Goal: Submit feedback/report problem: Submit feedback/report problem

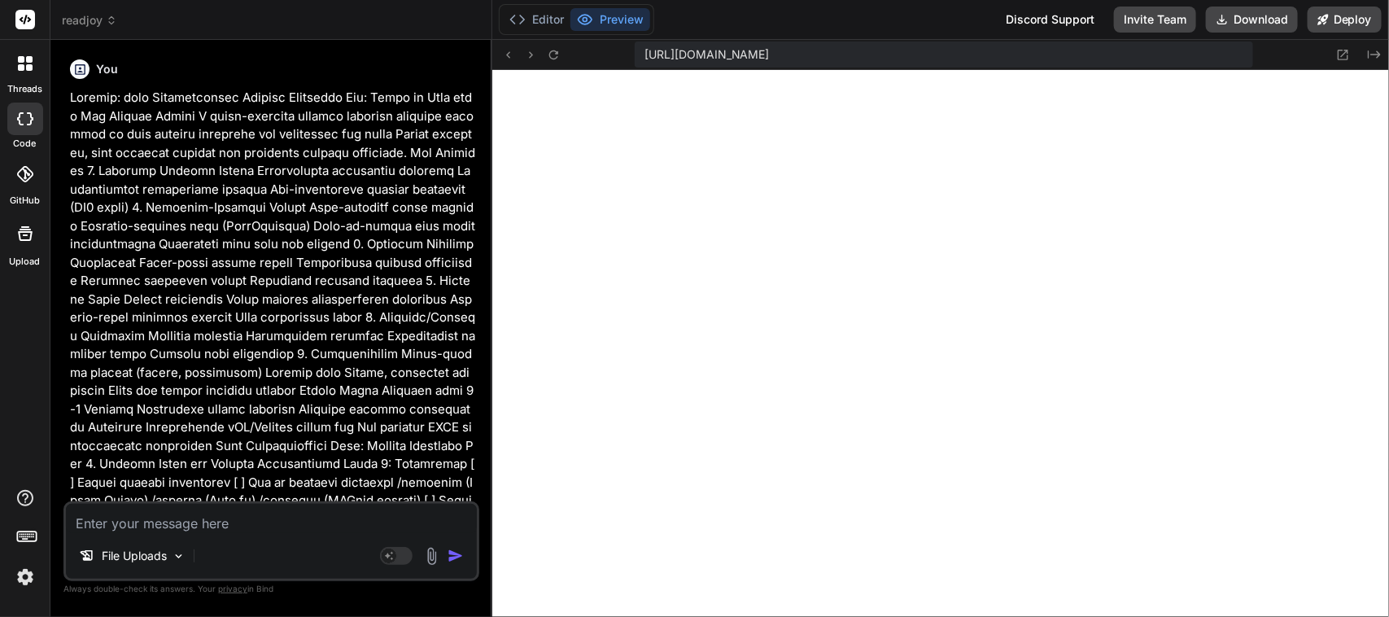
scroll to position [5539, 0]
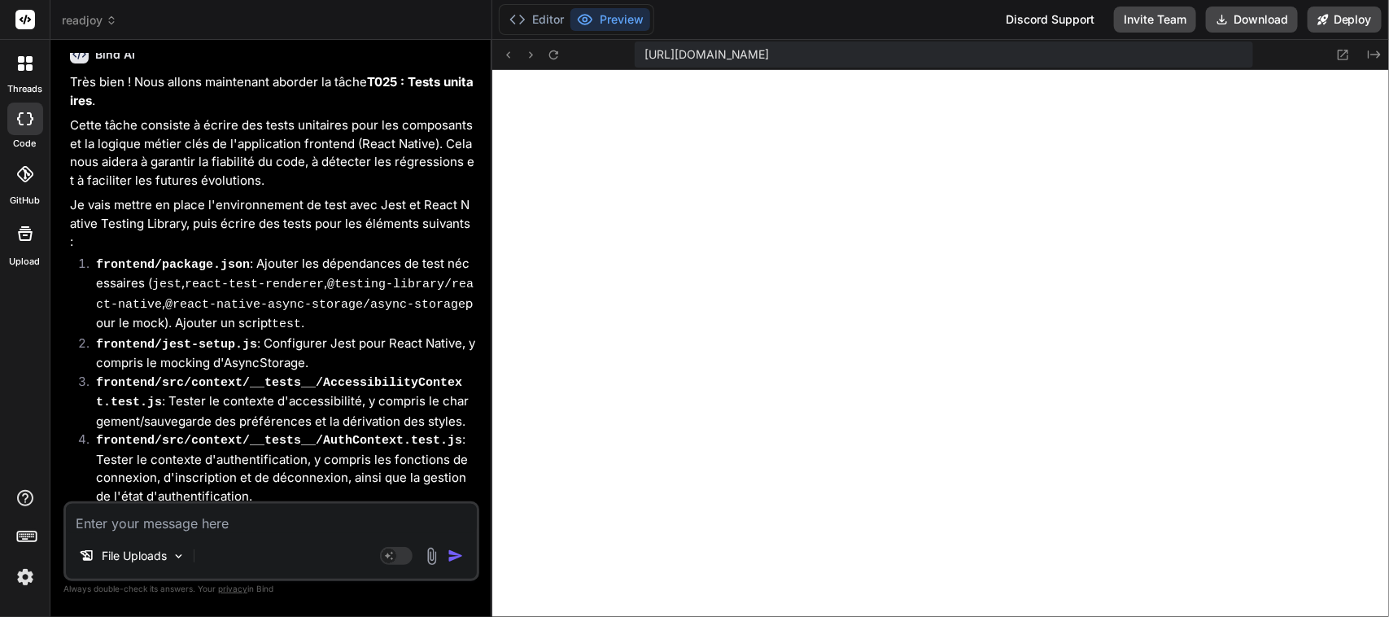
click at [130, 521] on textarea at bounding box center [271, 518] width 411 height 29
paste textarea "continue avec la tache T02"
type textarea "continue avec la tache T02"
type textarea "x"
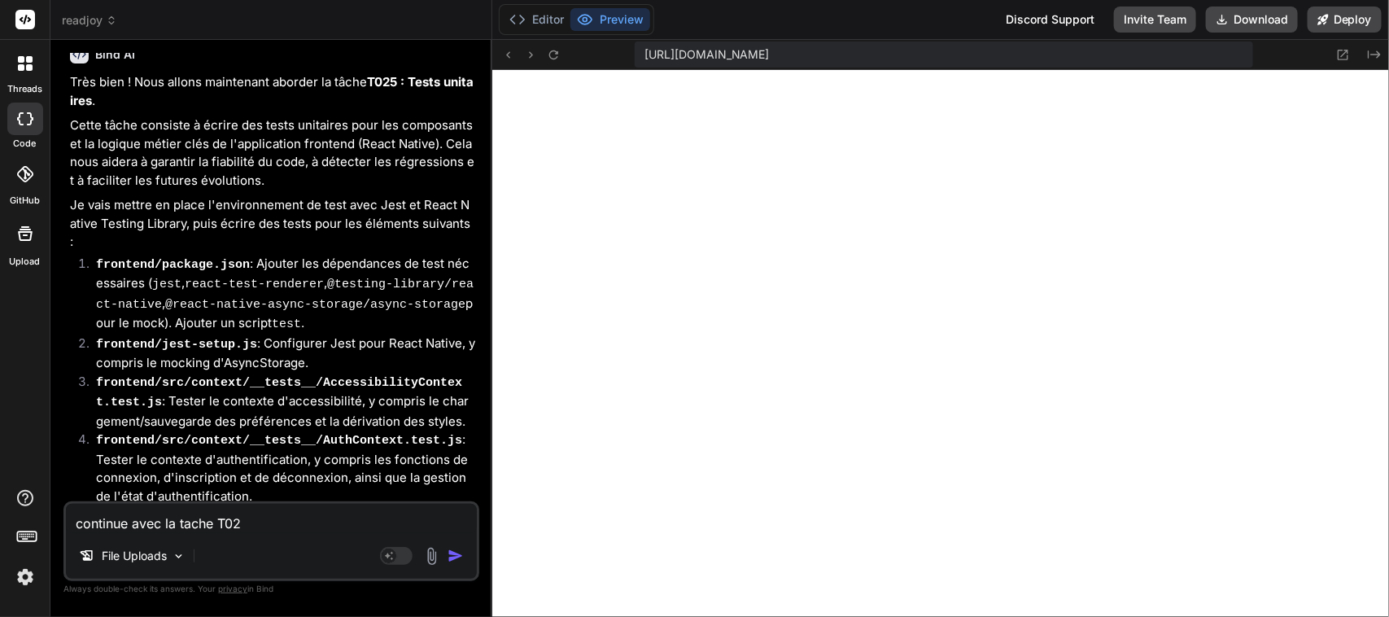
type textarea "continue avec la tache T026"
type textarea "x"
type textarea "continue avec la tache T026"
click at [460, 557] on img "button" at bounding box center [456, 556] width 16 height 16
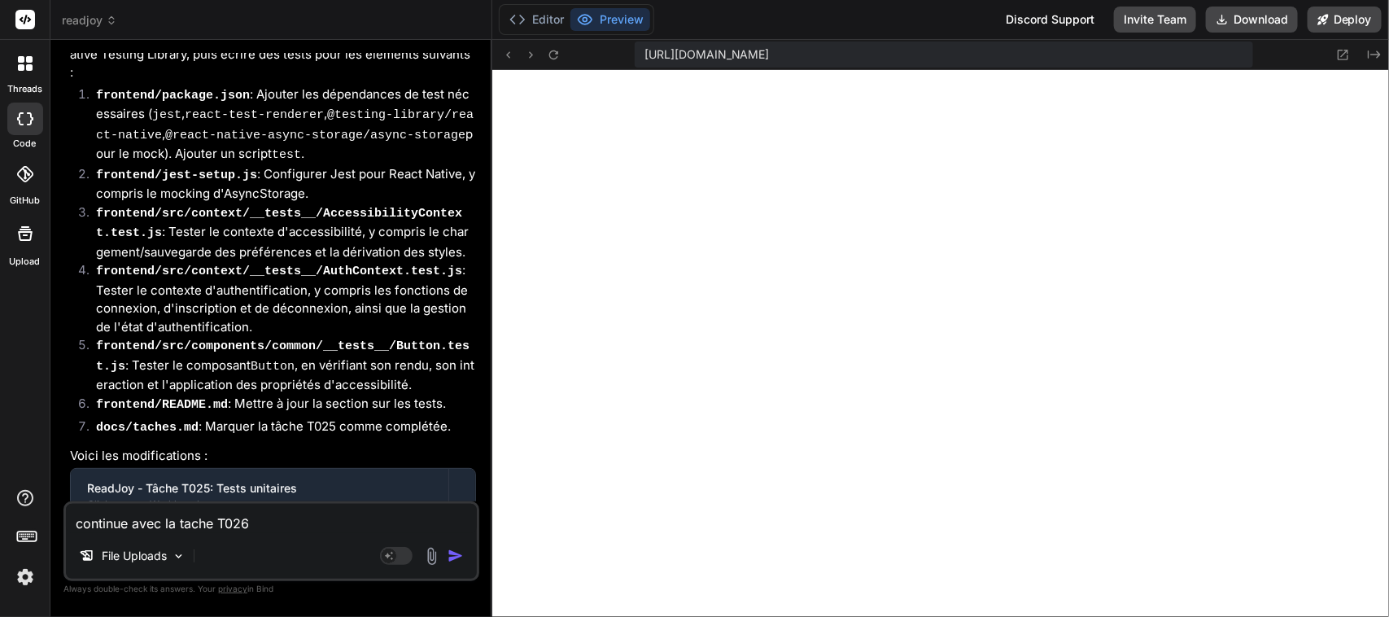
scroll to position [35326, 0]
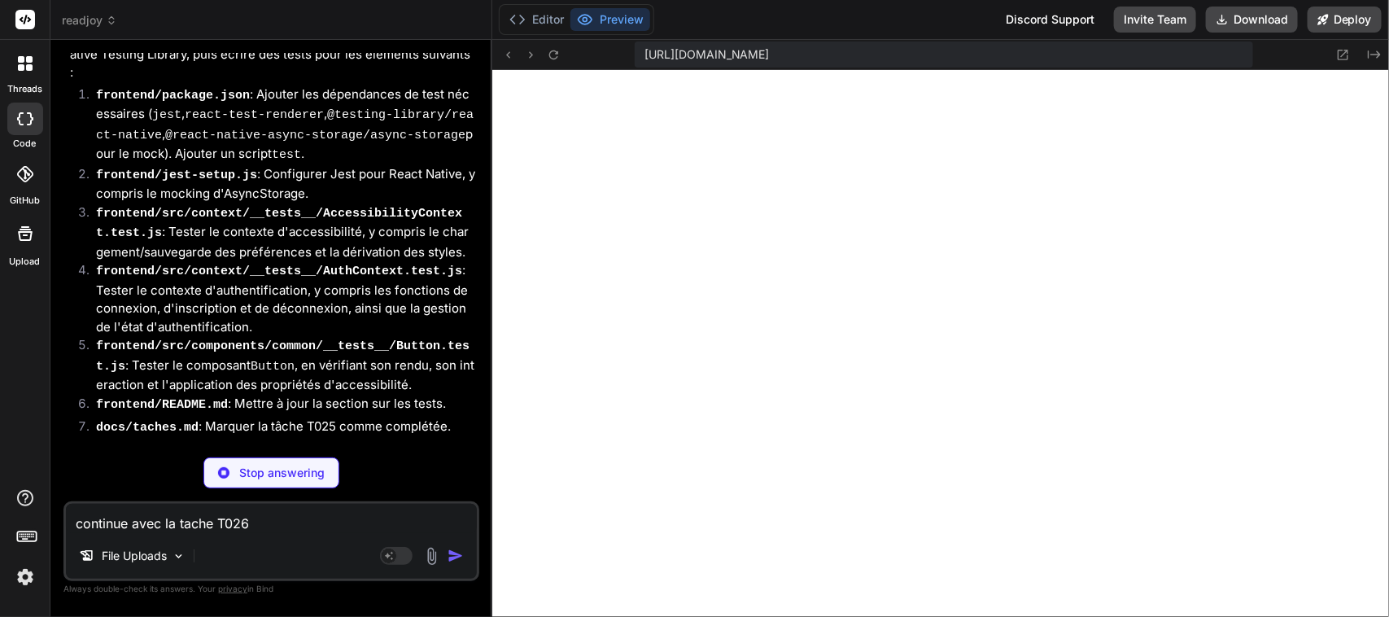
type textarea "x"
type textarea "- L'\u00e9cran/composant affect\u00e9. - La directive WCAG viol\u00e9e. - L'imp…"
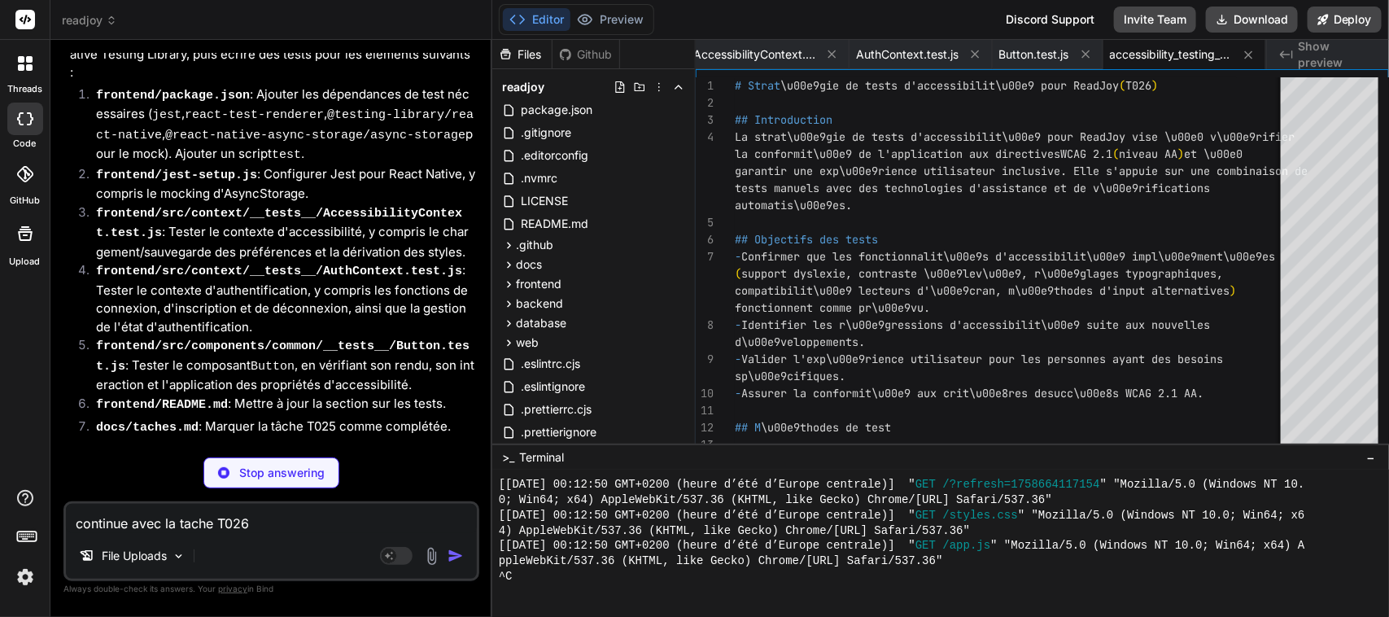
type textarea "x"
type textarea "```bash npm test --workspace=frontend ``` Cette commande ex\u00e9cutera tous le…"
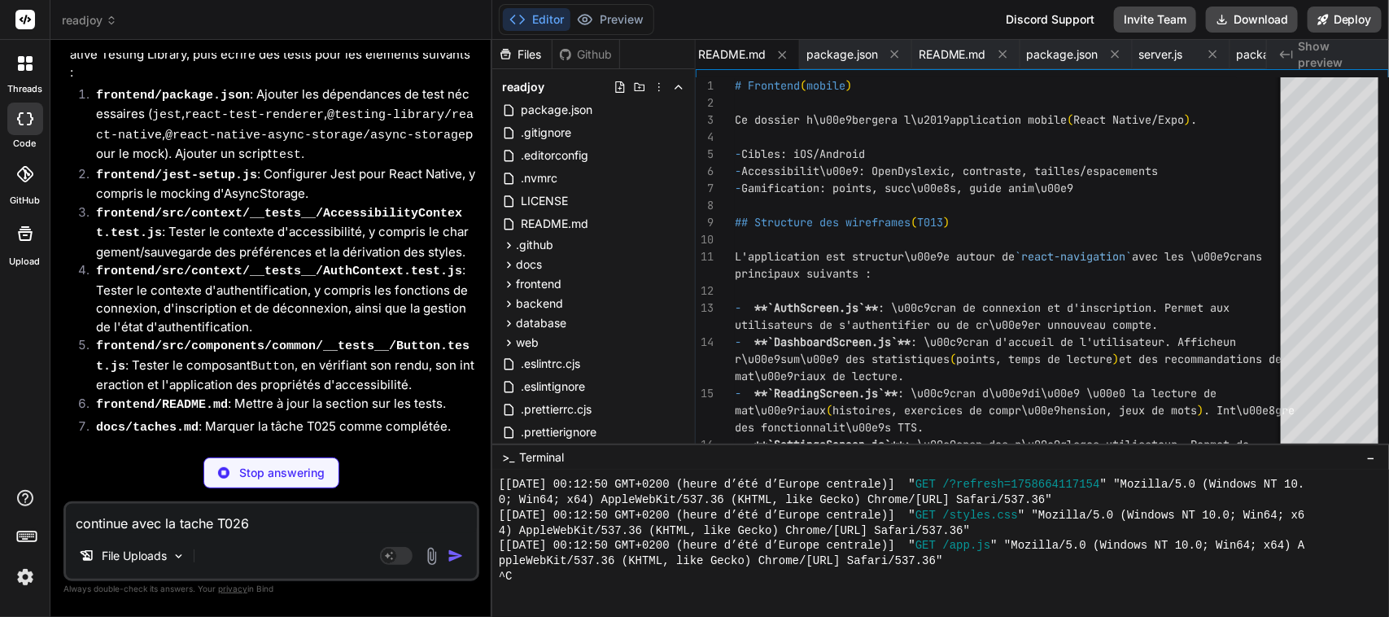
type textarea "x"
type textarea "- [ ] T029 Staging - [ ] T030 Beta \u00e9coles - [ ] T031 Soumission stores - […"
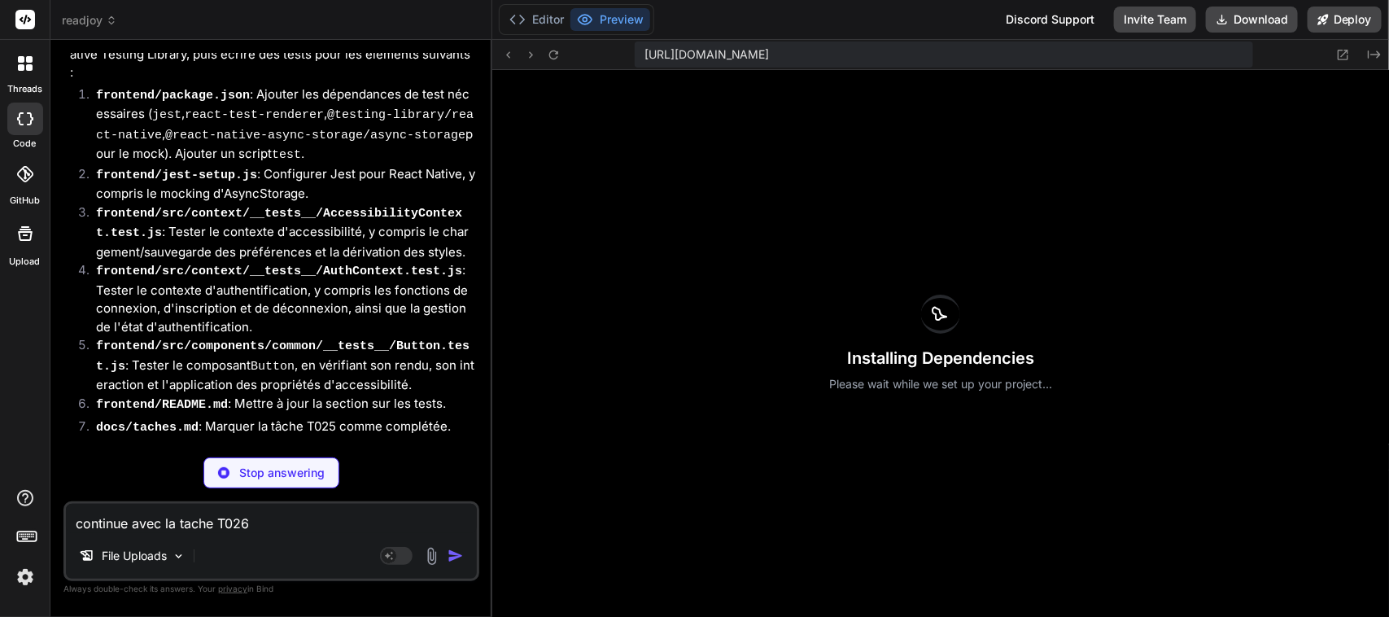
scroll to position [5555, 0]
type textarea "x"
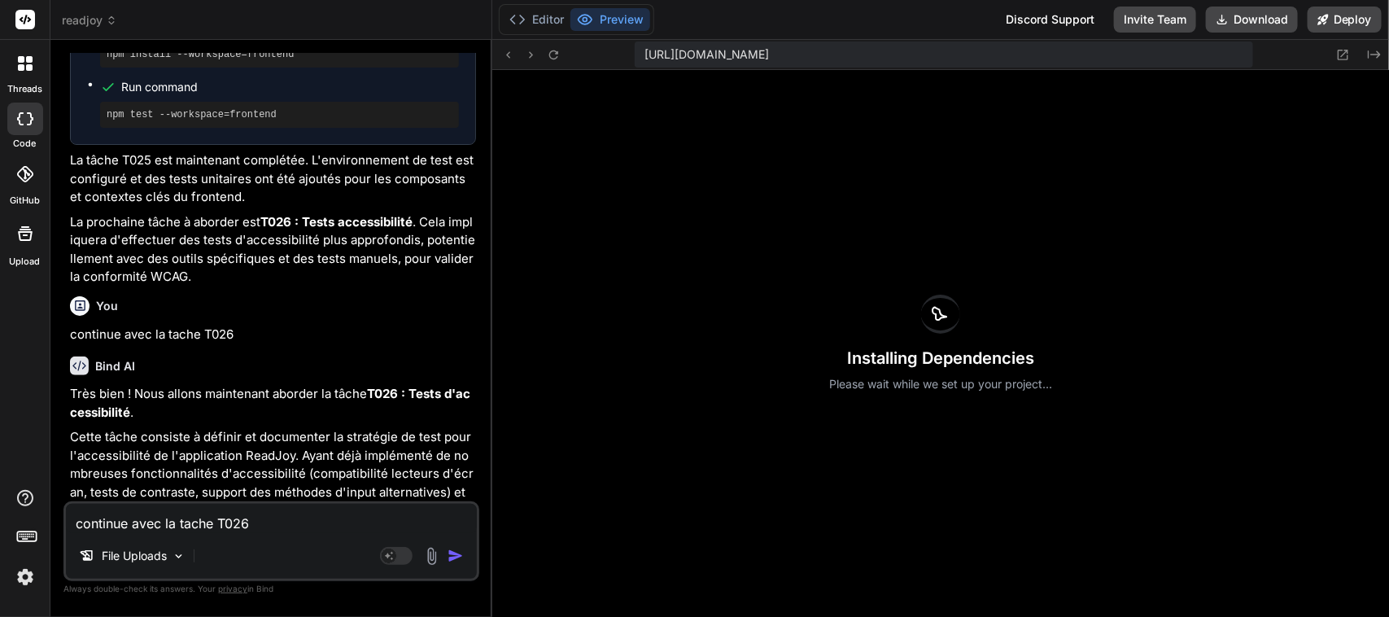
scroll to position [36092, 0]
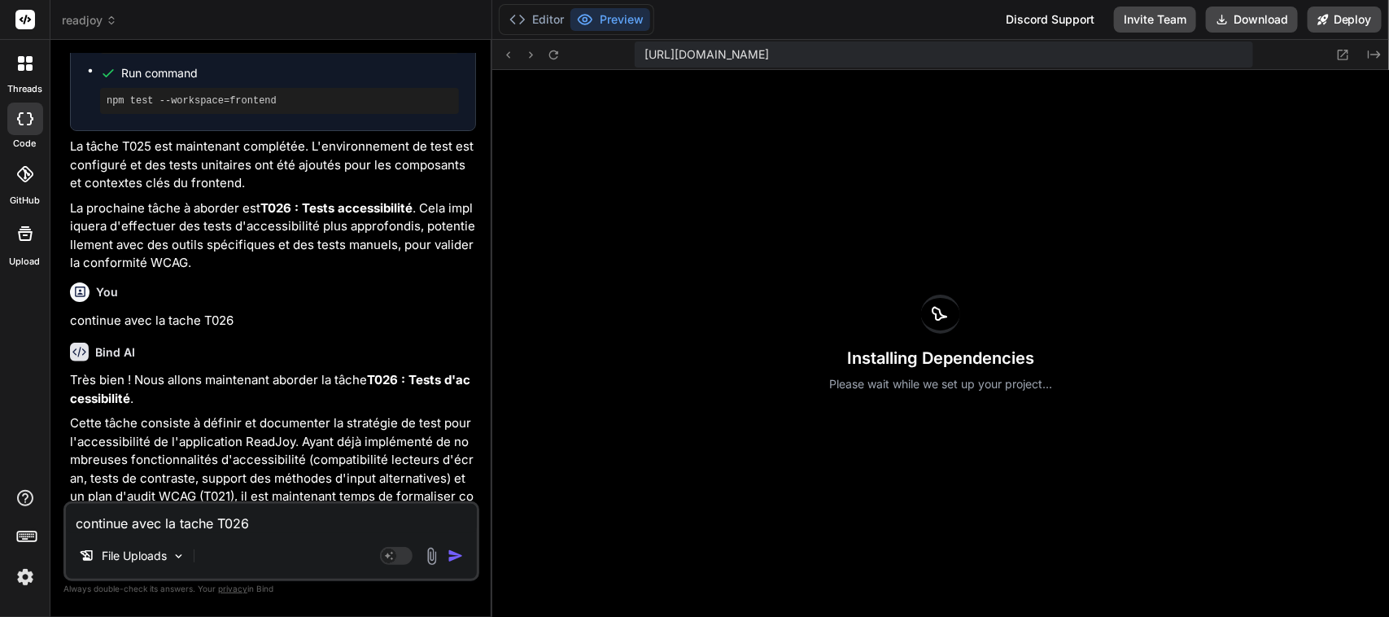
click at [181, 515] on textarea "continue avec la tache T026" at bounding box center [271, 518] width 411 height 29
paste textarea "continue avec la tache T02"
type textarea "continue avec la tache T02"
type textarea "x"
type textarea "continue avec la tache T027"
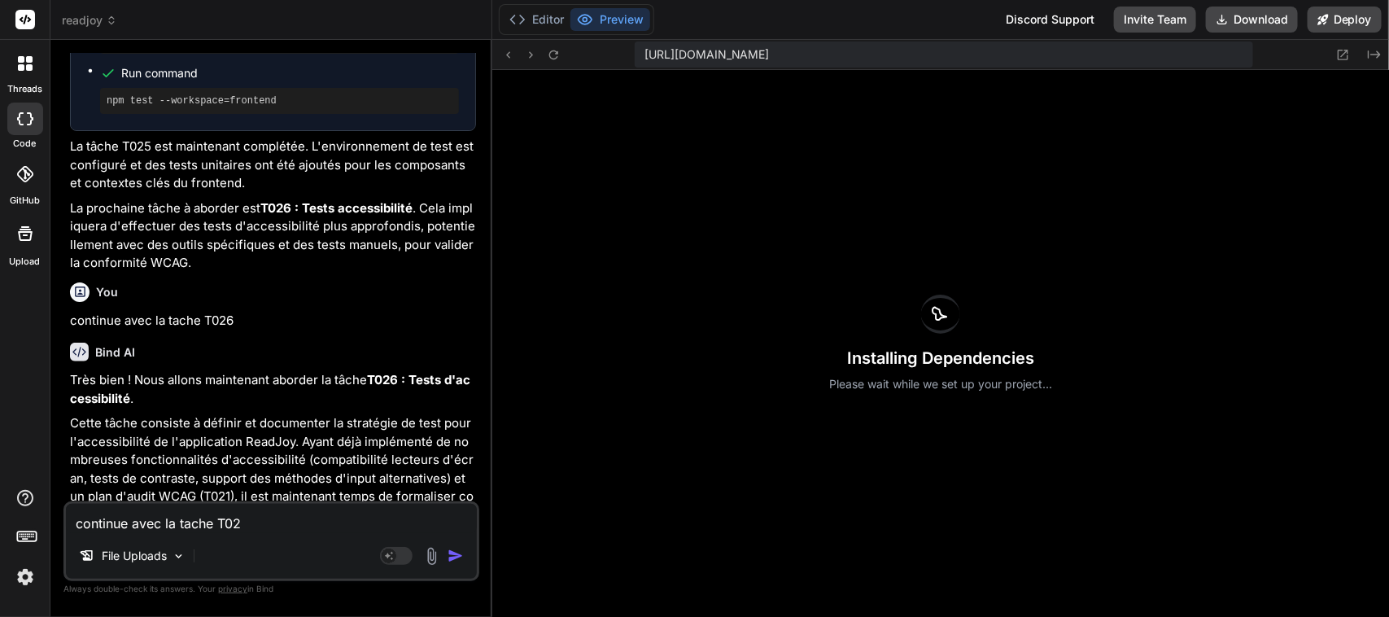
type textarea "x"
type textarea "continue avec la tache T027"
click at [460, 552] on img "button" at bounding box center [456, 556] width 16 height 16
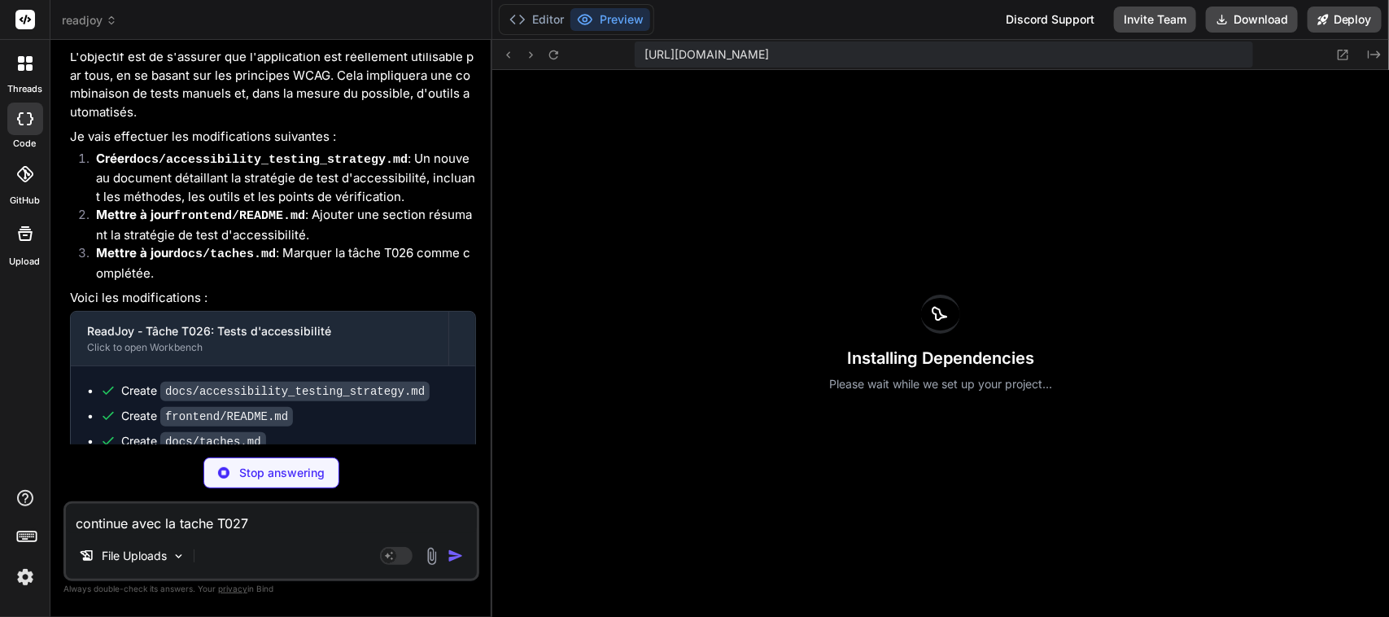
scroll to position [36579, 0]
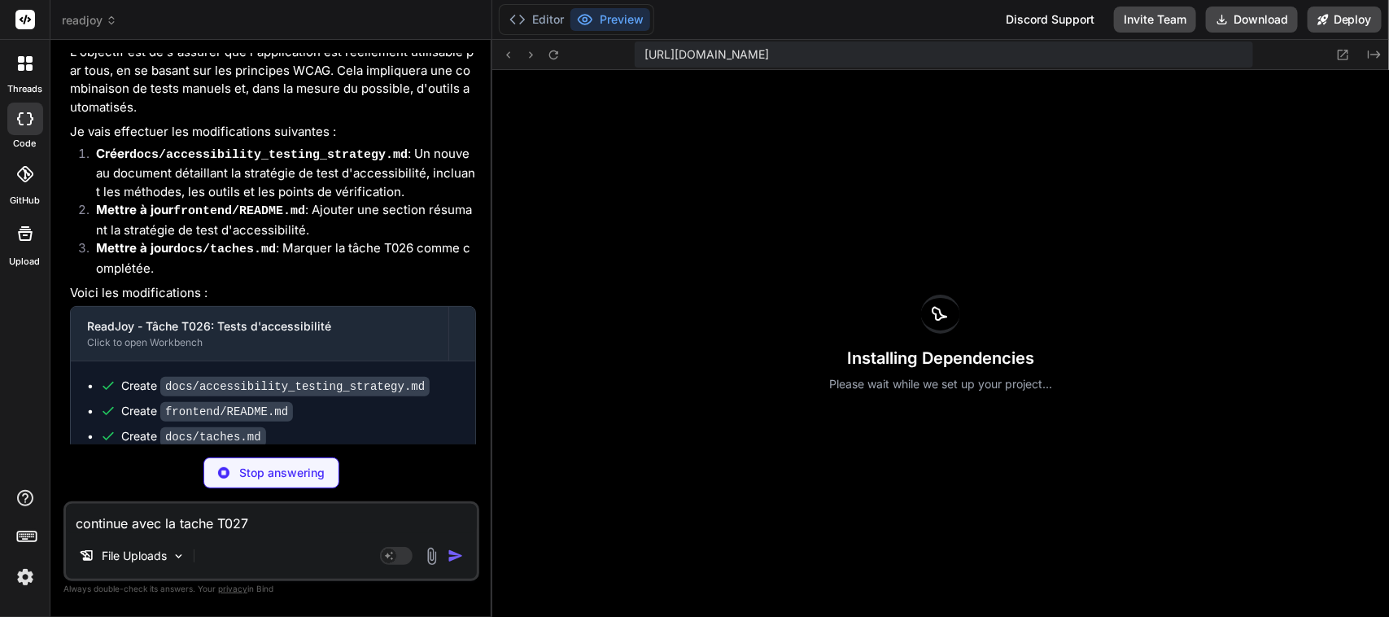
type textarea "x"
type textarea "des pauses. ## R\u00e9sultats attendus Un rapport de tests UX d\u00e9taill\u00e…"
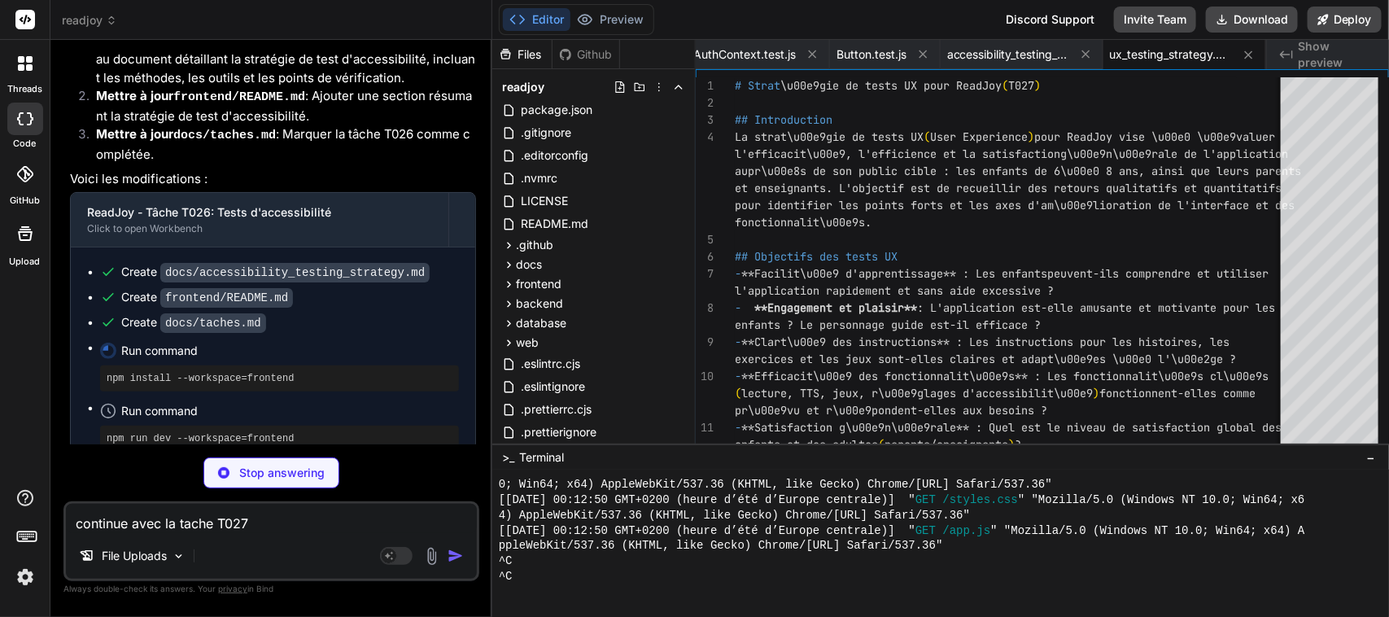
scroll to position [36695, 0]
type textarea "x"
type textarea "## Ex\u00e9cuter les tests unitaires (futur) ```bash npm test --workspace=front…"
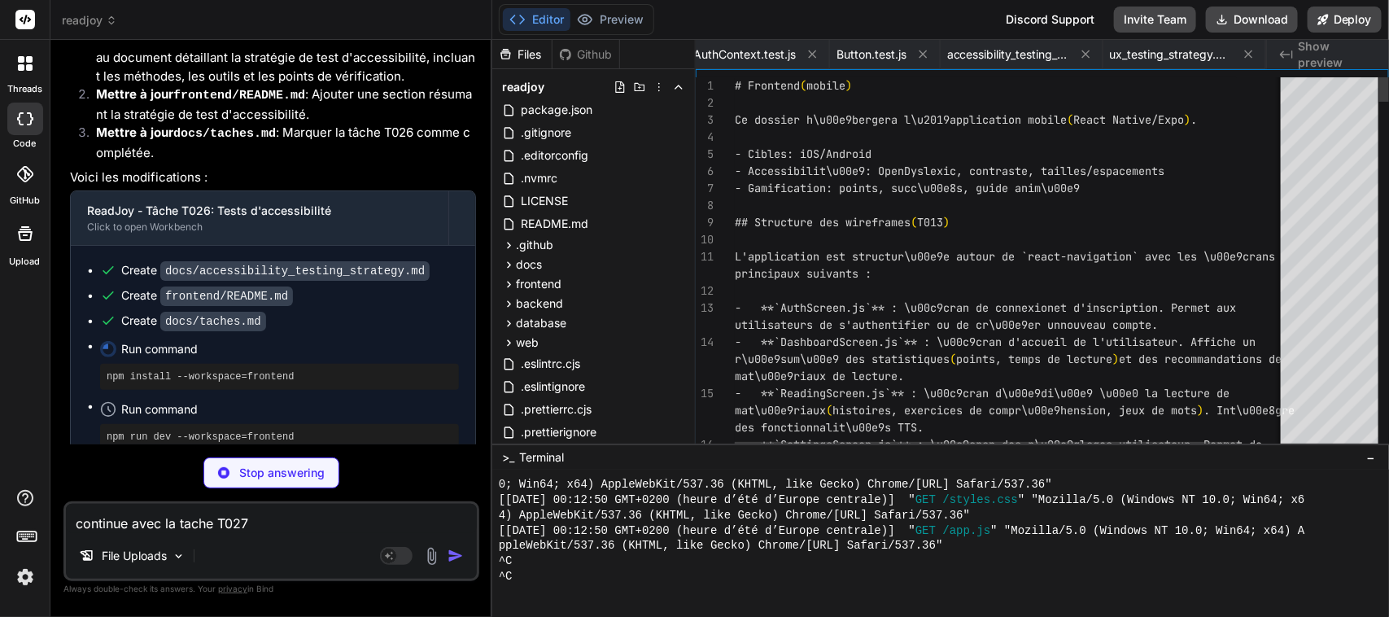
scroll to position [0, 1075]
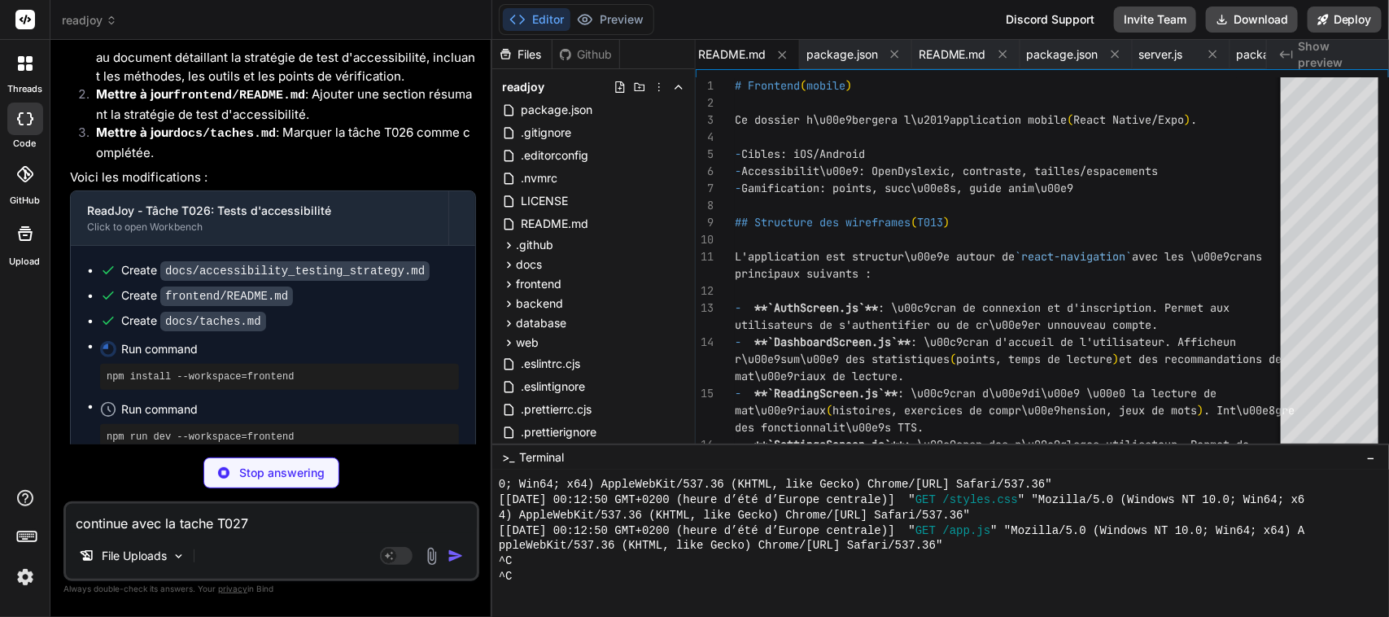
type textarea "x"
type textarea "- [ ] T029 Staging - [ ] T030 Beta \u00e9coles - [ ] T031 Soumission stores - […"
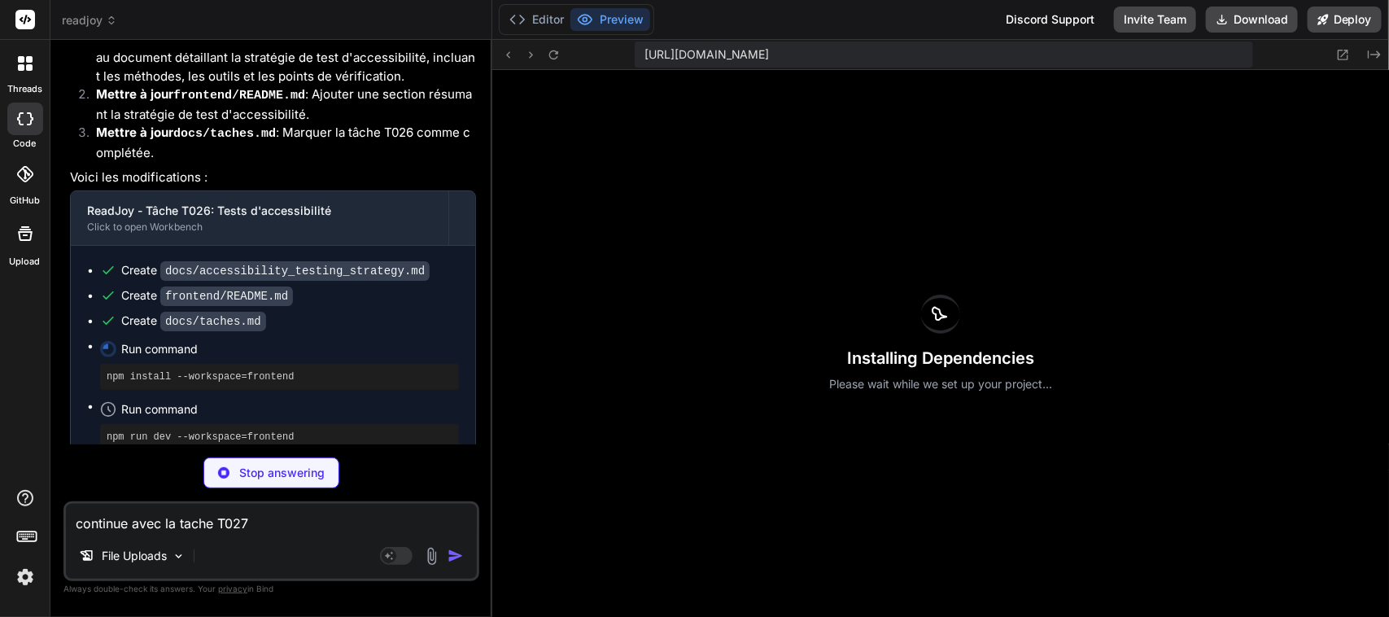
scroll to position [5569, 0]
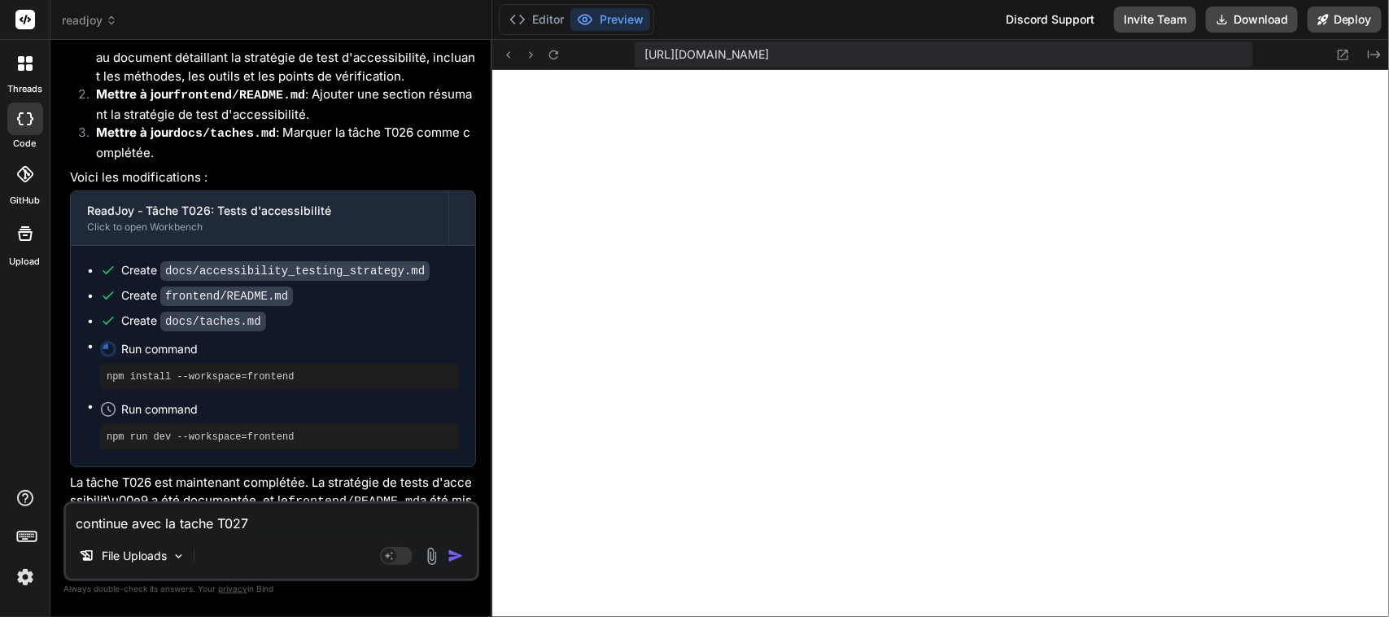
type textarea "x"
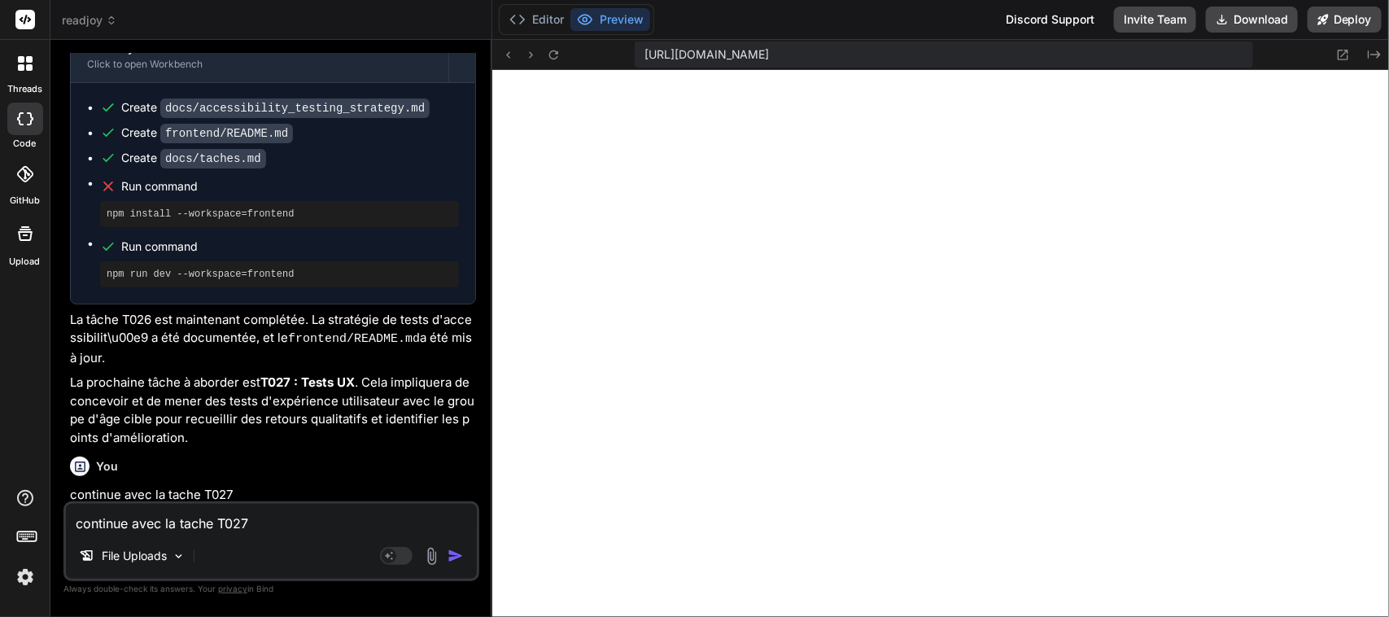
scroll to position [36892, 0]
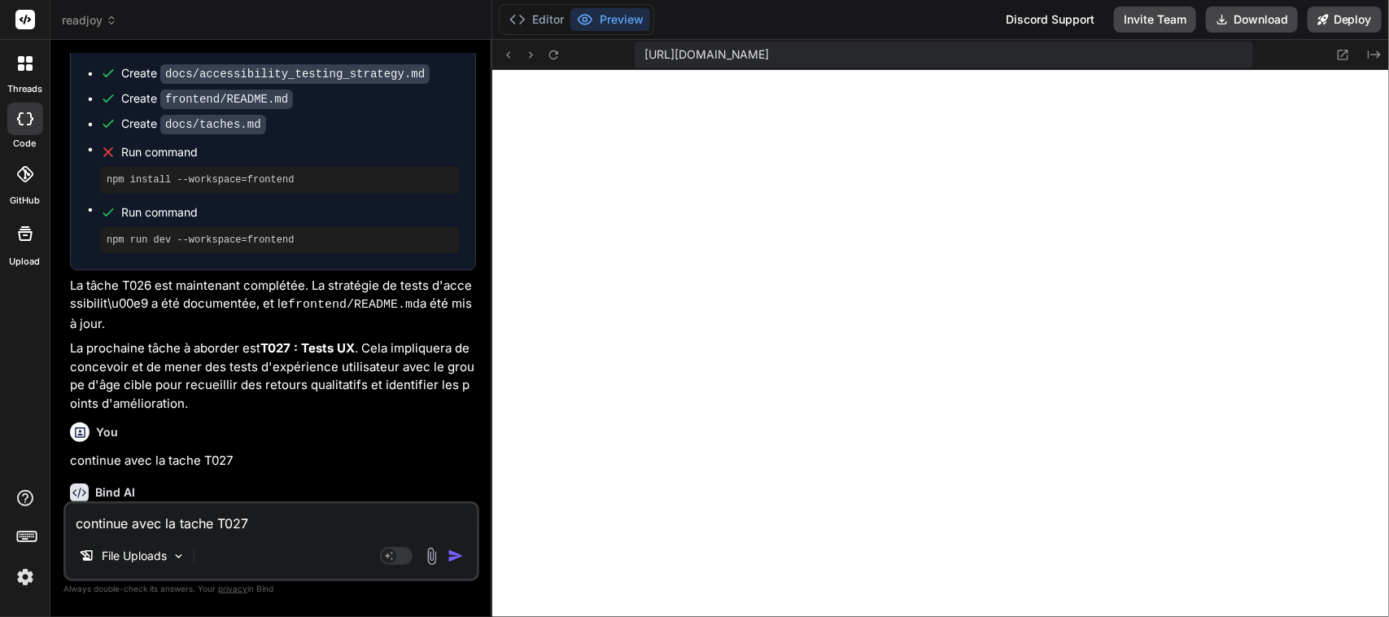
click at [770, 51] on span "[URL][DOMAIN_NAME]" at bounding box center [707, 54] width 125 height 16
copy div "[URL][DOMAIN_NAME] Created with Pixso."
click at [556, 51] on icon at bounding box center [554, 55] width 14 height 14
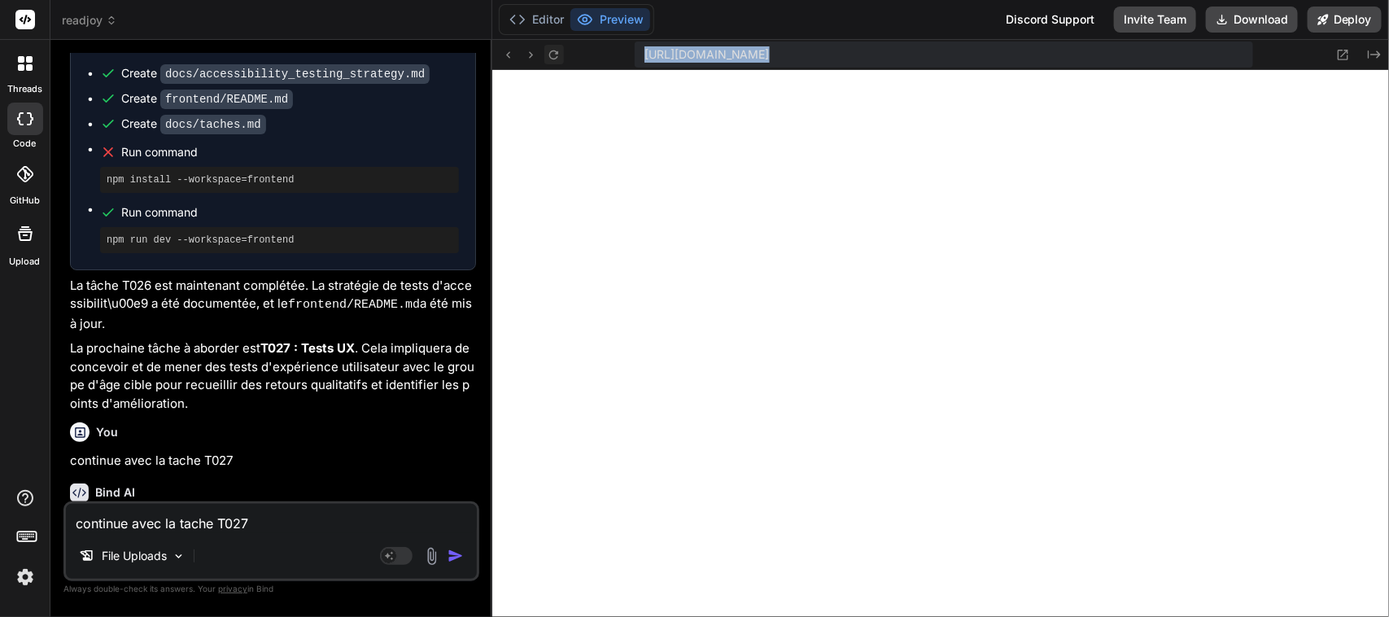
scroll to position [5783, 0]
click at [240, 518] on textarea "continue avec la tache T027" at bounding box center [271, 518] width 411 height 29
click at [238, 521] on textarea "continue avec la tache T027" at bounding box center [271, 518] width 411 height 29
type textarea "A"
type textarea "x"
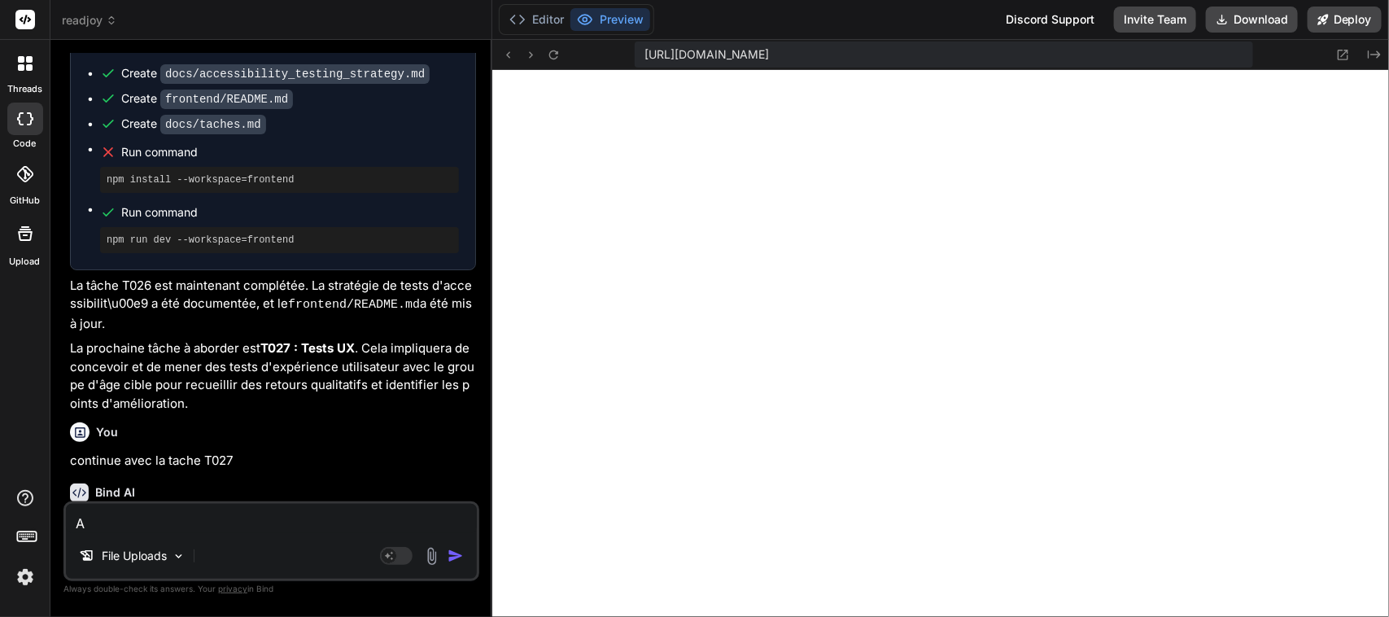
type textarea "Au"
type textarea "x"
type textarea "Auc"
type textarea "x"
type textarea "Auco"
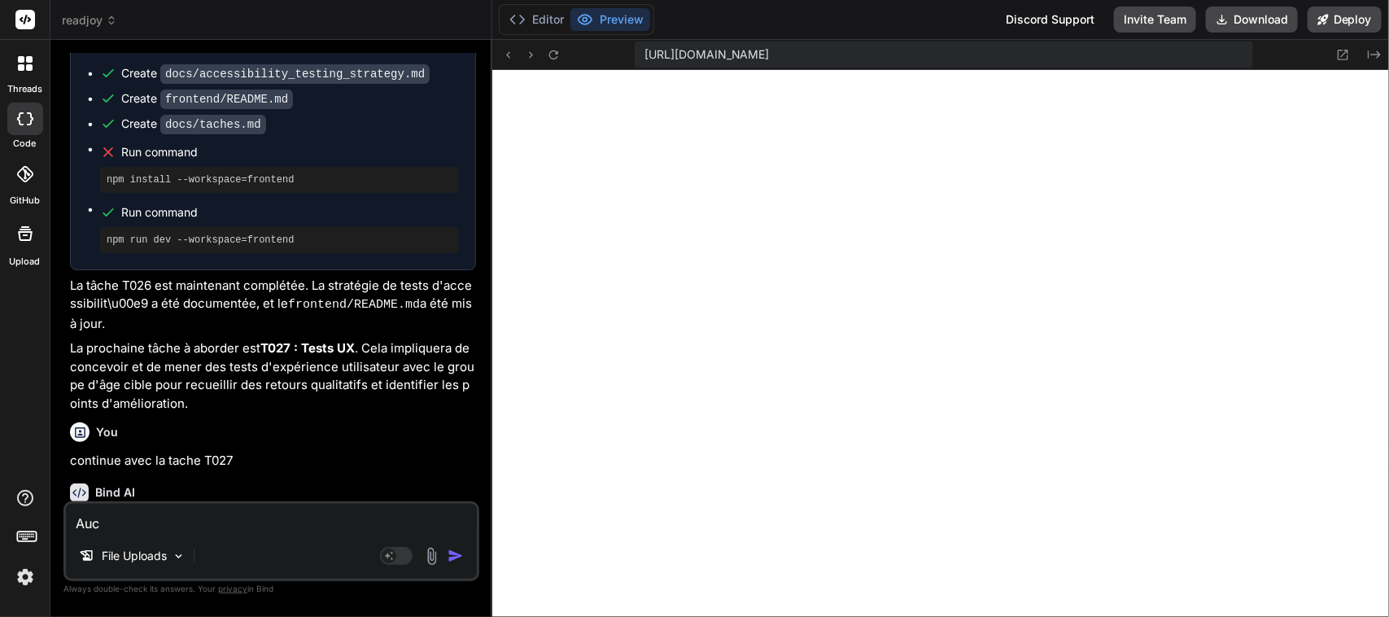
type textarea "x"
type textarea "Auc"
type textarea "x"
type textarea "Aucu"
type textarea "x"
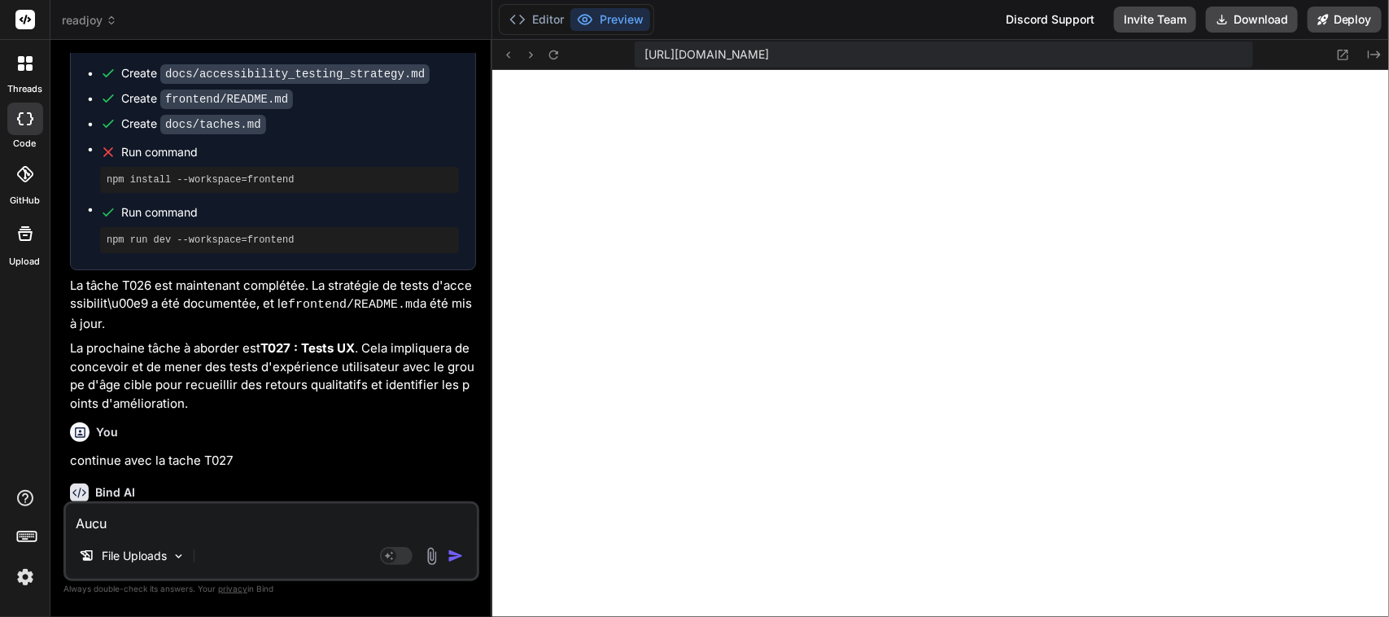
type textarea "Aucun"
type textarea "x"
type textarea "Aucun"
type textarea "x"
type textarea "Aucun c"
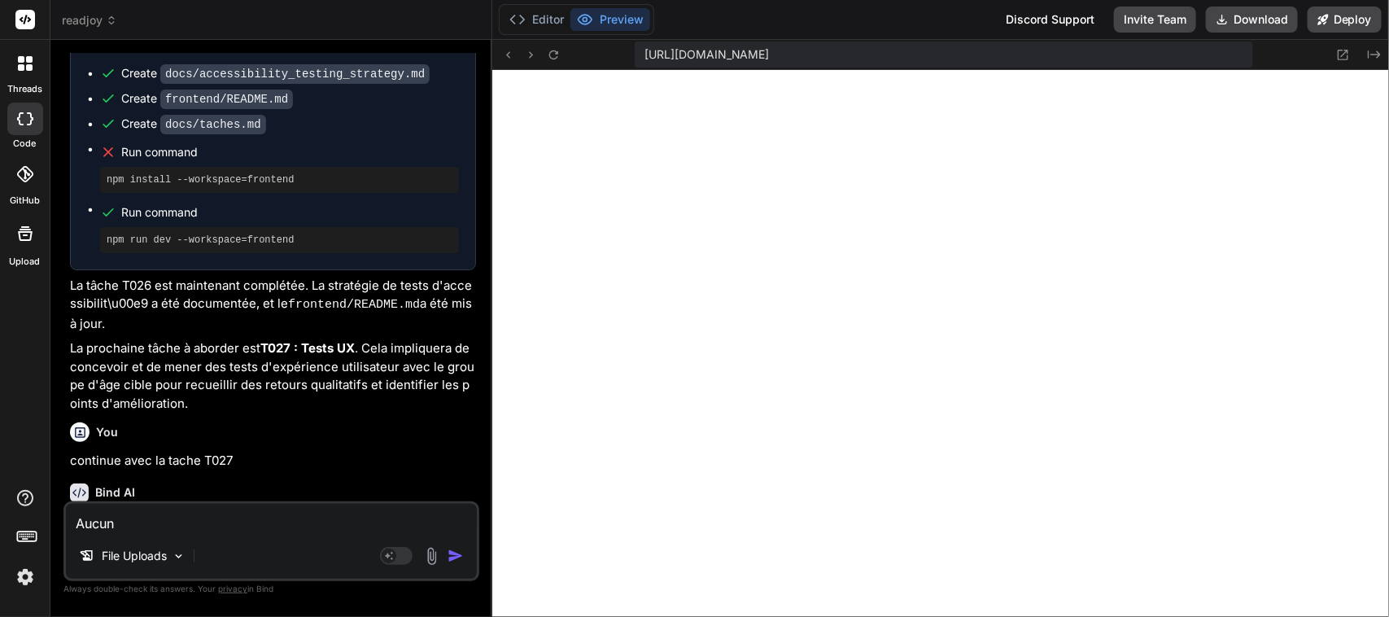
type textarea "x"
type textarea "Aucun co"
type textarea "x"
type textarea "Aucun con"
type textarea "x"
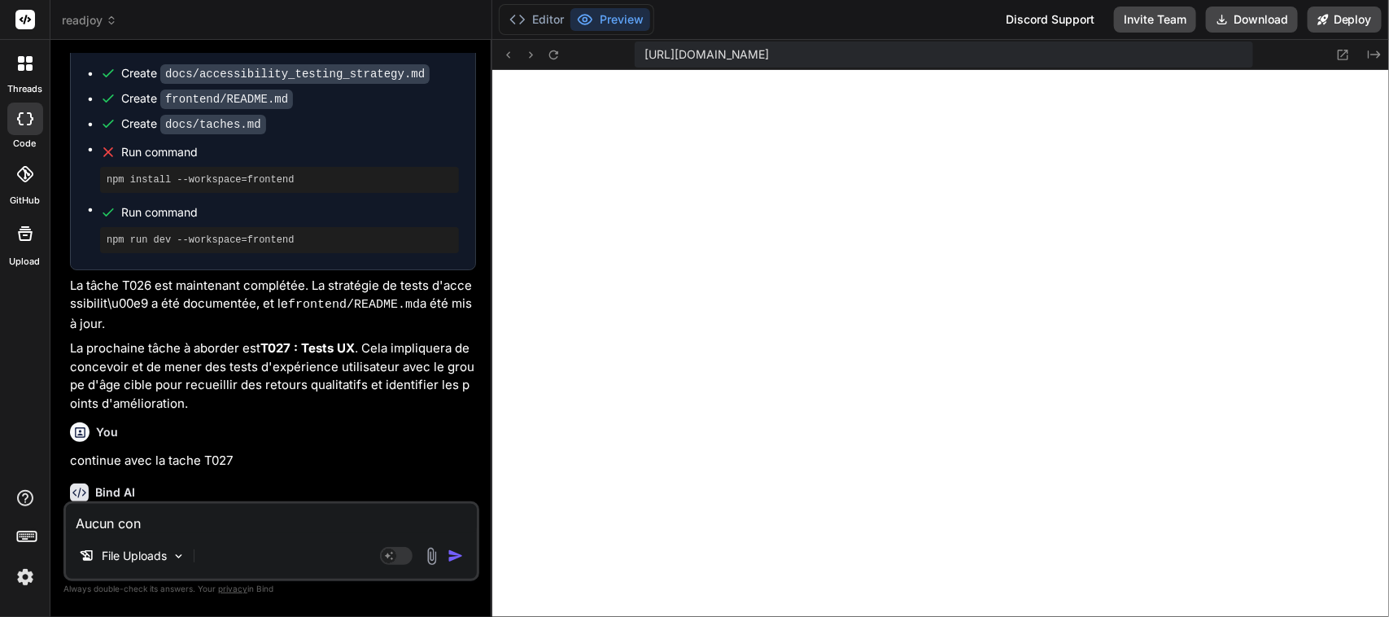
type textarea "Aucun cont"
type textarea "x"
type textarea "Aucun conte"
type textarea "x"
type textarea "Aucun conten"
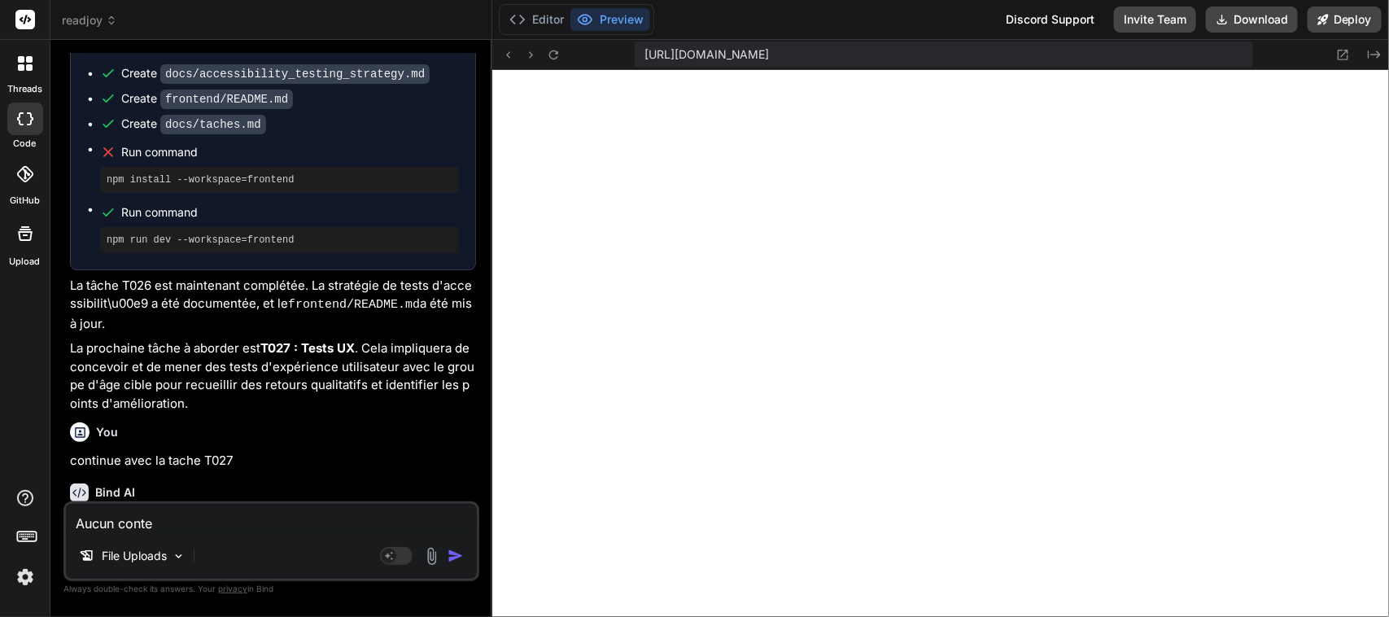
type textarea "x"
type textarea "Aucun contenu"
type textarea "x"
type textarea "Aucun contenu"
type textarea "x"
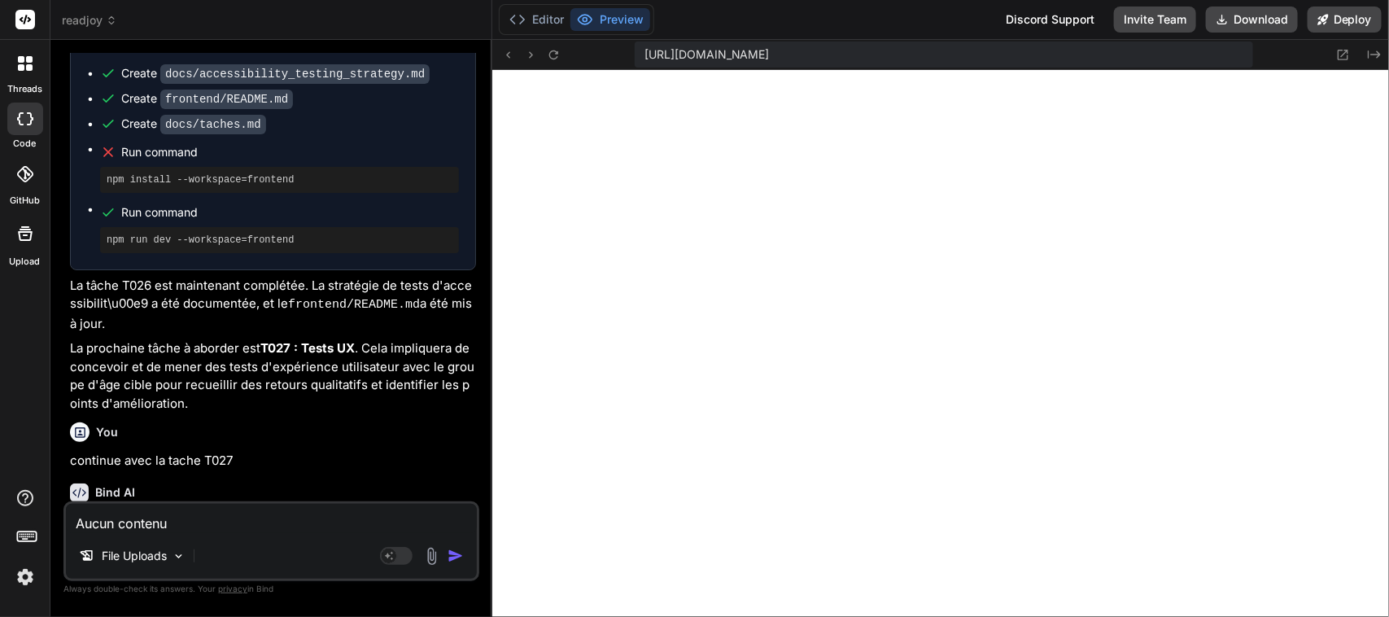
type textarea "Aucun contenu n"
type textarea "x"
type textarea "Aucun contenu ne"
type textarea "x"
type textarea "Aucun contenu ne"
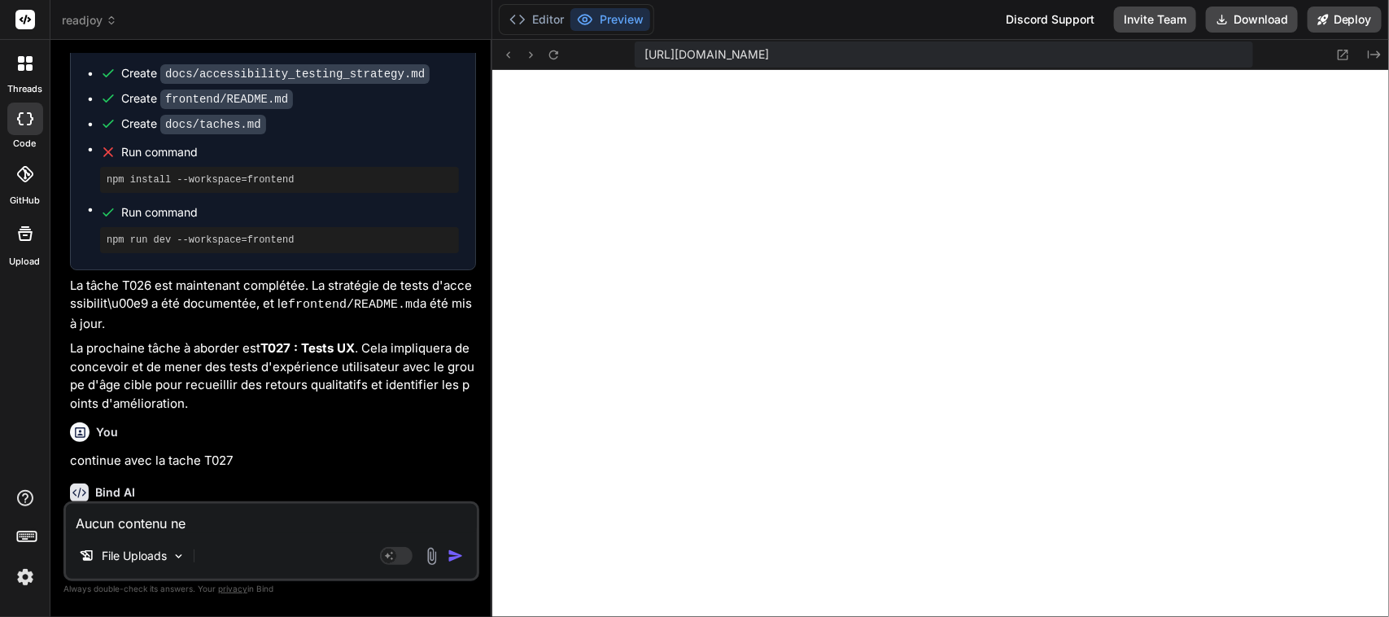
type textarea "x"
type textarea "Aucun contenu ne s"
type textarea "x"
type textarea "Aucun contenu ne s'"
type textarea "x"
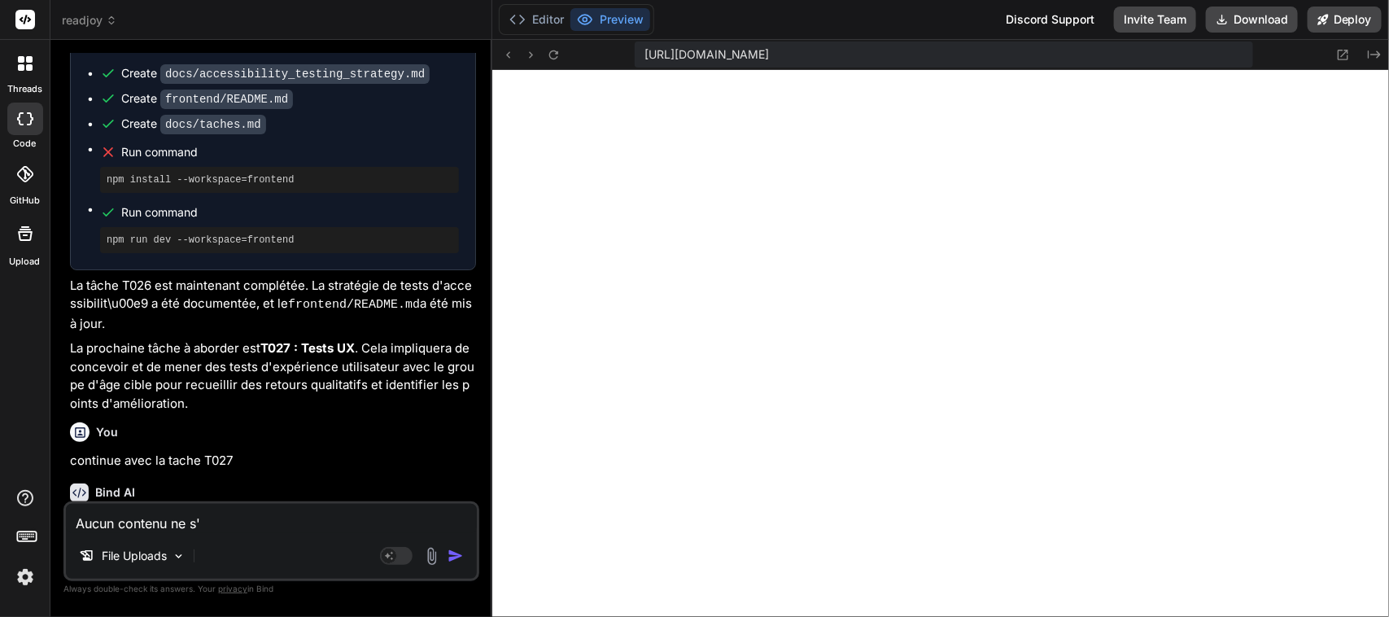
type textarea "Aucun contenu ne s'a"
type textarea "x"
type textarea "Aucun contenu ne s'af"
type textarea "x"
type textarea "Aucun contenu ne s'aff"
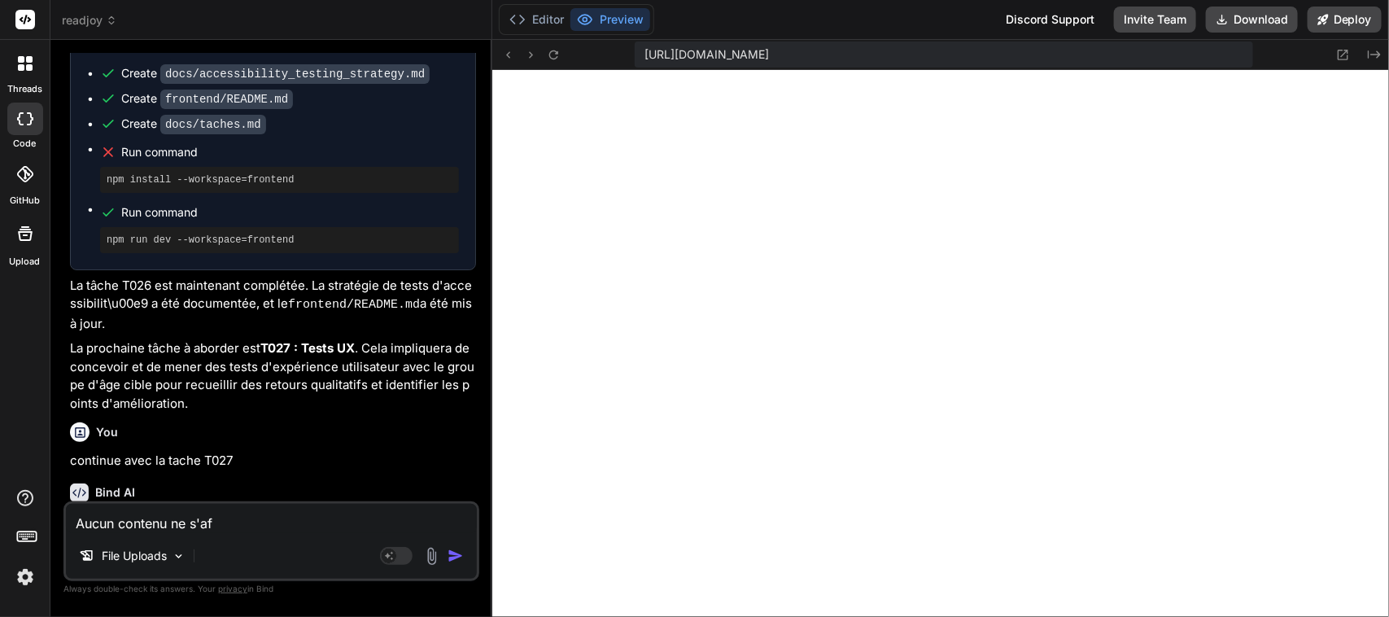
type textarea "x"
type textarea "Aucun contenu ne s'affi"
type textarea "x"
type textarea "Aucun contenu ne s'affic"
type textarea "x"
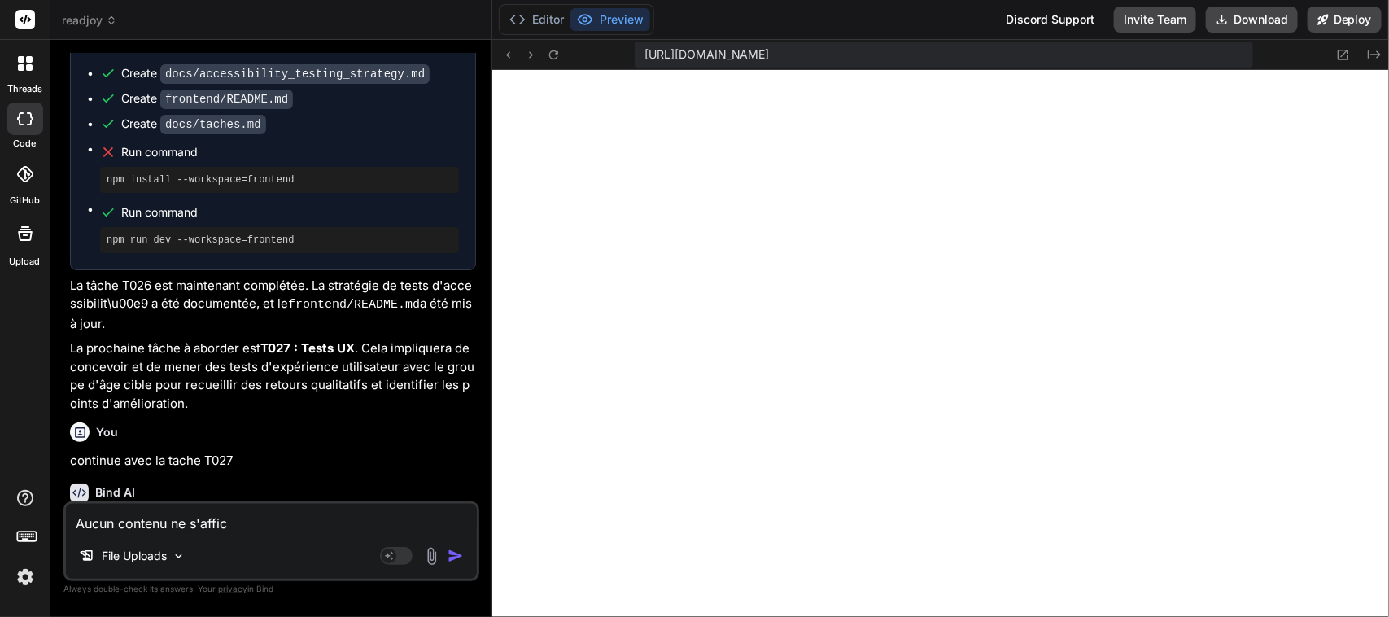
type textarea "Aucun contenu ne s'affich"
type textarea "x"
type textarea "Aucun contenu ne s'affiche"
type textarea "x"
type textarea "Aucun contenu ne s'affiche."
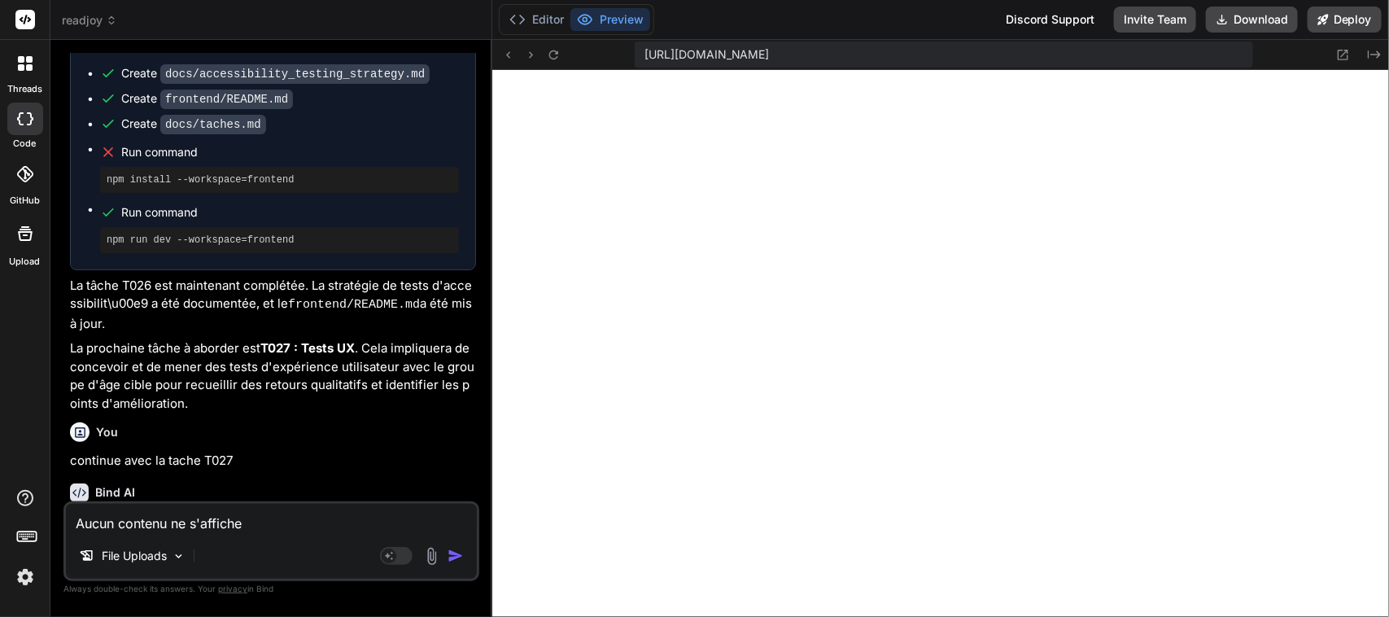
type textarea "x"
type textarea "Aucun contenu ne s'affiche."
type textarea "x"
type textarea "Aucun contenu ne s'affiche. p"
type textarea "x"
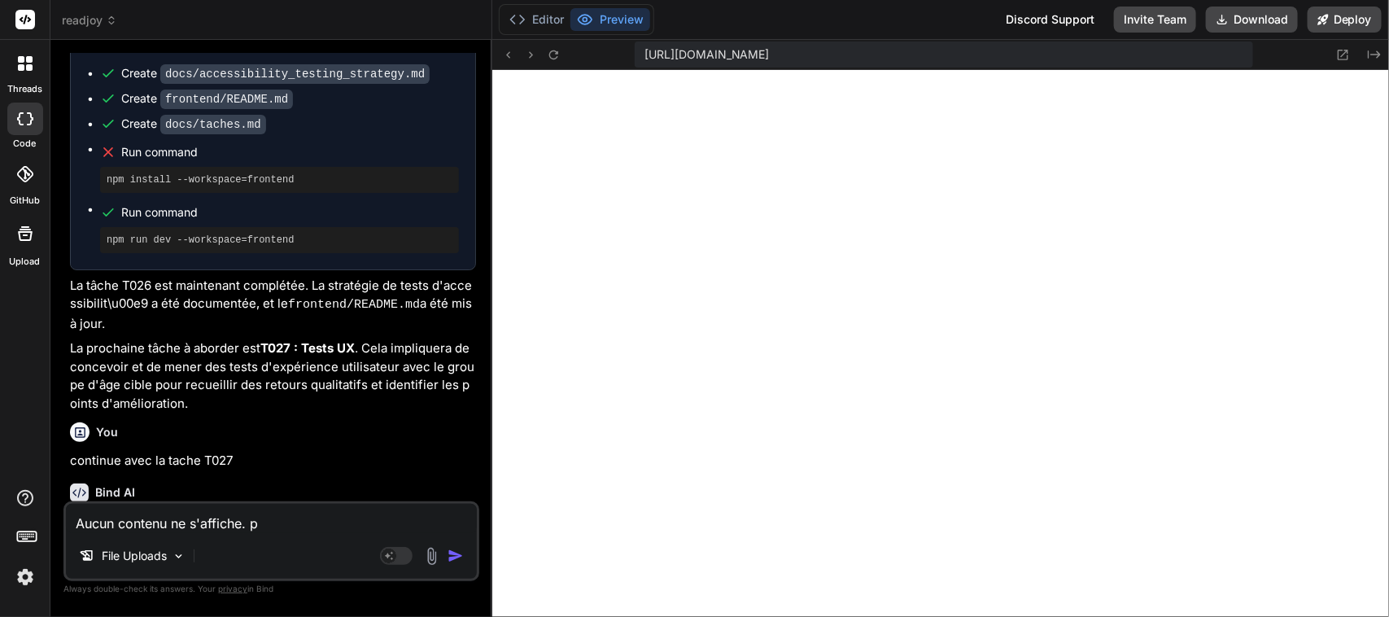
type textarea "Aucun contenu ne s'affiche. pa"
type textarea "x"
type textarea "Aucun contenu ne s'affiche. par"
type textarea "x"
type textarea "Aucun contenu ne s'affiche. par"
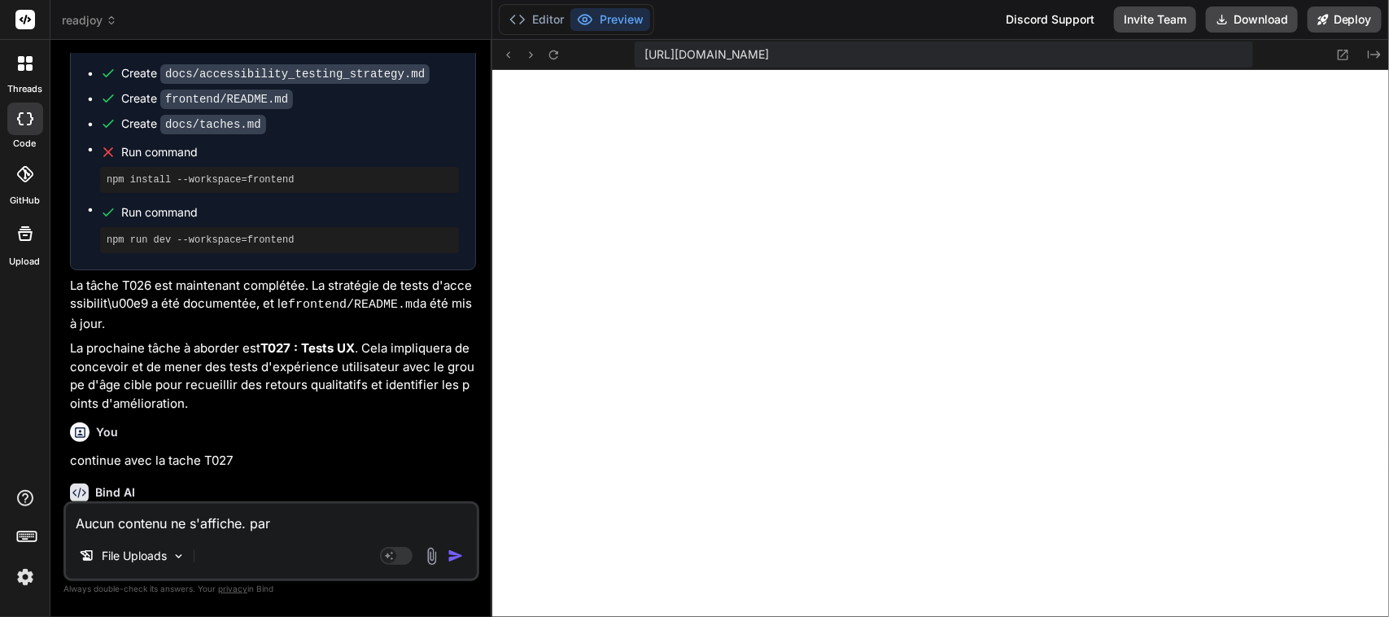
type textarea "x"
type textarea "Aucun contenu ne s'affiche. par e"
type textarea "x"
type textarea "Aucun contenu ne s'affiche. par ex"
type textarea "x"
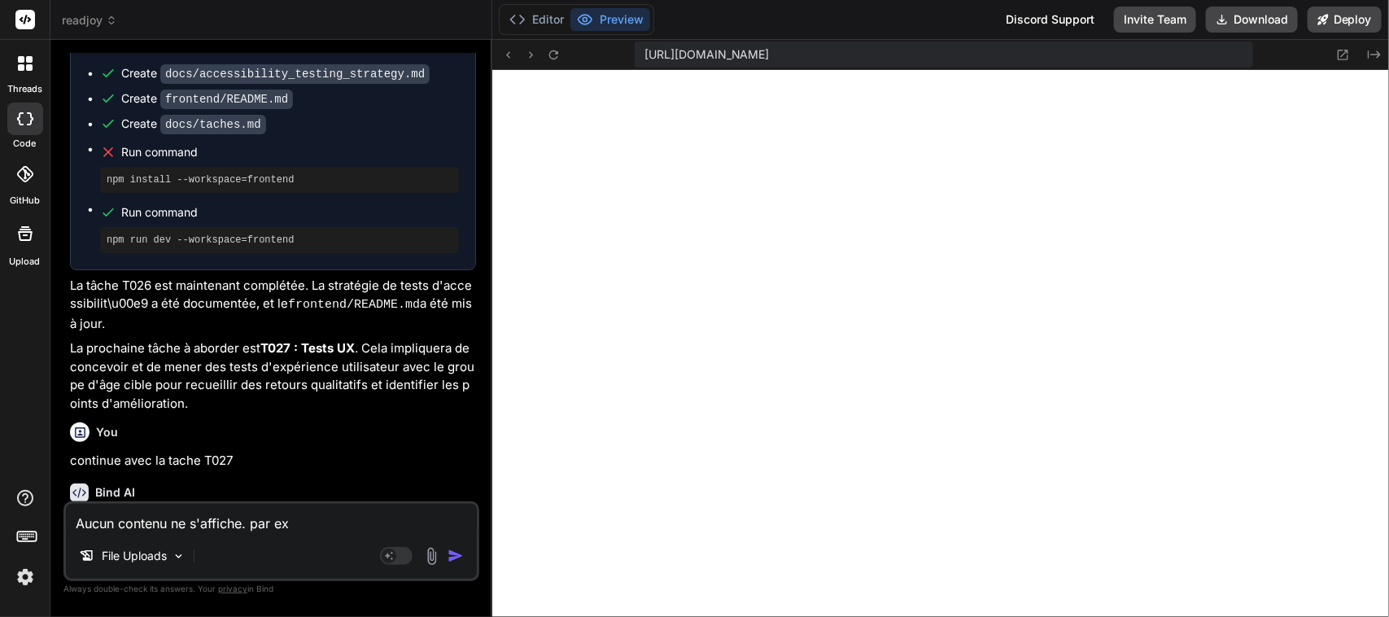
type textarea "Aucun contenu ne s'affiche. par exe"
type textarea "x"
type textarea "Aucun contenu ne s'affiche. par exem"
type textarea "x"
type textarea "Aucun contenu ne s'affiche. par exemp"
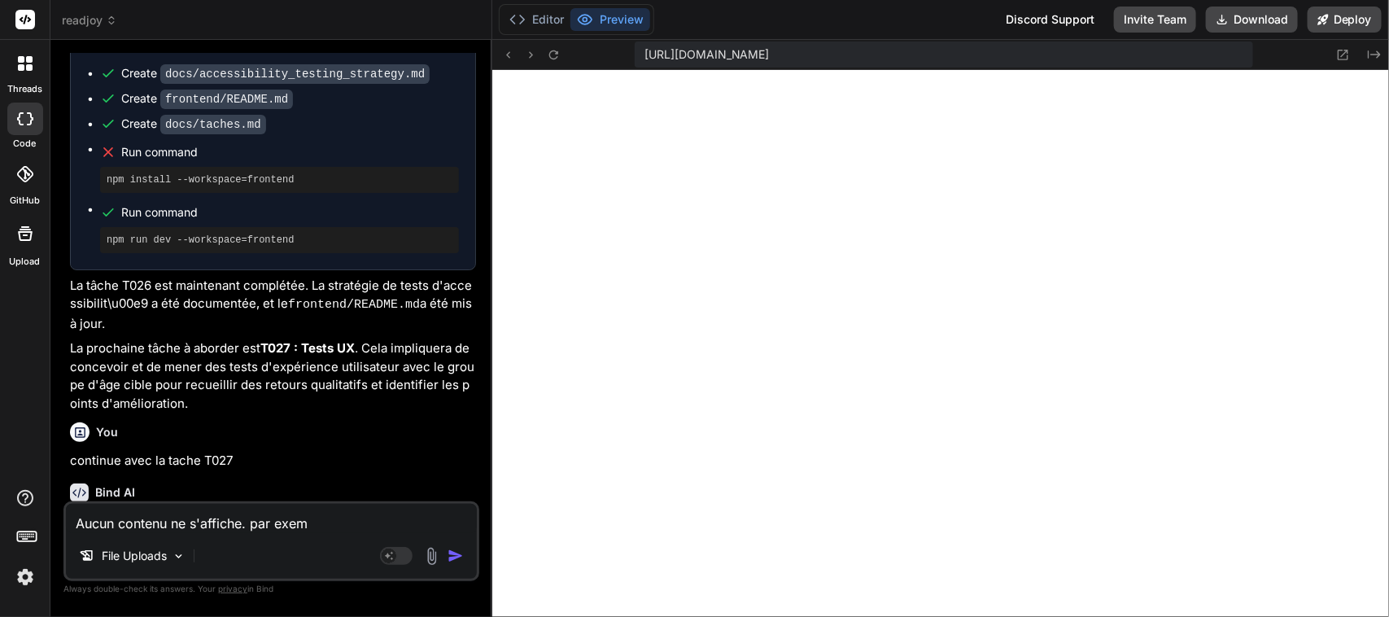
type textarea "x"
type textarea "Aucun contenu ne s'affiche. par exempl"
type textarea "x"
type textarea "Aucun contenu ne s'affiche. par exemple"
type textarea "x"
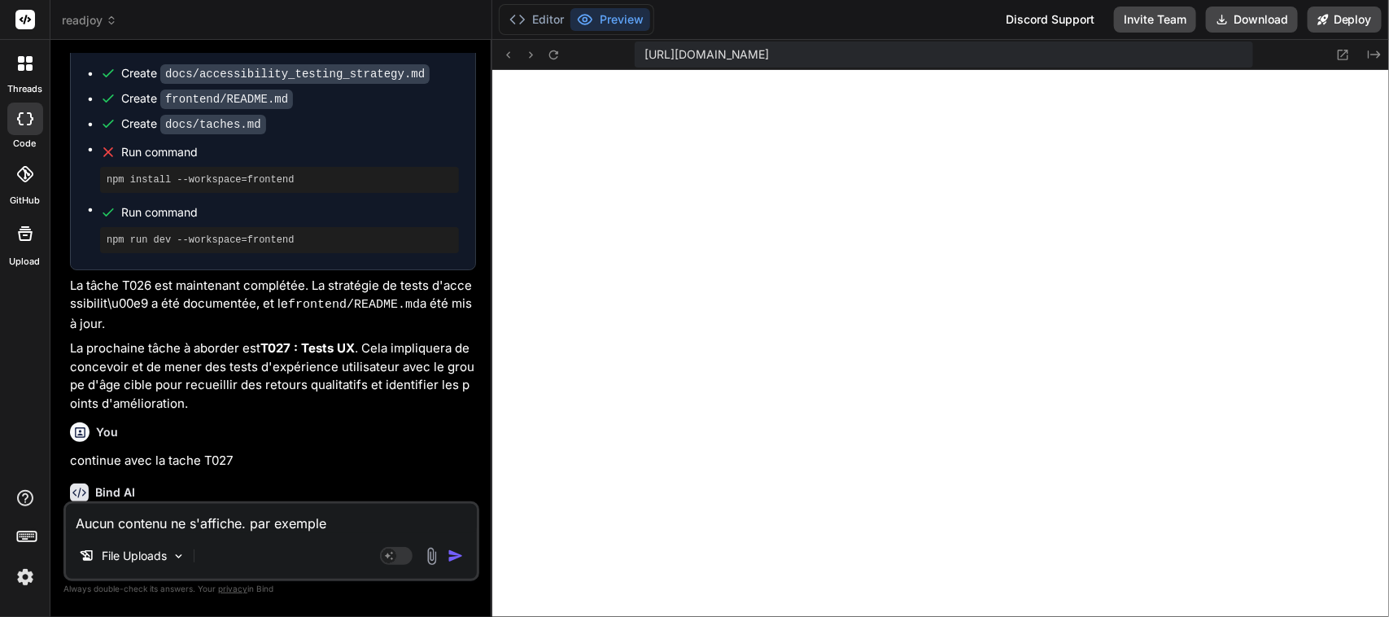
type textarea "Aucun contenu ne s'affiche. par exemple,"
type textarea "x"
type textarea "Aucun contenu ne s'affiche. par exemple,"
type textarea "x"
click at [378, 522] on textarea "Aucun contenu ne s'affiche. par exemple," at bounding box center [271, 518] width 411 height 29
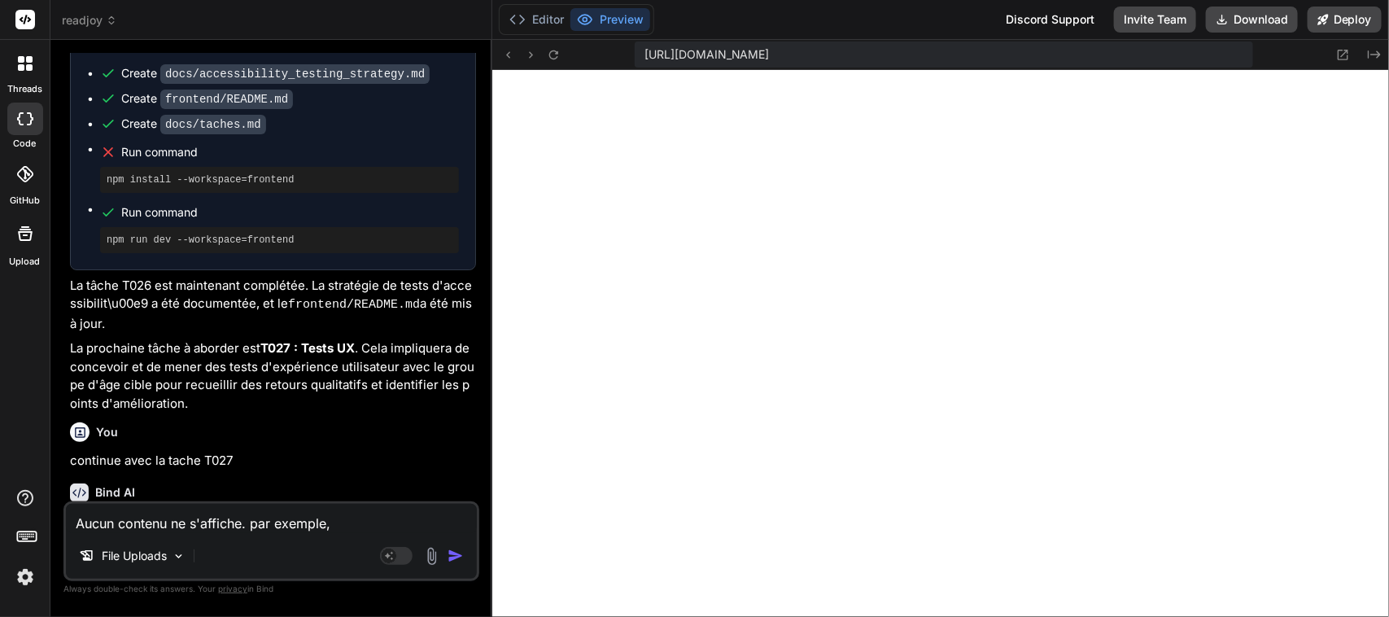
paste textarea "Lire une histoire"
type textarea "Aucun contenu ne s'affiche. par exemple, Lire une histoire"
type textarea "x"
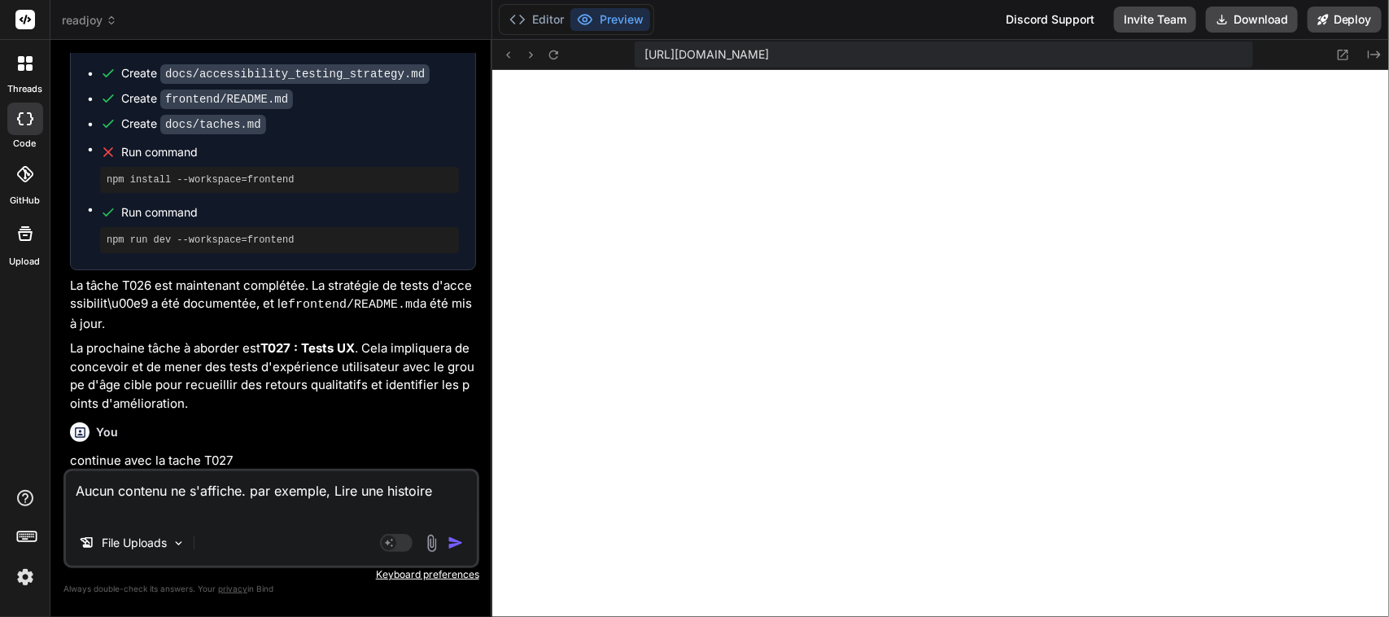
type textarea "Aucun contenu ne s'affiche. par exemple, Lire une histoire i"
type textarea "x"
type textarea "Aucun contenu ne s'affiche. par exemple, Lire une histoire il"
type textarea "x"
type textarea "Aucun contenu ne s'affiche. par exemple, Lire une histoire il"
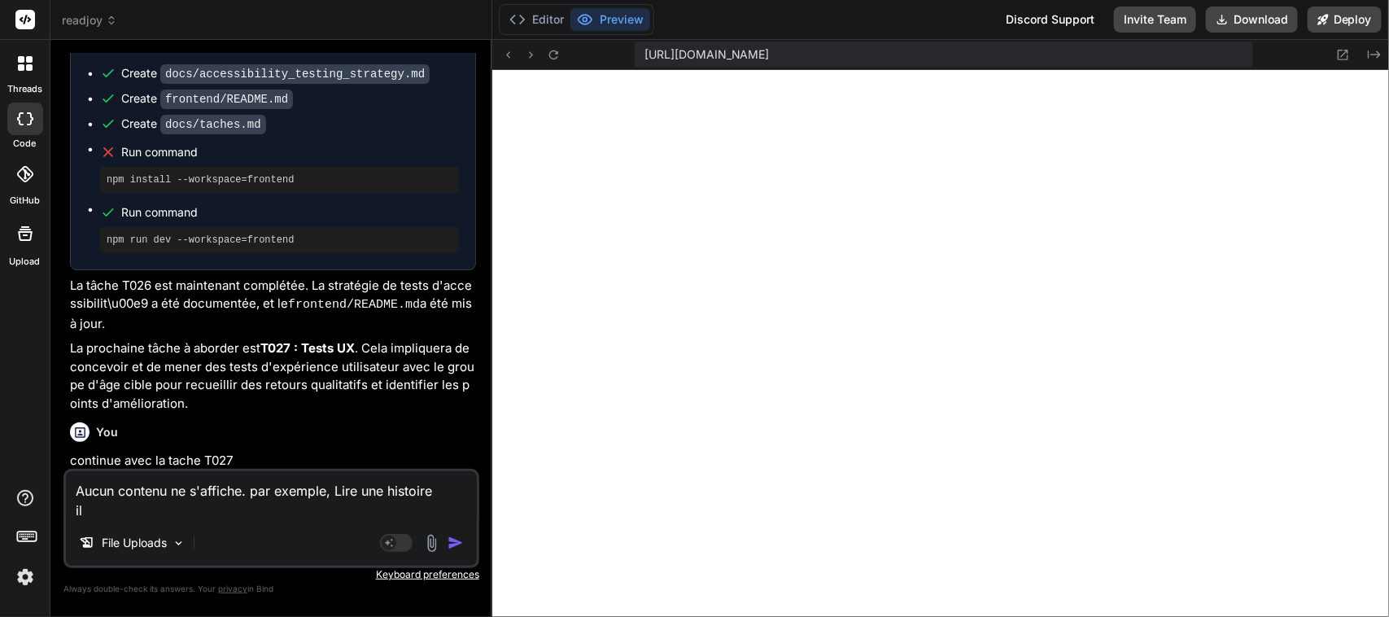
type textarea "x"
type textarea "Aucun contenu ne s'affiche. par exemple, Lire une histoire il n"
type textarea "x"
type textarea "Aucun contenu ne s'affiche. par exemple, Lire une histoire il n'"
type textarea "x"
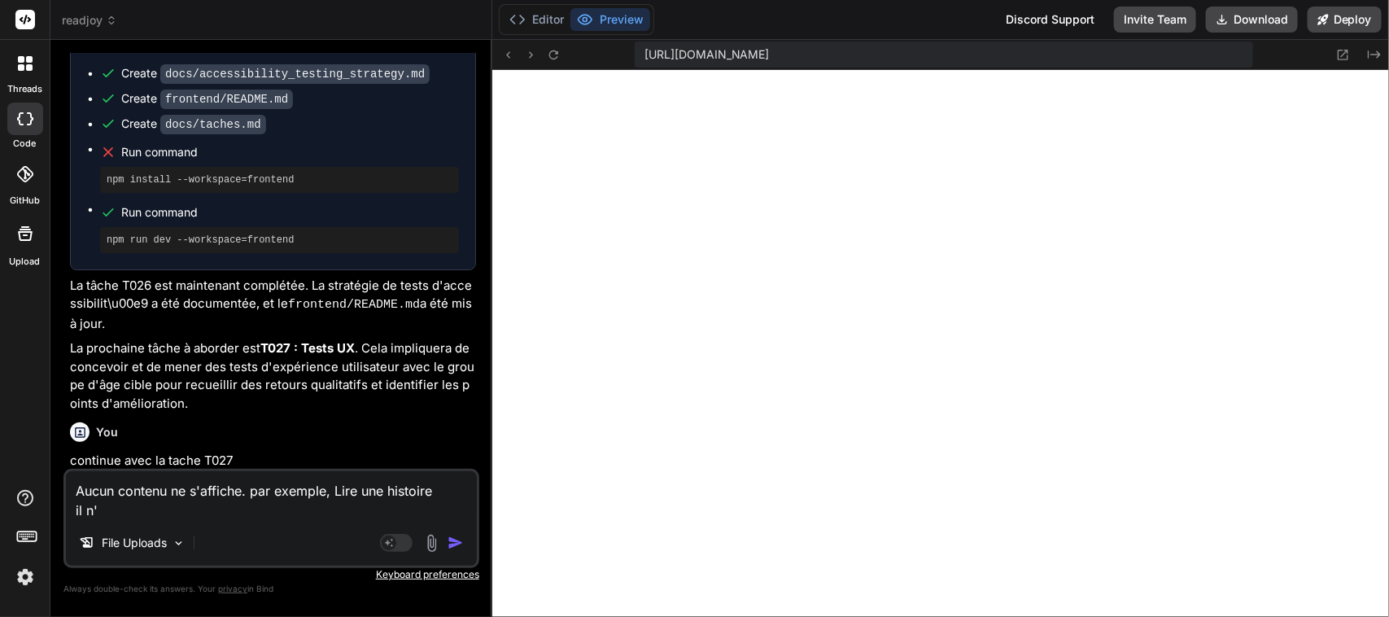
type textarea "Aucun contenu ne s'affiche. par exemple, Lire une histoire il n'y"
type textarea "x"
type textarea "Aucun contenu ne s'affiche. par exemple, Lire une histoire il n'y"
type textarea "x"
type textarea "Aucun contenu ne s'affiche. par exemple, Lire une histoire il n'y a"
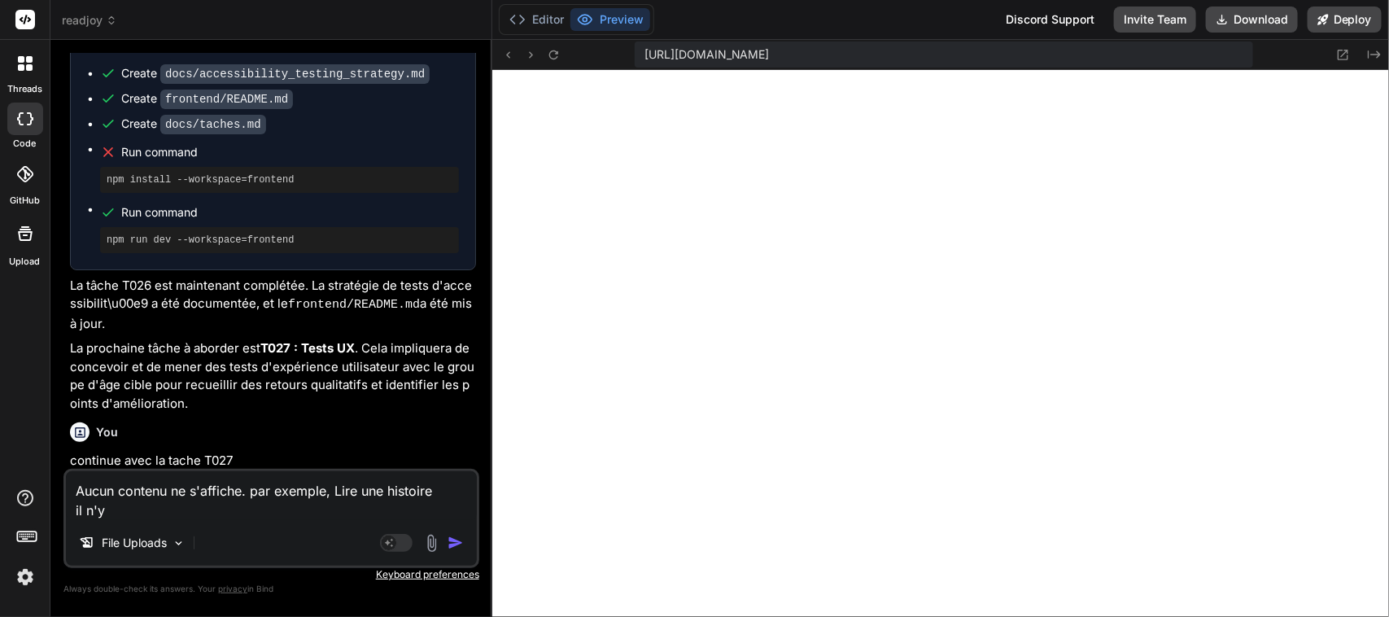
type textarea "x"
type textarea "Aucun contenu ne s'affiche. par exemple, Lire une histoire il n'y a"
type textarea "x"
type textarea "Aucun contenu ne s'affiche. par exemple, Lire une histoire il n'y a p"
type textarea "x"
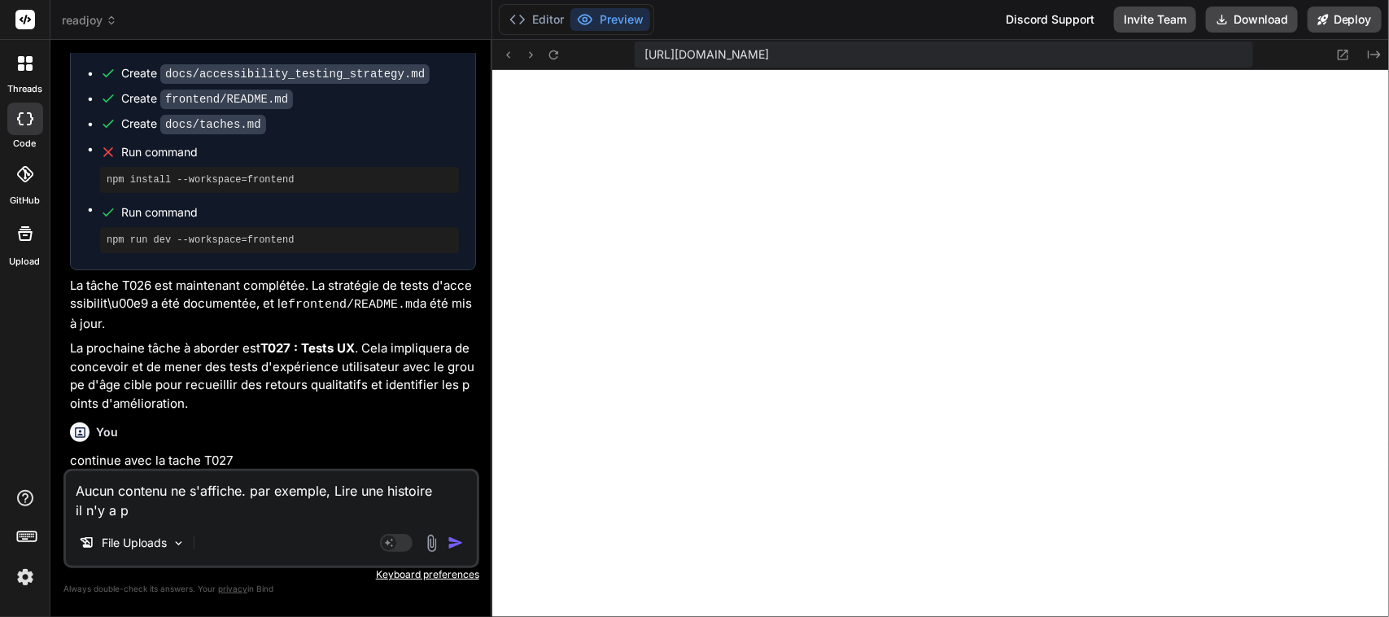
type textarea "Aucun contenu ne s'affiche. par exemple, Lire une histoire il n'y a pa"
type textarea "x"
type textarea "Aucun contenu ne s'affiche. par exemple, Lire une histoire il n'y a pas"
type textarea "x"
type textarea "Aucun contenu ne s'affiche. par exemple, Lire une histoire il n'y a pas"
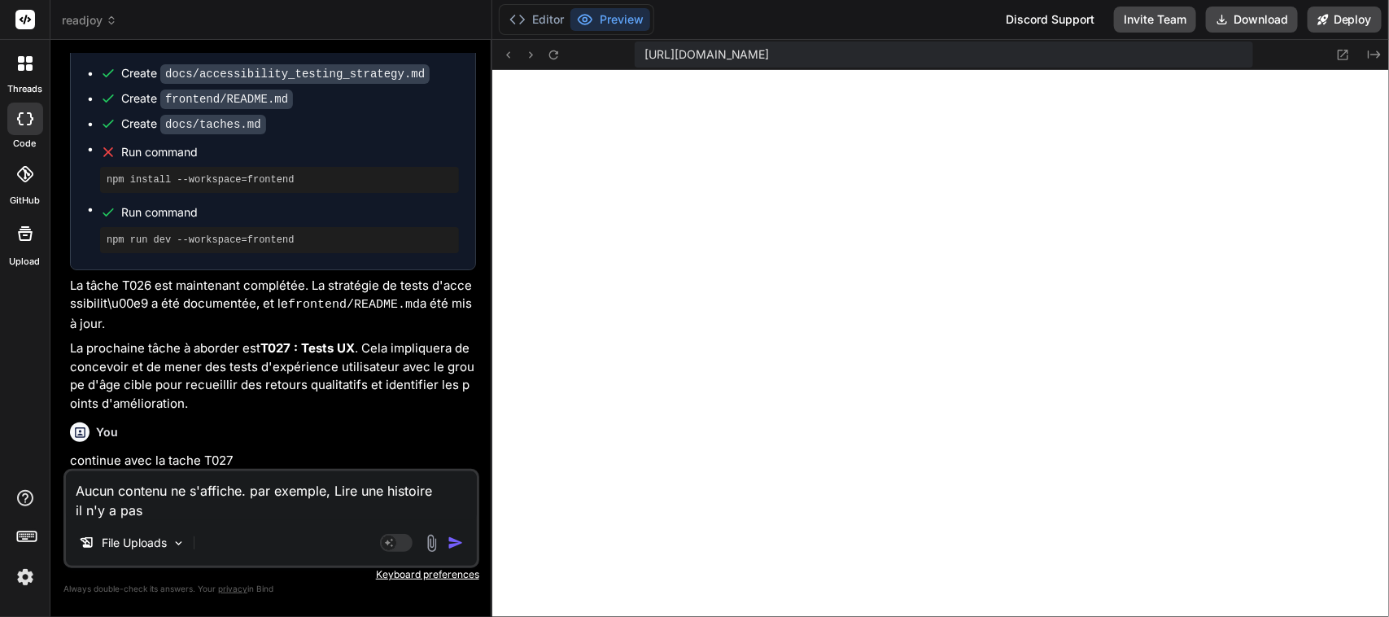
type textarea "x"
type textarea "Aucun contenu ne s'affiche. par exemple, Lire une histoire il n'y a pas d"
type textarea "x"
type textarea "Aucun contenu ne s'affiche. par exemple, Lire une histoire il n'y a pas de"
type textarea "x"
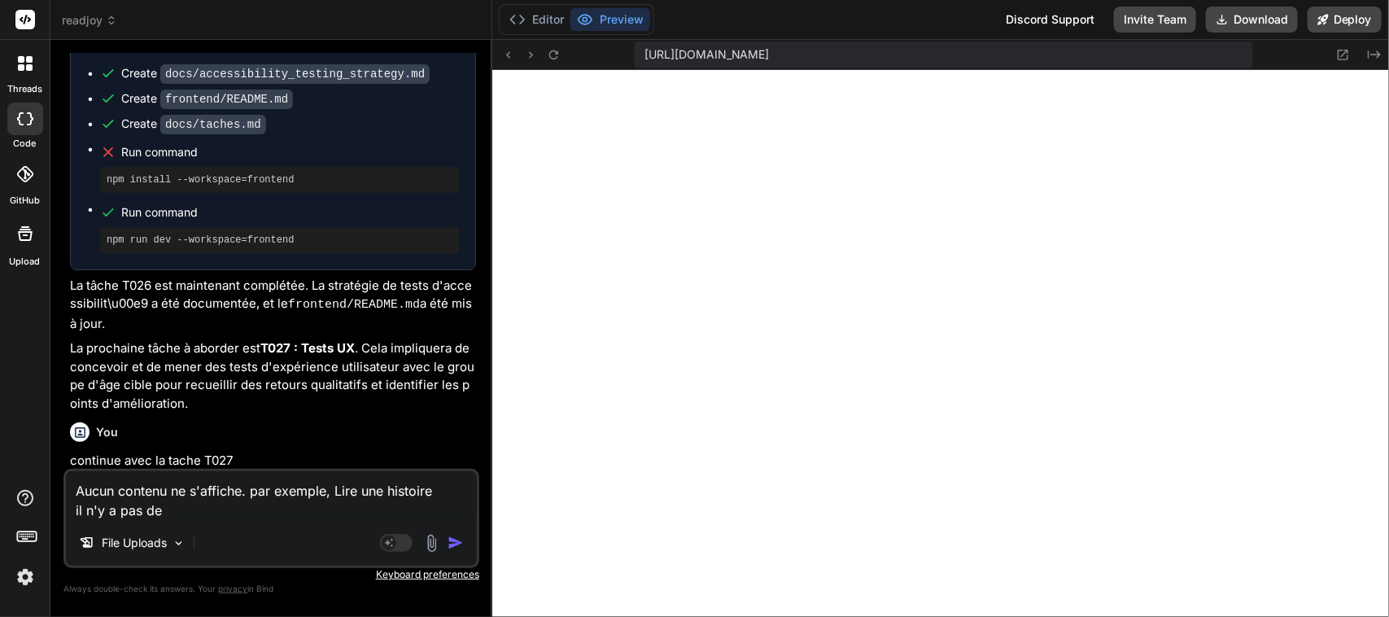
type textarea "Aucun contenu ne s'affiche. par exemple, Lire une histoire il n'y a pas de"
type textarea "x"
type textarea "Aucun contenu ne s'affiche. par exemple, Lire une histoire il n'y a pas de p"
type textarea "x"
type textarea "Aucun contenu ne s'affiche. par exemple, Lire une histoire il n'y a pas de ph"
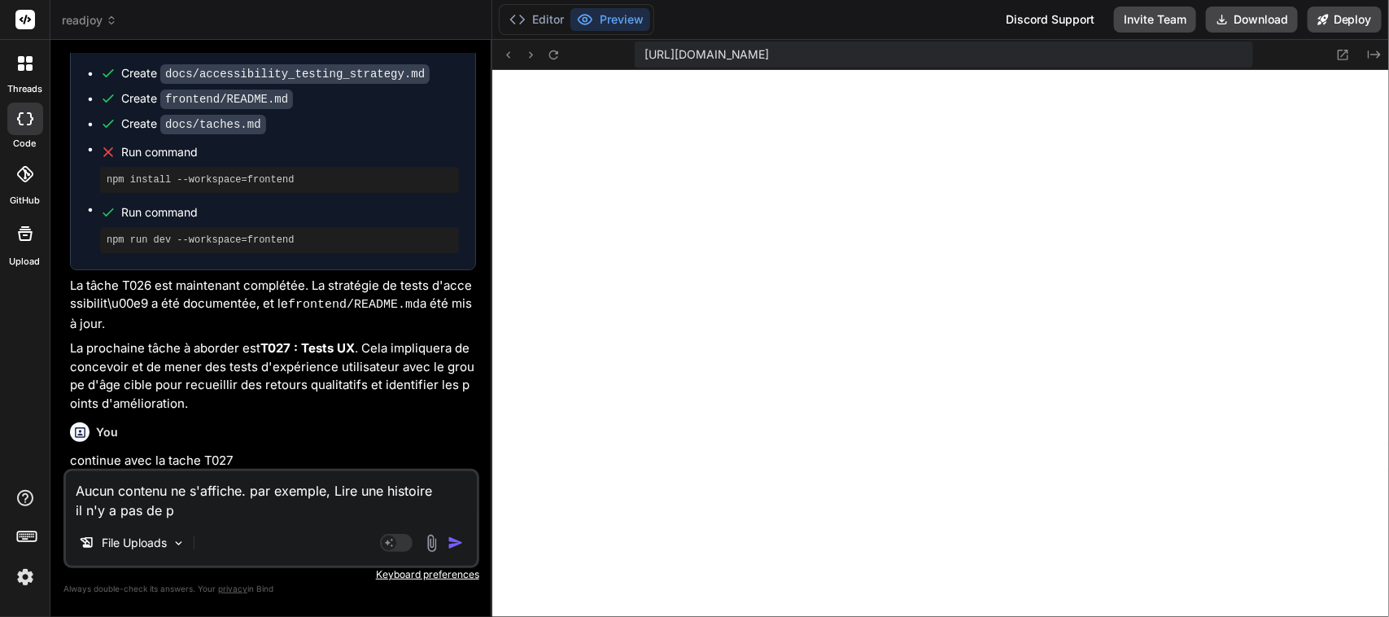
type textarea "x"
type textarea "Aucun contenu ne s'affiche. par exemple, Lire une histoire il n'y a pas de phr"
type textarea "x"
type textarea "Aucun contenu ne s'affiche. par exemple, Lire une histoire il n'y a pas de phra"
type textarea "x"
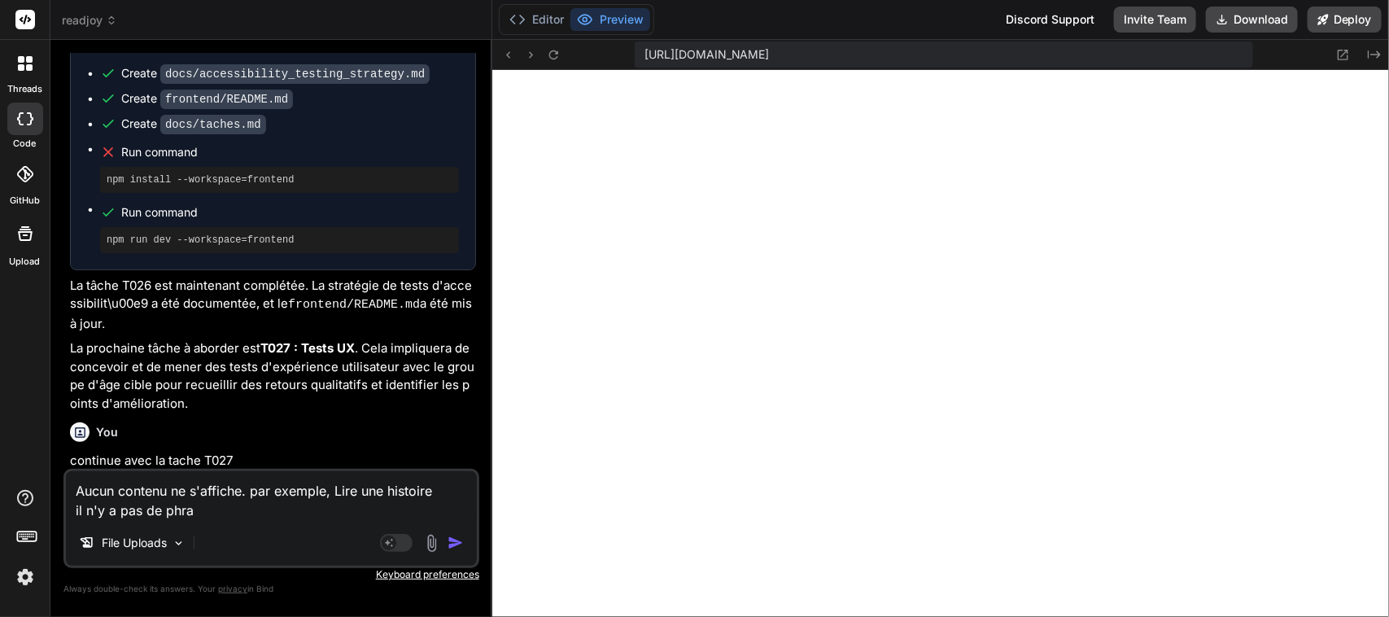
type textarea "Aucun contenu ne s'affiche. par exemple, Lire une histoire il n'y a pas de phras"
type textarea "x"
type textarea "Aucun contenu ne s'affiche. par exemple, Lire une histoire il n'y a pas de phra…"
type textarea "x"
type textarea "Aucun contenu ne s'affiche. par exemple, Lire une histoire il n'y a pas de phra…"
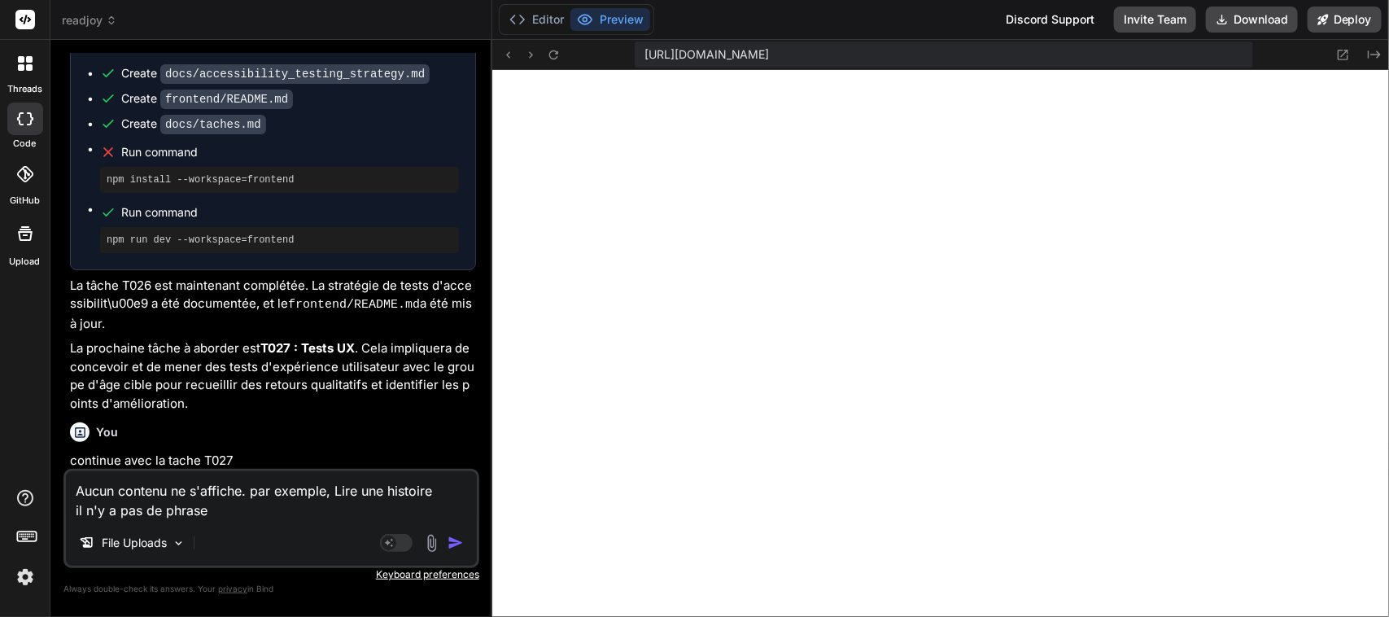
type textarea "x"
type textarea "Aucun contenu ne s'affiche. par exemple, Lire une histoire il n'y a pas de phra…"
type textarea "x"
type textarea "Aucun contenu ne s'affiche. par exemple, Lire une histoire il n'y a pas de phra…"
type textarea "x"
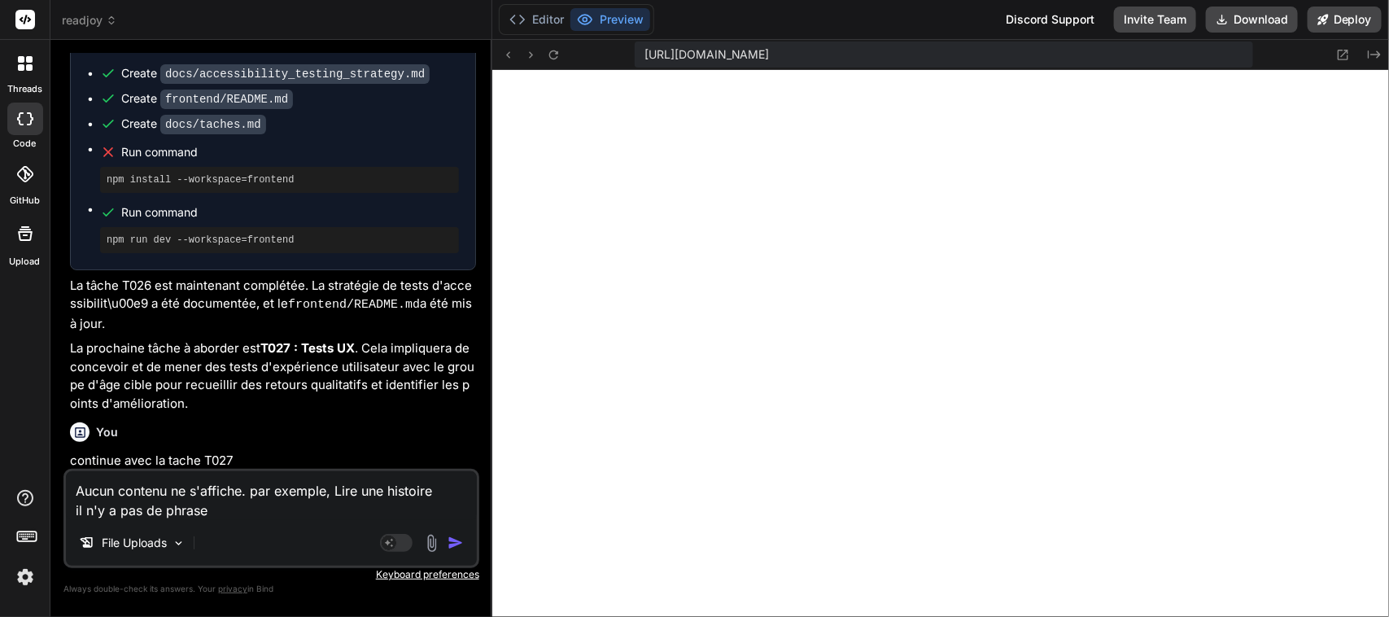
type textarea "Aucun contenu ne s'affiche. par exemple, Lire une histoire il n'y a pas de phra…"
type textarea "x"
type textarea "Aucun contenu ne s'affiche. par exemple, Lire une histoire il n'y a pas de phra…"
type textarea "x"
type textarea "Aucun contenu ne s'affiche. par exemple, Lire une histoire il n'y a pas de phra…"
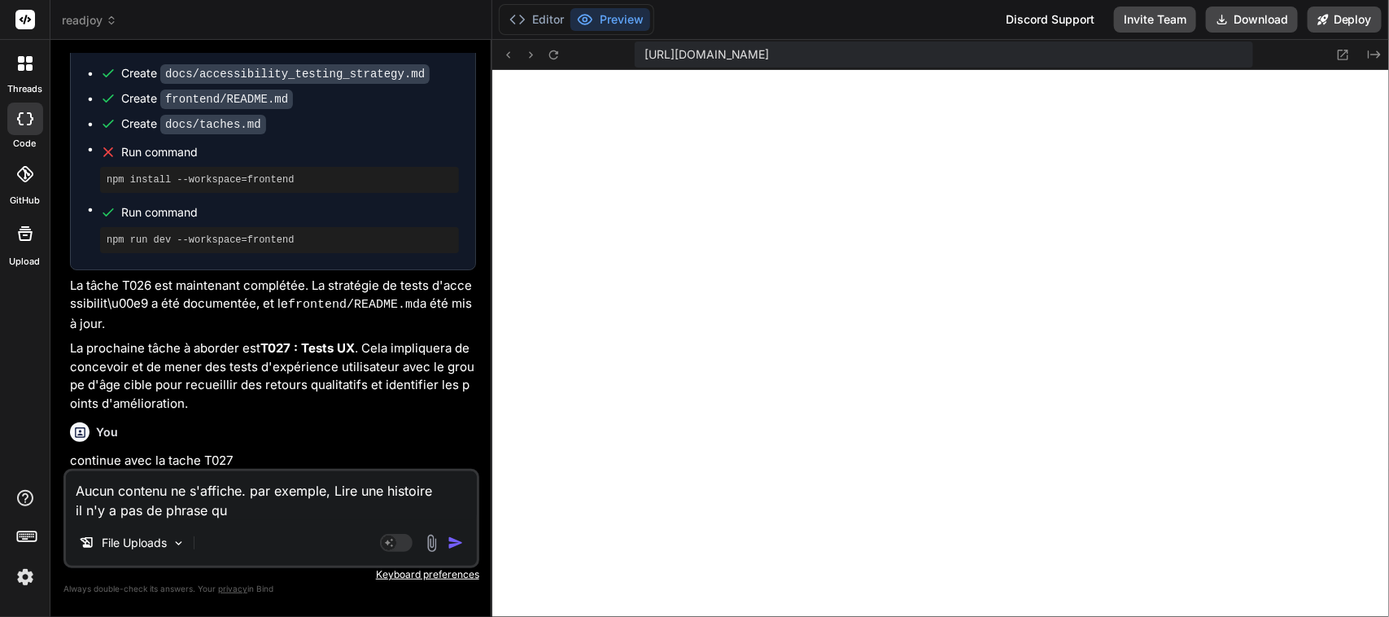
type textarea "x"
type textarea "Aucun contenu ne s'affiche. par exemple, Lire une histoire il n'y a pas de phra…"
type textarea "x"
type textarea "Aucun contenu ne s'affiche. par exemple, Lire une histoire il n'y a pas de phra…"
type textarea "x"
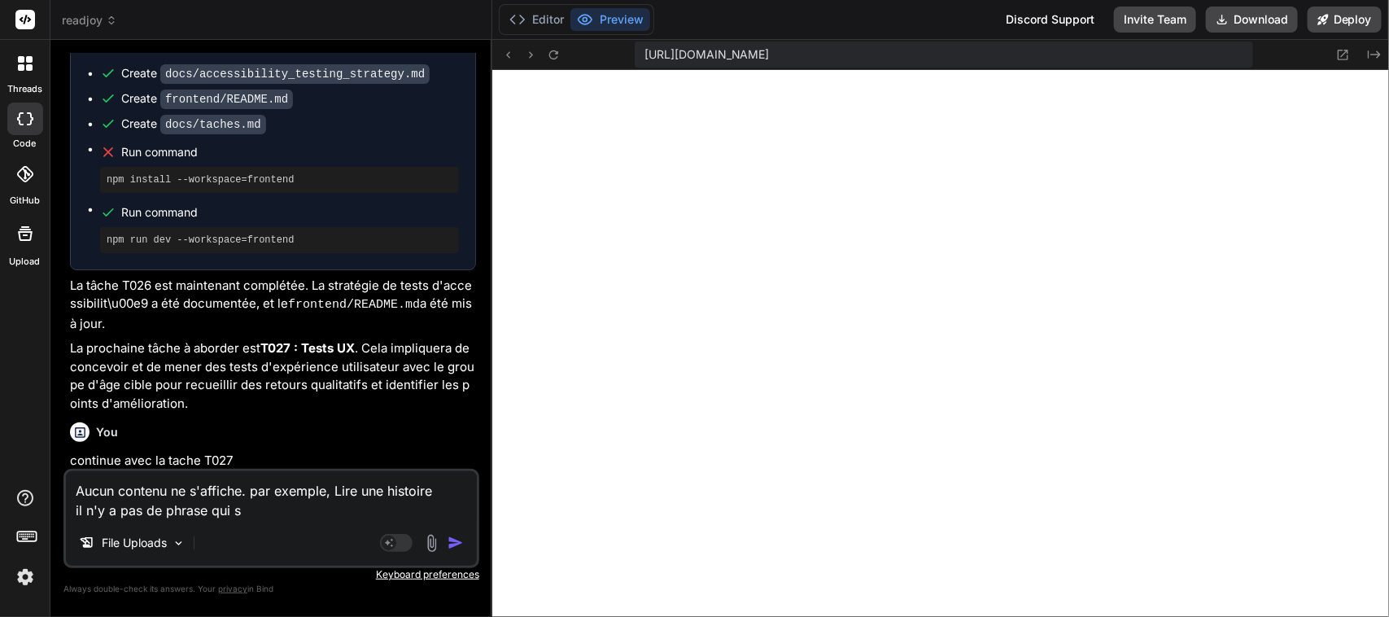
type textarea "Aucun contenu ne s'affiche. par exemple, Lire une histoire il n'y a pas de phra…"
type textarea "x"
type textarea "Aucun contenu ne s'affiche. par exemple, Lire une histoire il n'y a pas de phra…"
type textarea "x"
type textarea "Aucun contenu ne s'affiche. par exemple, Lire une histoire il n'y a pas de phra…"
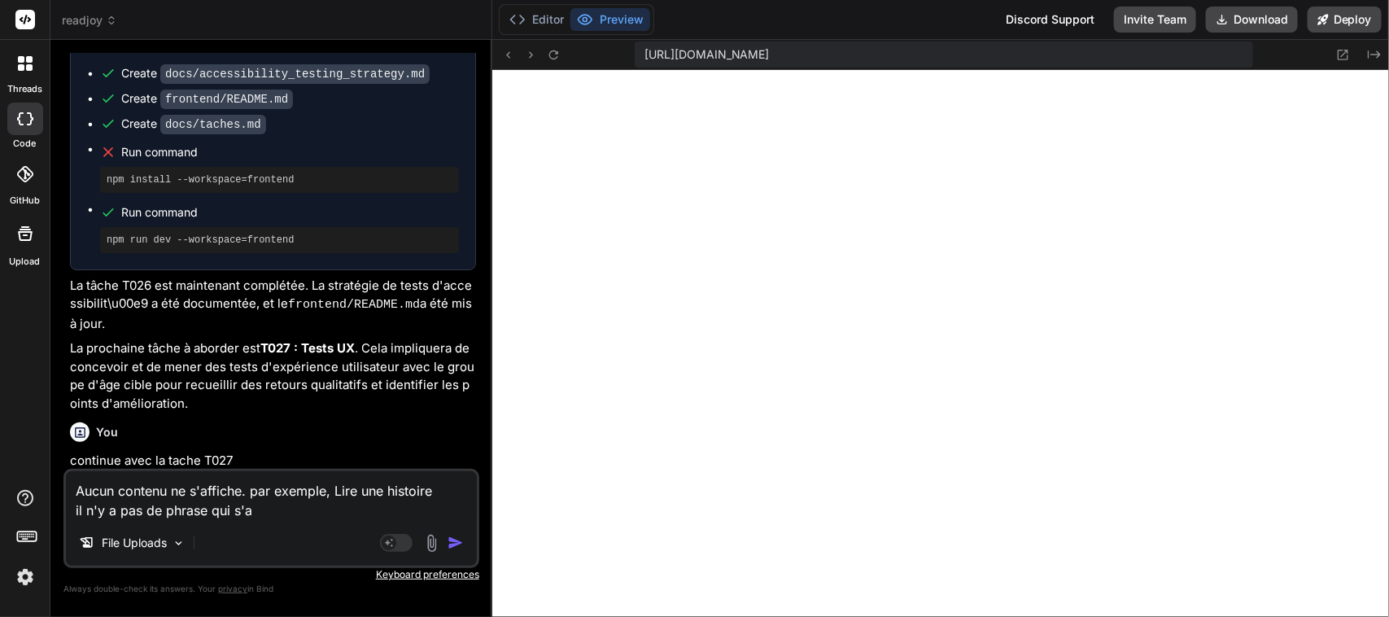
type textarea "x"
type textarea "Aucun contenu ne s'affiche. par exemple, Lire une histoire il n'y a pas de phra…"
type textarea "x"
type textarea "Aucun contenu ne s'affiche. par exemple, Lire une histoire il n'y a pas de phra…"
type textarea "x"
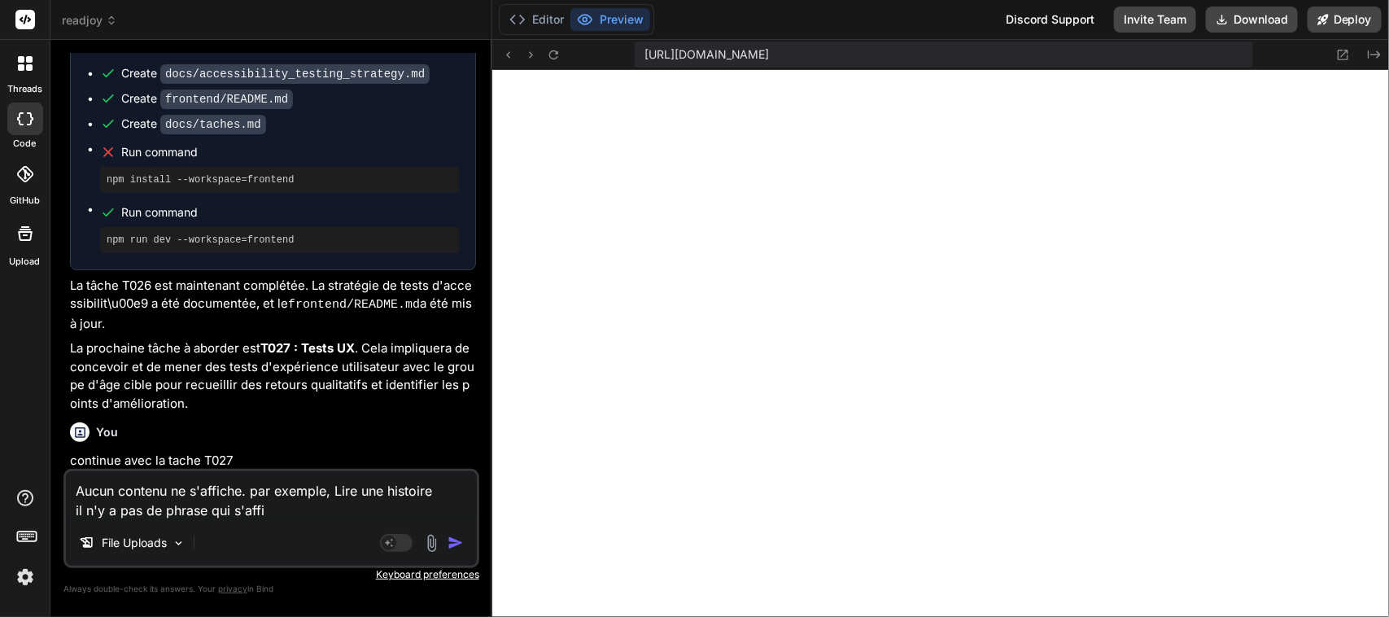
type textarea "Aucun contenu ne s'affiche. par exemple, Lire une histoire il n'y a pas de phra…"
type textarea "x"
type textarea "Aucun contenu ne s'affiche. par exemple, Lire une histoire il n'y a pas de phra…"
type textarea "x"
type textarea "Aucun contenu ne s'affiche. par exemple, Lire une histoire il n'y a pas de phra…"
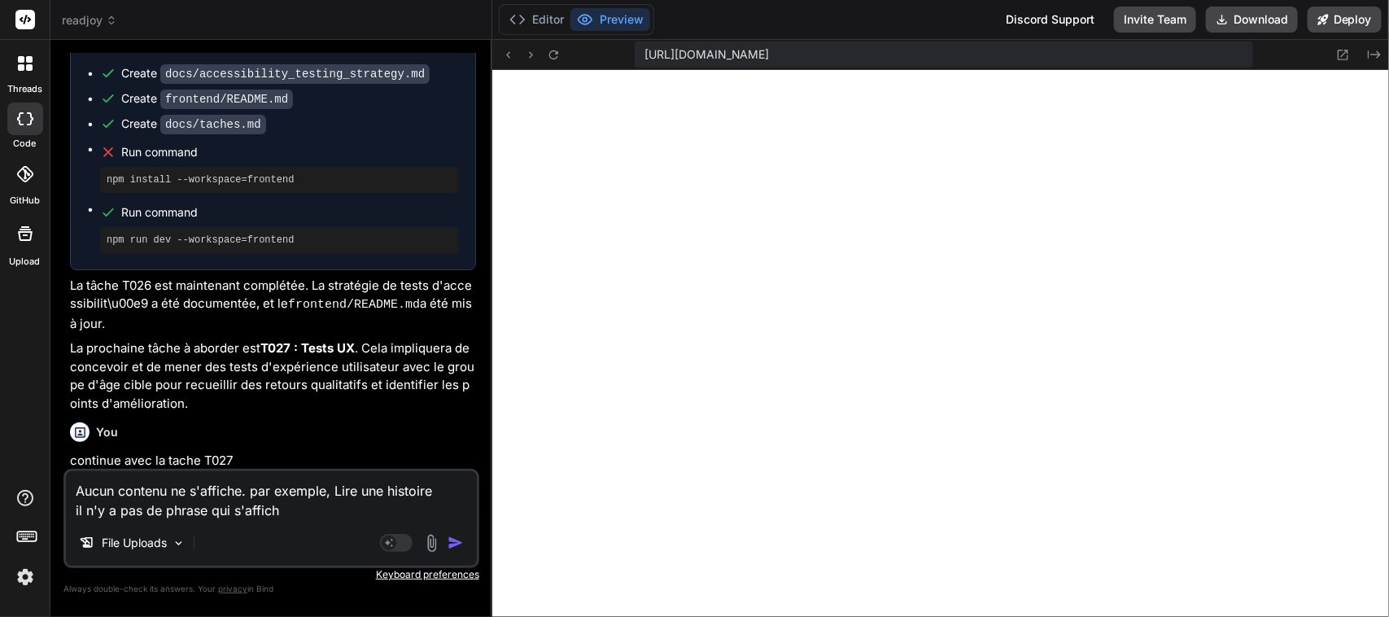
type textarea "x"
click at [289, 519] on textarea "Aucun contenu ne s'affiche. par exemple, Lire une histoire il n'y a pas de phra…" at bounding box center [271, 495] width 411 height 49
type textarea "Aucun contenu ne s'affiche. par exemple, Lire une histoire il n'y a pas de phra…"
type textarea "x"
type textarea "Aucun contenu ne s'affiche. par exemple, Lire une histoire il n'y a pas de phra…"
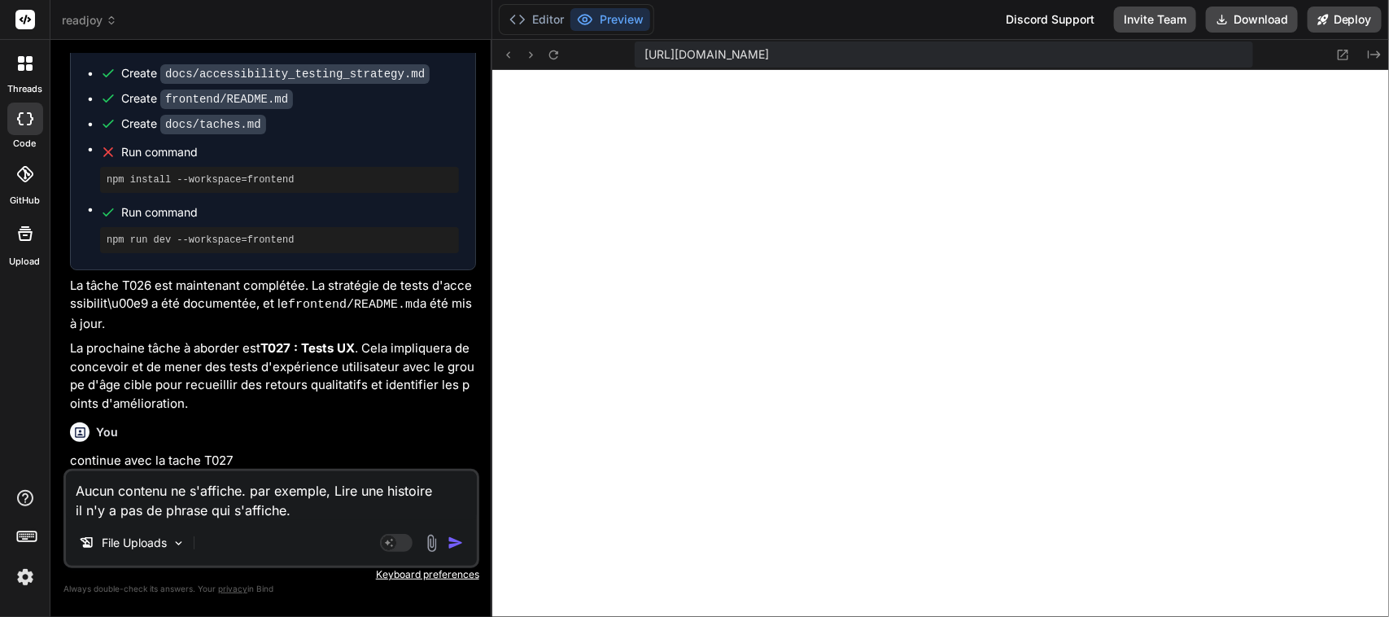
type textarea "x"
type textarea "Aucun contenu ne s'affiche. par exemple, Lire une histoire il n'y a pas de phra…"
type textarea "x"
type textarea "Aucun contenu ne s'affiche. par exemple, Lire une histoire il n'y a pas de phra…"
type textarea "x"
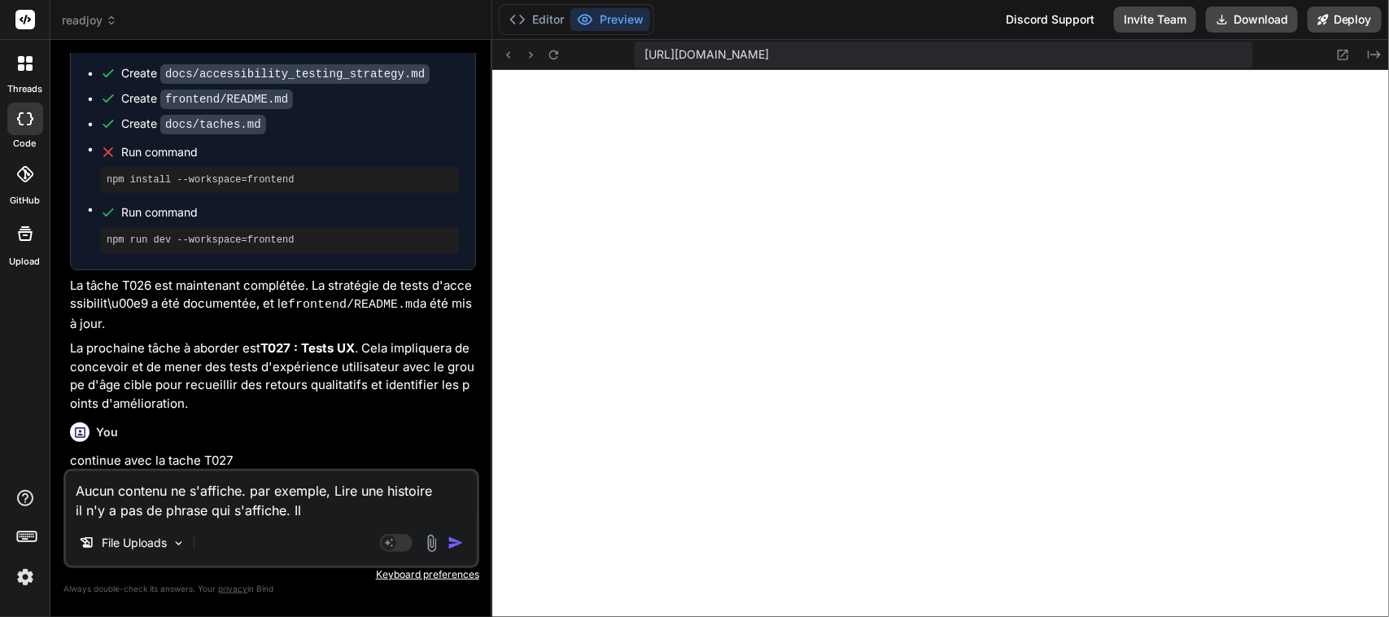
type textarea "Aucun contenu ne s'affiche. par exemple, Lire une histoire il n'y a pas de phra…"
type textarea "x"
type textarea "Aucun contenu ne s'affiche. par exemple, Lire une histoire il n'y a pas de phra…"
type textarea "x"
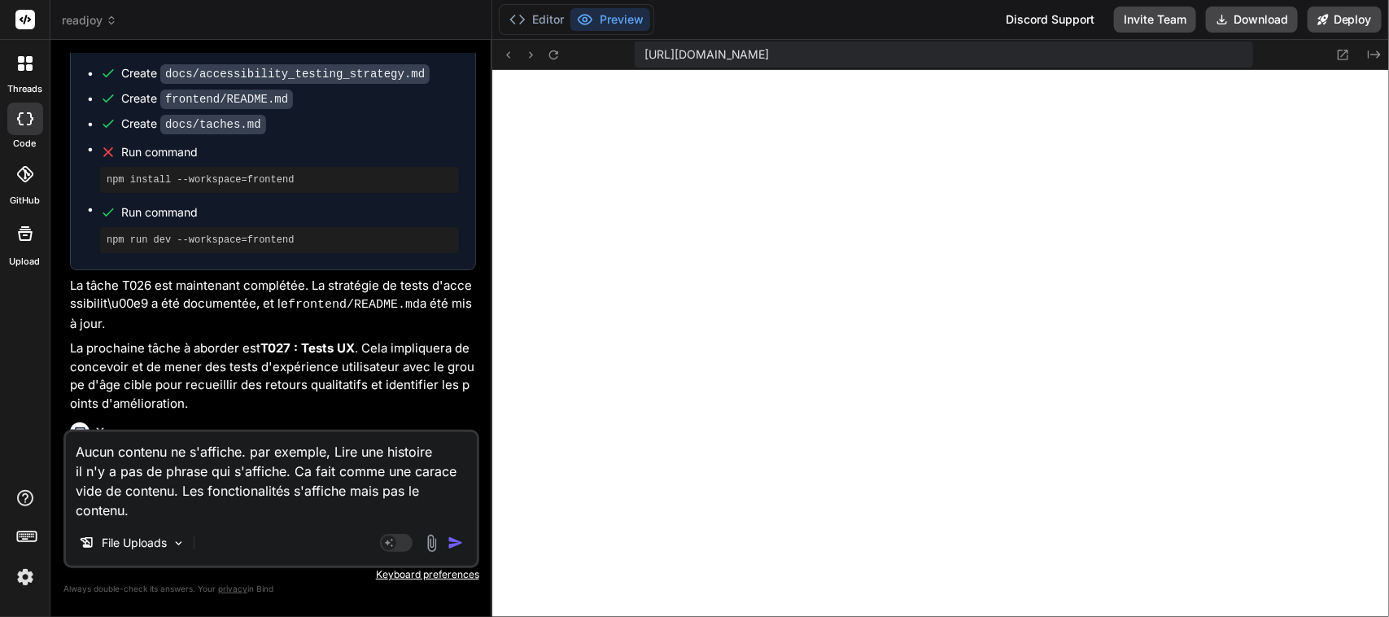
click at [190, 517] on textarea "Aucun contenu ne s'affiche. par exemple, Lire une histoire il n'y a pas de phra…" at bounding box center [271, 476] width 411 height 88
paste textarea "Trouve le mot affiché ci-dessous."
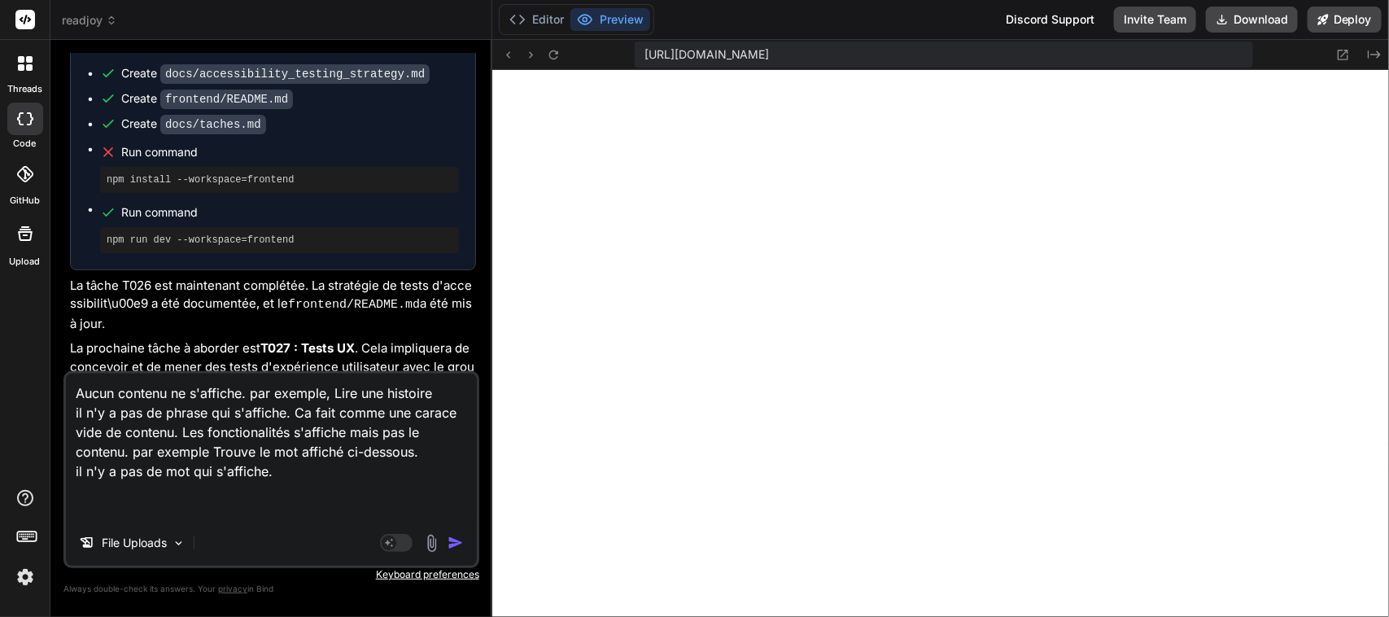
copy ul "npm install --workspace=frontend"
click at [102, 509] on textarea "Aucun contenu ne s'affiche. par exemple, Lire une histoire il n'y a pas de phra…" at bounding box center [271, 447] width 411 height 146
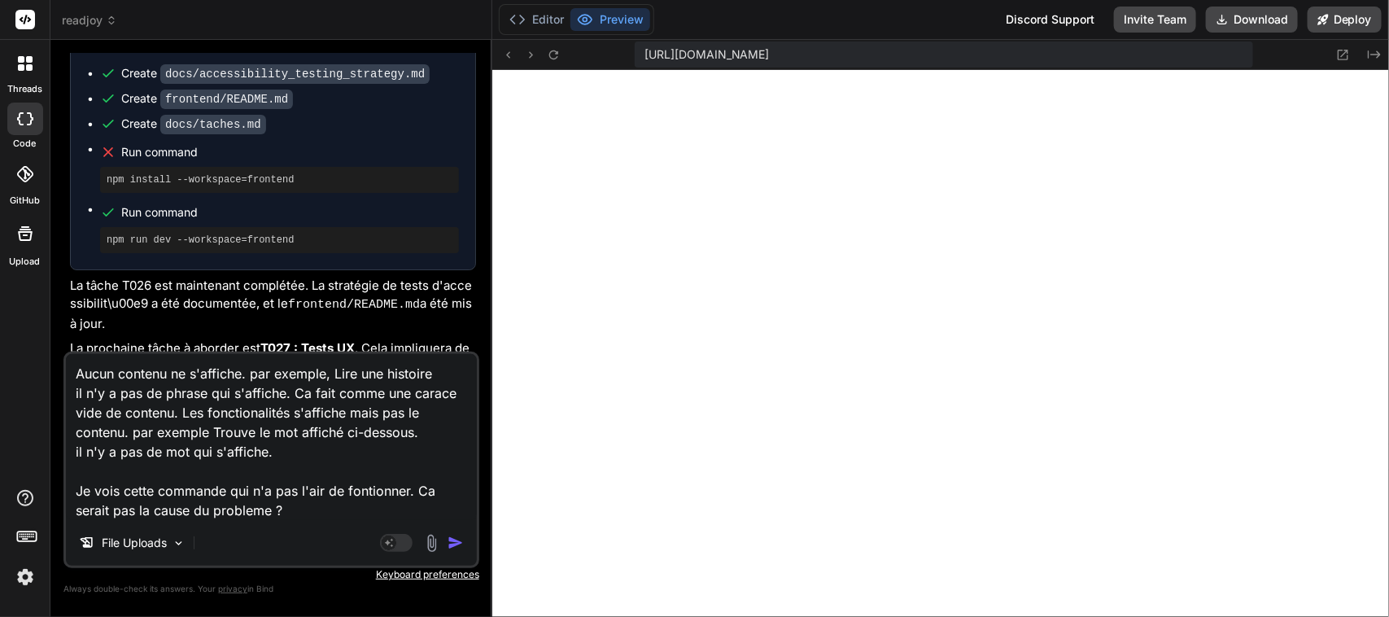
paste textarea "npm install --workspace=frontend"
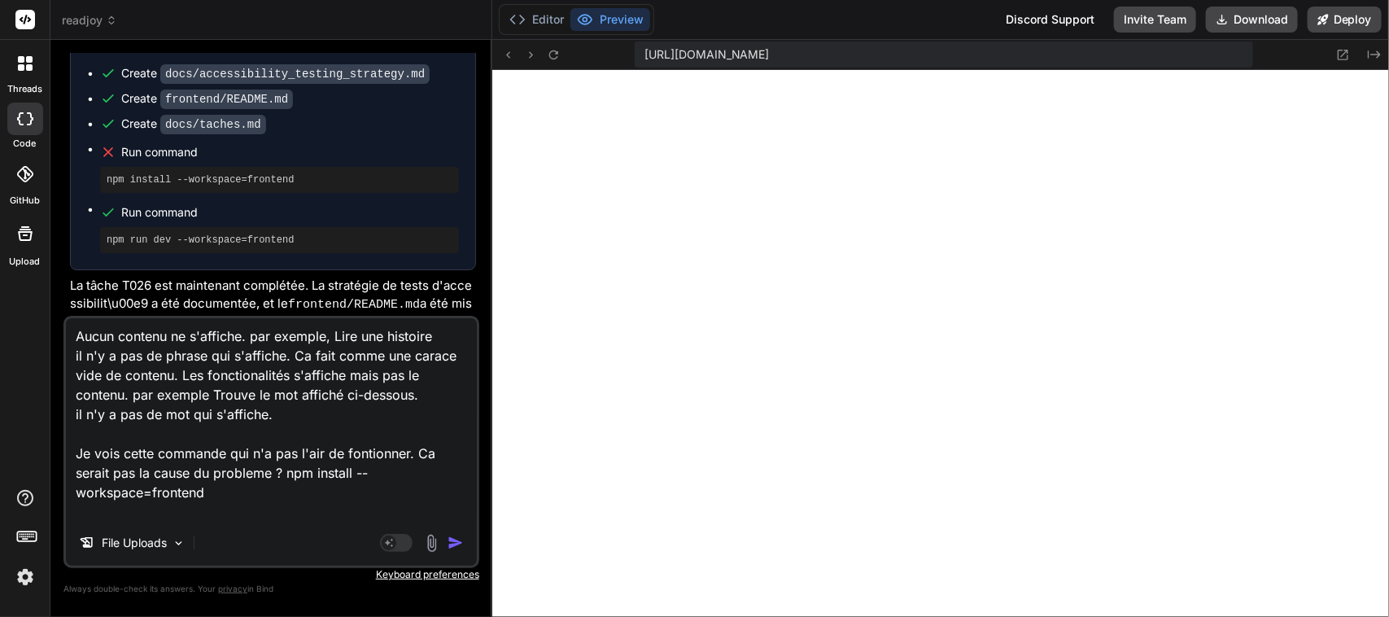
scroll to position [21, 0]
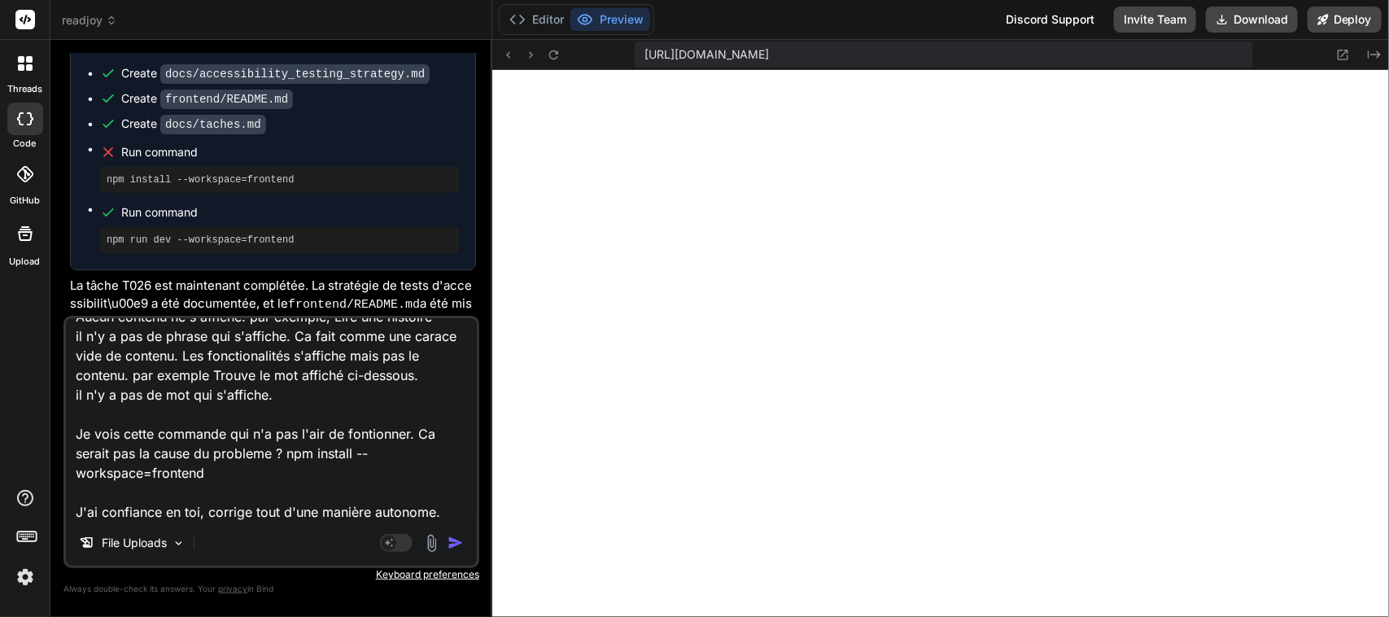
click at [461, 543] on img "button" at bounding box center [456, 543] width 16 height 16
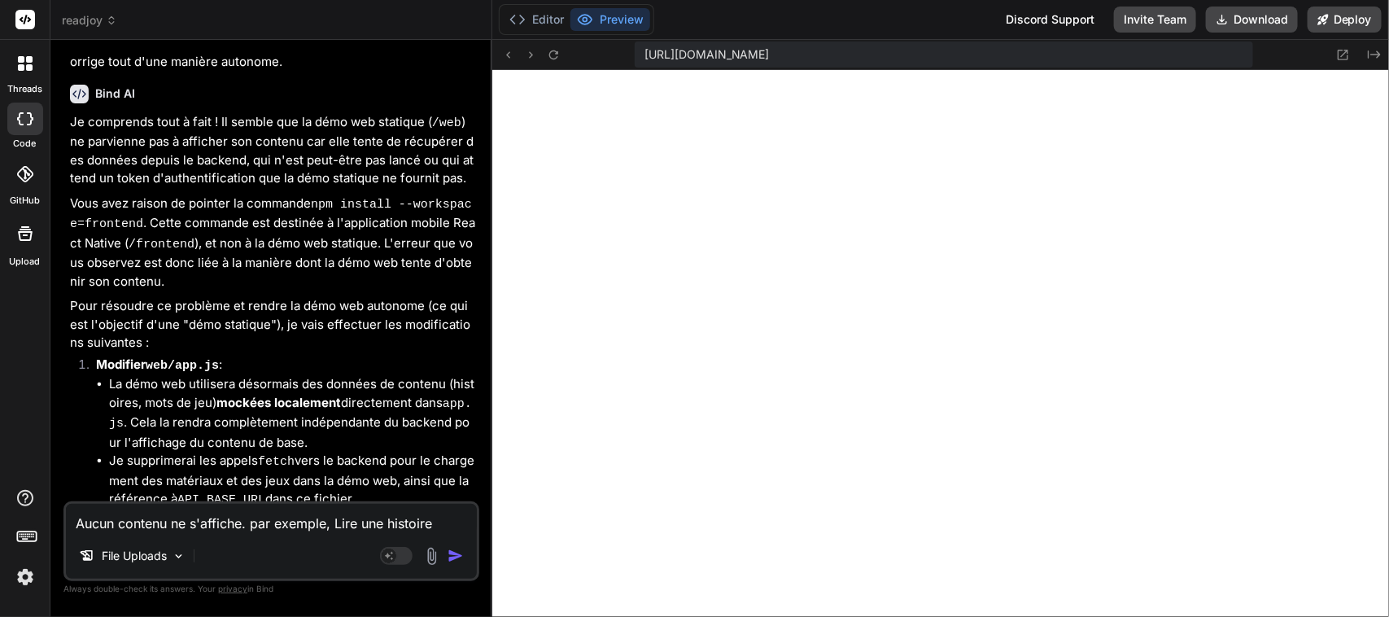
scroll to position [5905, 0]
click at [204, 536] on div "Aucun contenu ne s'affiche. par exemple, Lire une histoire il n'y a pas de phra…" at bounding box center [271, 541] width 416 height 80
click at [206, 530] on textarea "Aucun contenu ne s'affiche. par exemple, Lire une histoire il n'y a pas de phra…" at bounding box center [271, 518] width 411 height 29
click at [555, 50] on icon at bounding box center [553, 54] width 9 height 9
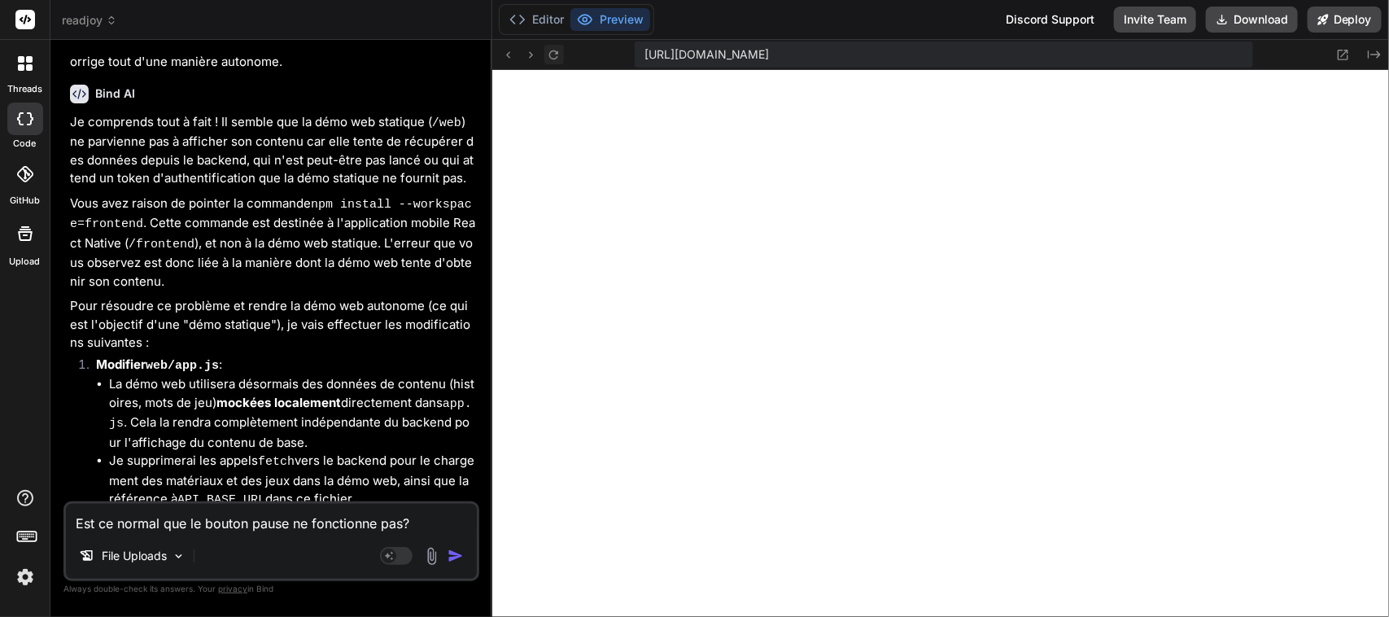
click at [547, 51] on icon at bounding box center [554, 55] width 14 height 14
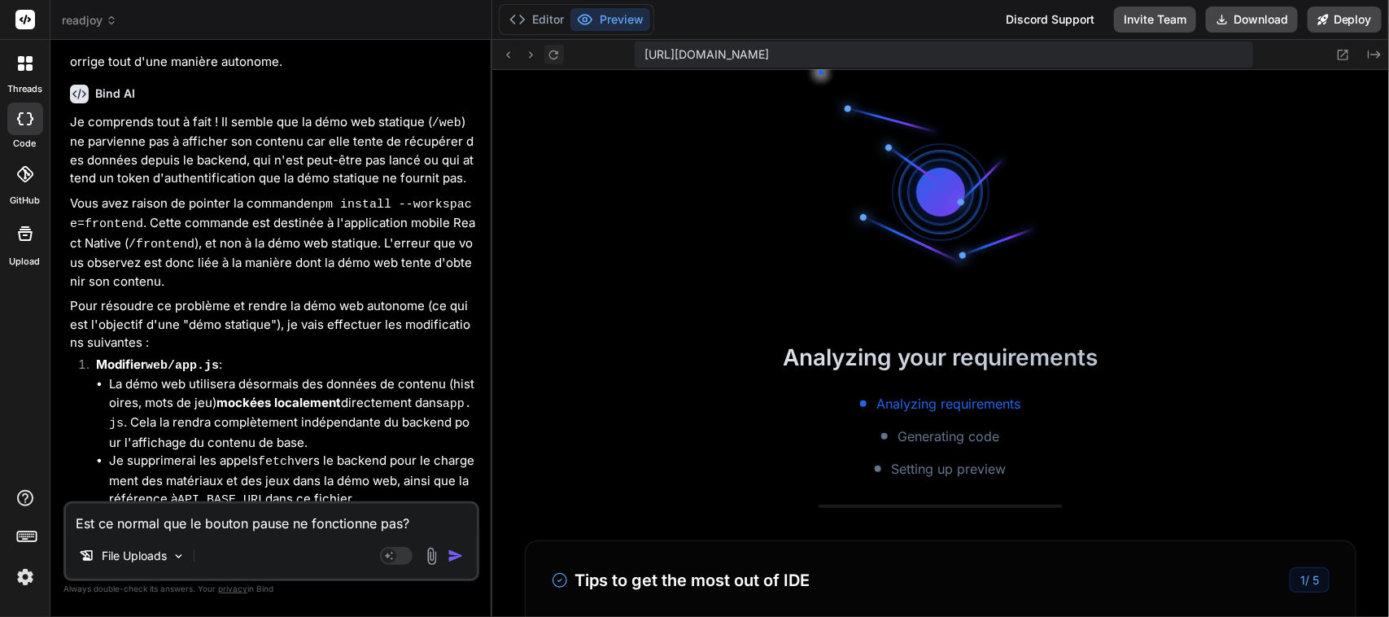
scroll to position [6088, 0]
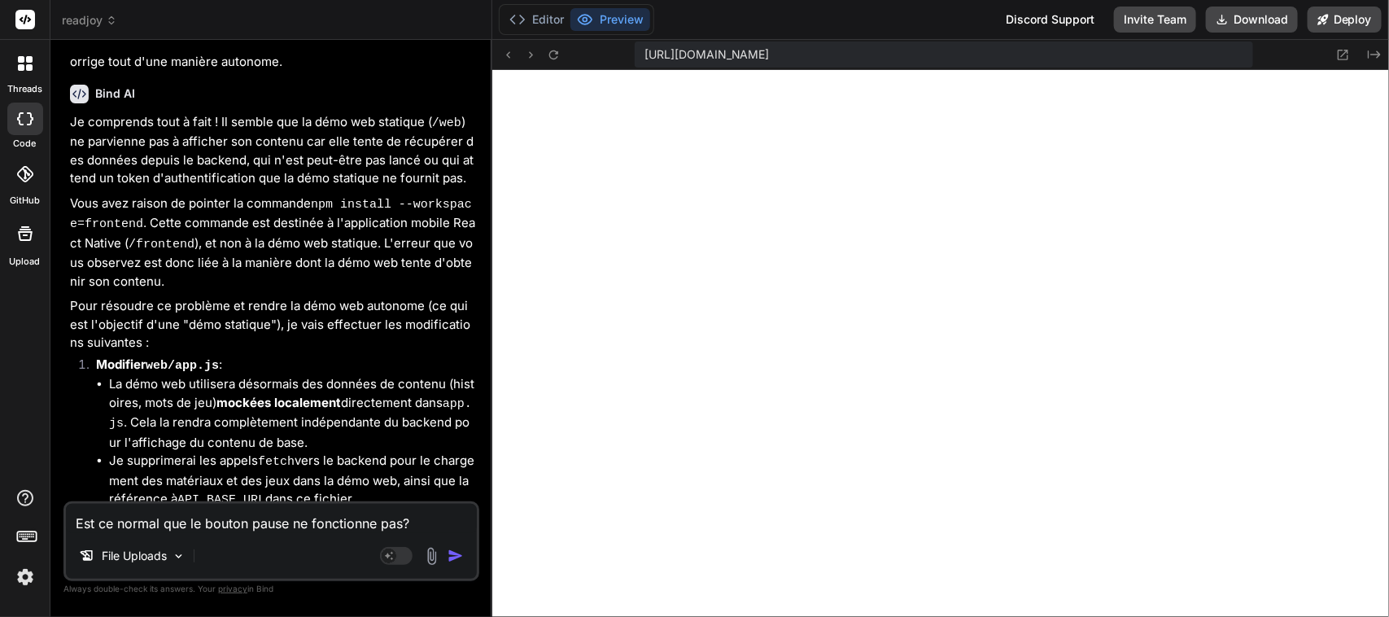
click at [425, 518] on textarea "Est ce normal que le bouton pause ne fonctionne pas?" at bounding box center [271, 518] width 411 height 29
click at [469, 526] on textarea "Est ce normal que le bouton pause ne fonctionne pas? De plus," at bounding box center [271, 518] width 411 height 29
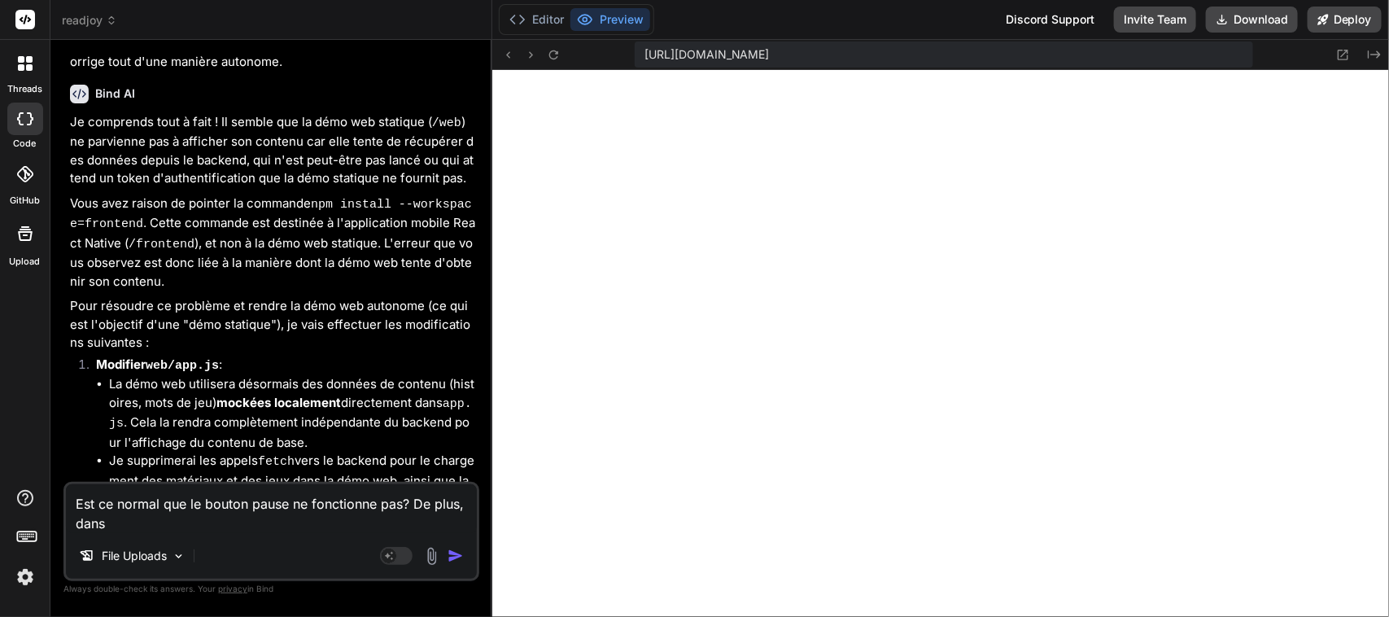
paste textarea "Exercice de compréhension"
click at [418, 522] on textarea "Est ce normal que le bouton pause ne fonctionne pas? De plus, dans Exercice de …" at bounding box center [271, 508] width 411 height 49
paste textarea "Pas d'exercice de compréhension pour ce matériel."
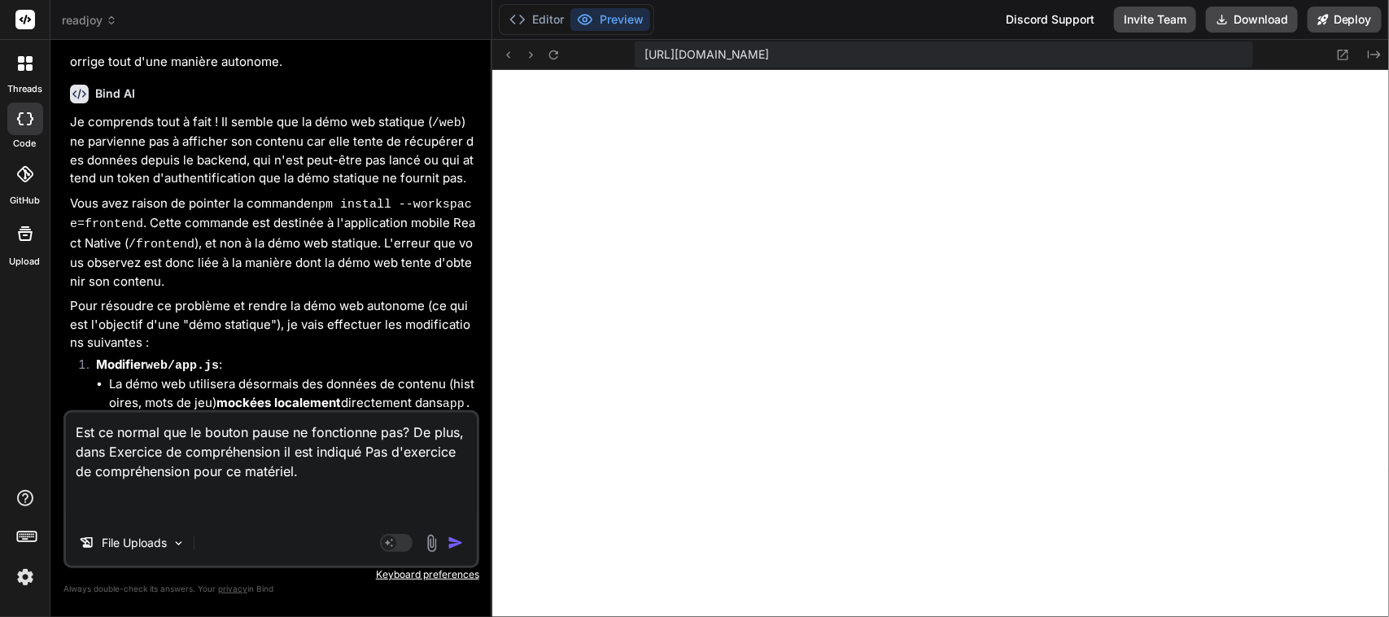
click at [330, 465] on textarea "Est ce normal que le bouton pause ne fonctionne pas? De plus, dans Exercice de …" at bounding box center [271, 466] width 411 height 107
paste textarea "Jeu de reconnaissance de mots"
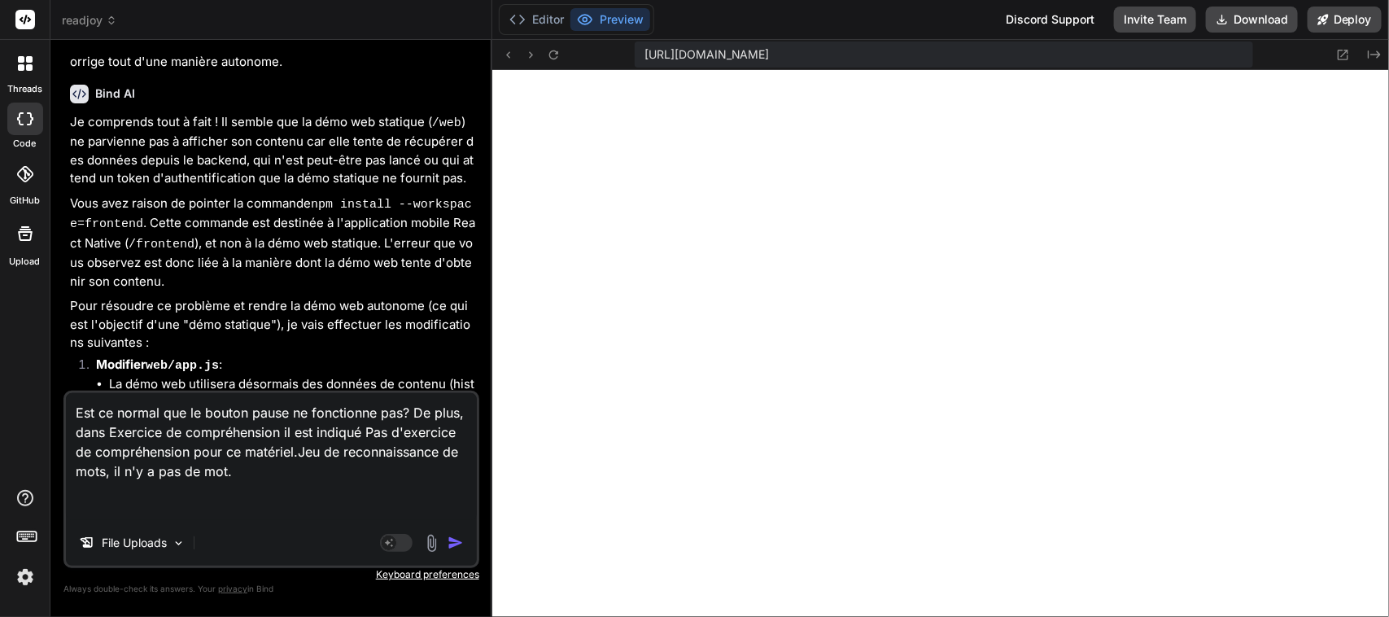
click at [282, 483] on textarea "Est ce normal que le bouton pause ne fonctionne pas? De plus, dans Exercice de …" at bounding box center [271, 456] width 411 height 127
click at [282, 470] on textarea "Est ce normal que le bouton pause ne fonctionne pas? De plus, dans Exercice de …" at bounding box center [271, 456] width 411 height 127
paste textarea "Espace Parents / Enseignants"
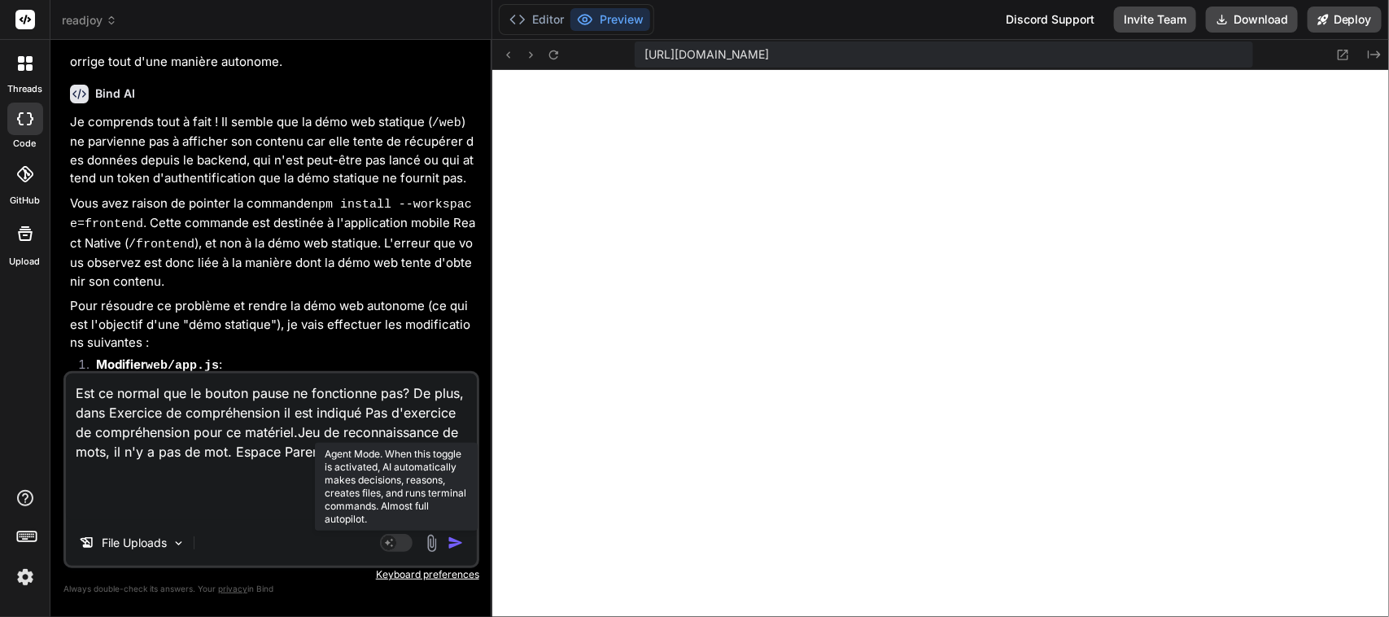
click at [408, 544] on rect at bounding box center [396, 543] width 33 height 18
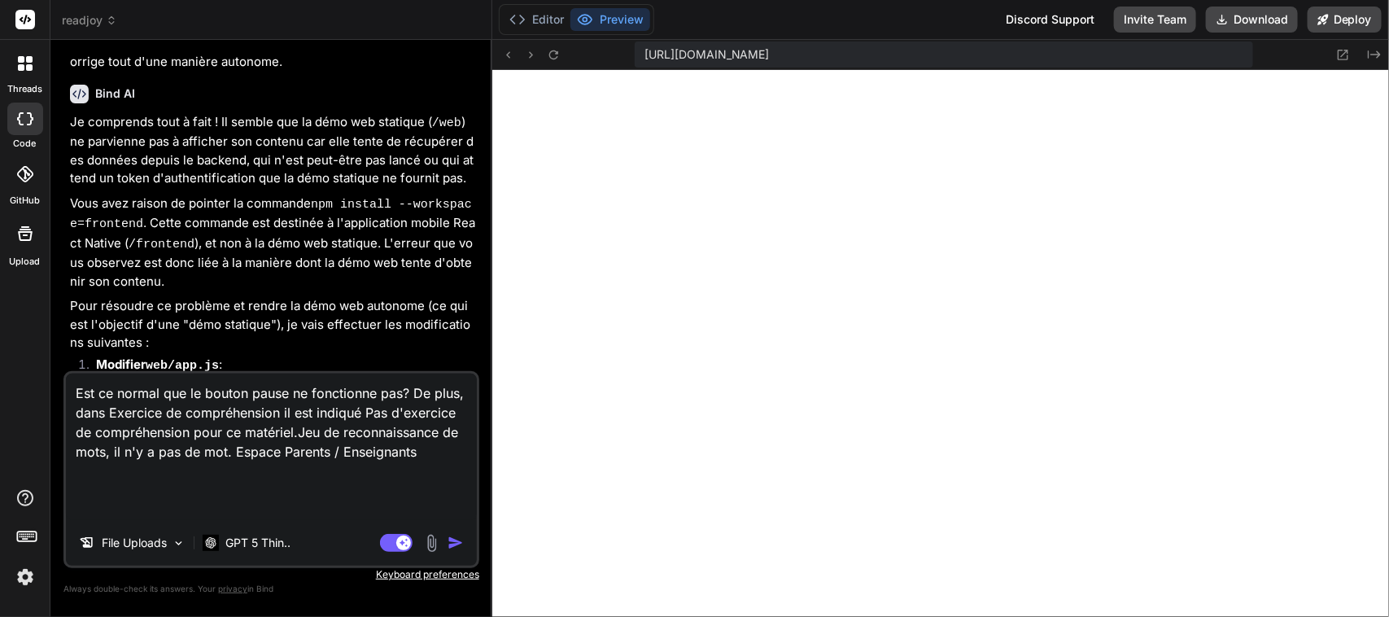
click at [202, 469] on textarea "Est ce normal que le bouton pause ne fonctionne pas? De plus, dans Exercice de …" at bounding box center [271, 447] width 411 height 146
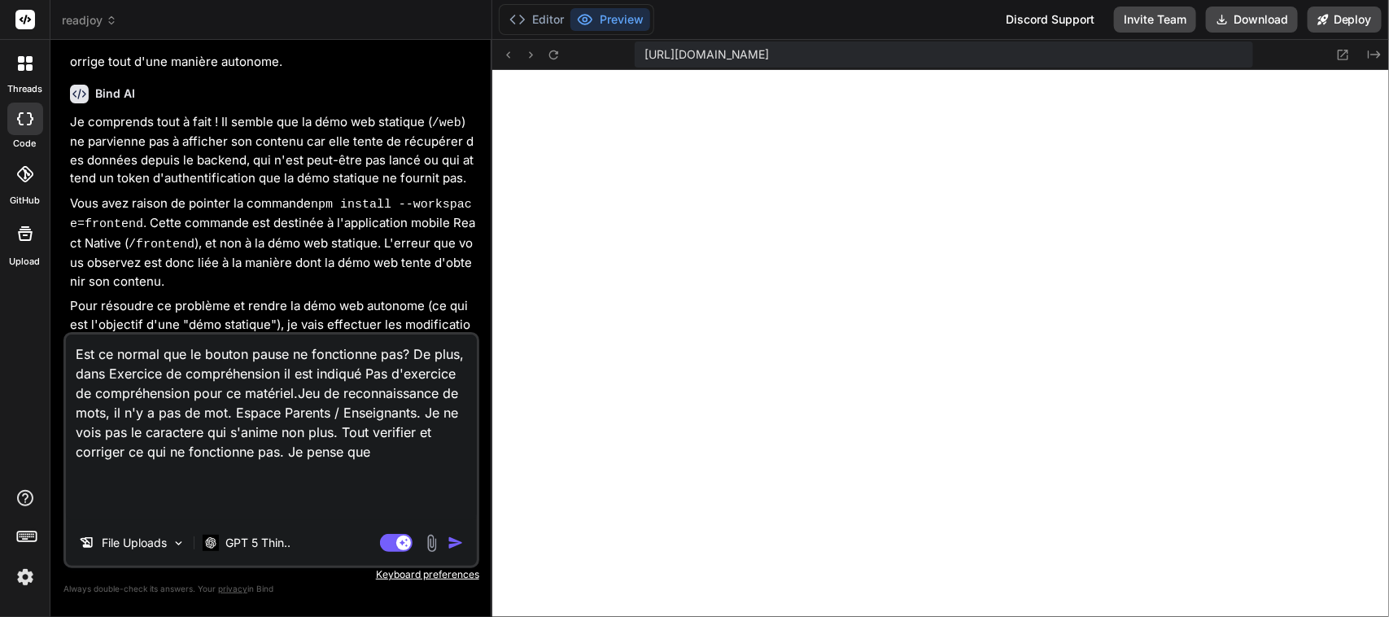
click at [399, 444] on textarea "Est ce normal que le bouton pause ne fonctionne pas? De plus, dans Exercice de …" at bounding box center [271, 427] width 411 height 186
paste textarea "Lire une histoire"
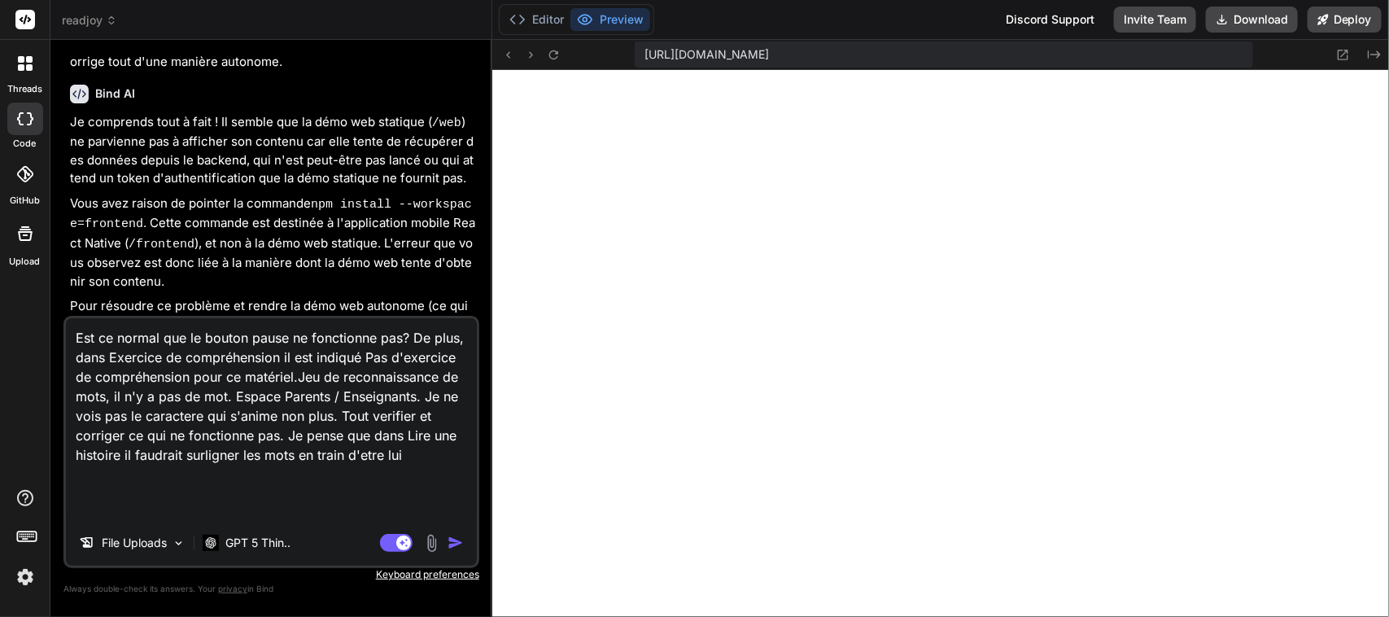
click at [409, 457] on textarea "Est ce normal que le bouton pause ne fonctionne pas? De plus, dans Exercice de …" at bounding box center [271, 419] width 411 height 202
click at [230, 479] on textarea "Est ce normal que le bouton pause ne fonctionne pas? De plus, dans Exercice de …" at bounding box center [271, 419] width 411 height 202
click at [559, 59] on icon at bounding box center [554, 55] width 14 height 14
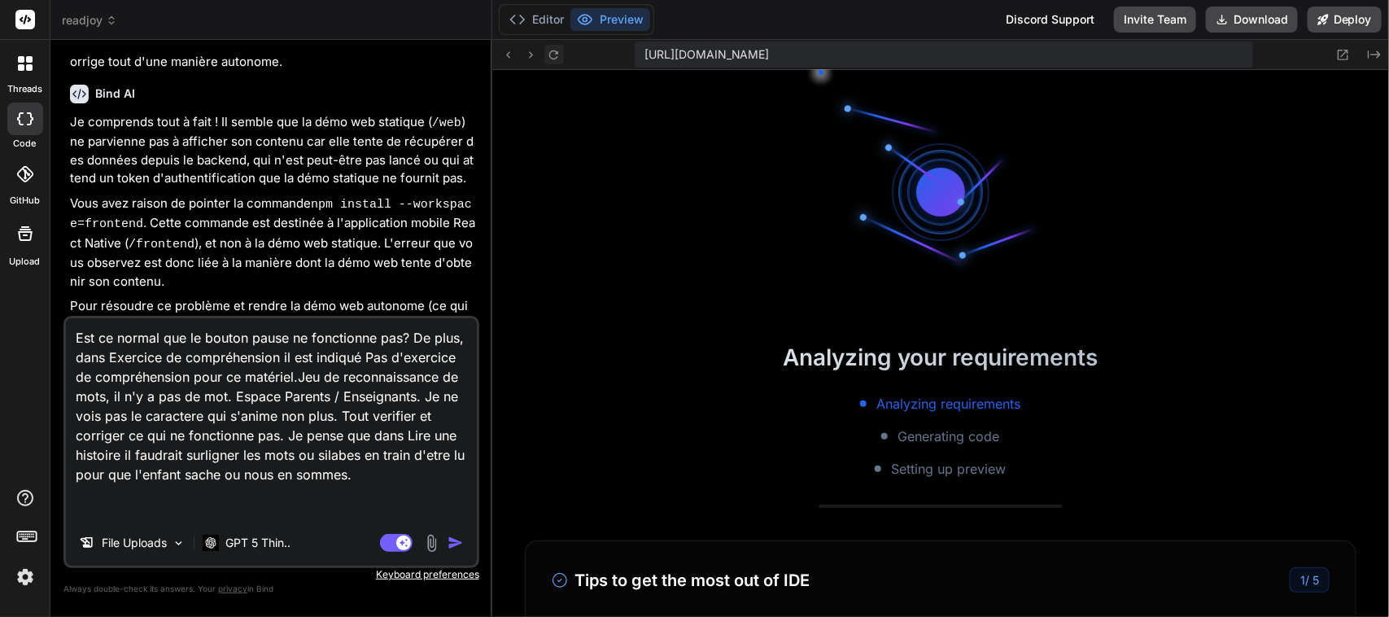
scroll to position [6180, 0]
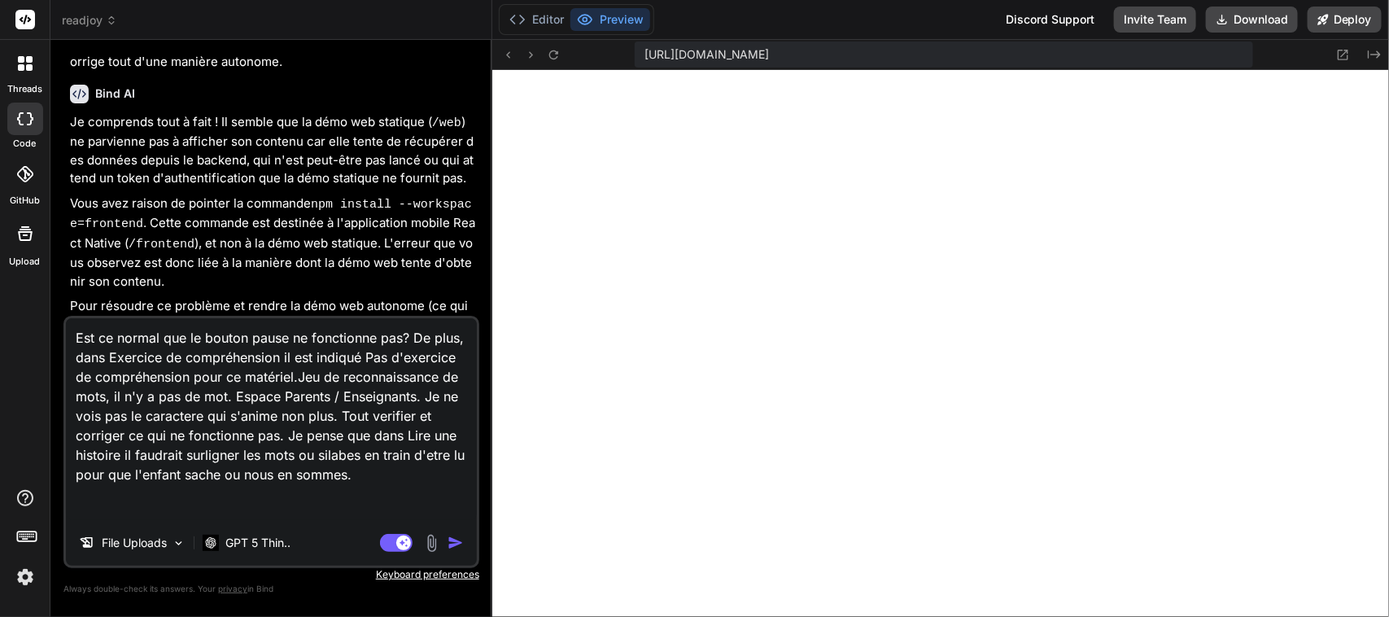
click at [348, 412] on textarea "Est ce normal que le bouton pause ne fonctionne pas? De plus, dans Exercice de …" at bounding box center [271, 419] width 411 height 202
drag, startPoint x: 348, startPoint y: 412, endPoint x: 395, endPoint y: 415, distance: 46.5
click at [395, 415] on textarea "Est ce normal que le bouton pause ne fonctionne pas? De plus, dans Exercice de …" at bounding box center [271, 419] width 411 height 202
click at [208, 438] on textarea "Est ce normal que le bouton pause ne fonctionne pas? De plus, dans Exercice de …" at bounding box center [271, 419] width 411 height 202
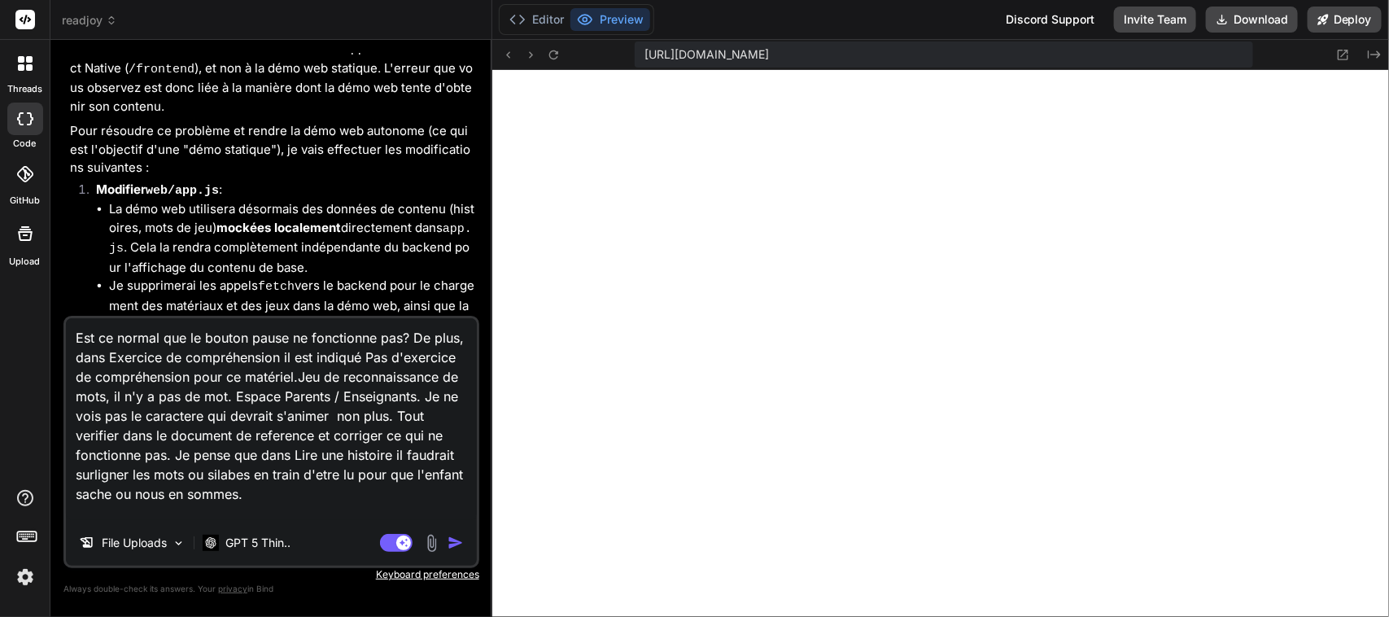
scroll to position [38391, 0]
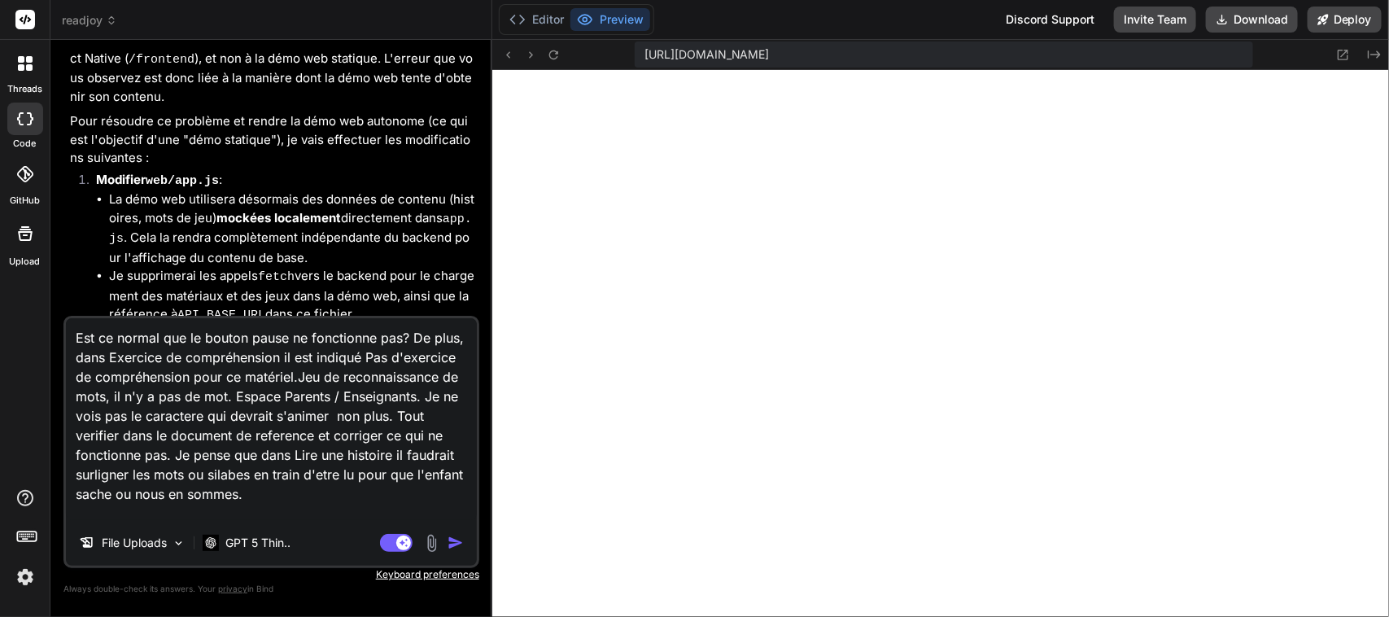
click at [359, 495] on textarea "Est ce normal que le bouton pause ne fonctionne pas? De plus, dans Exercice de …" at bounding box center [271, 419] width 411 height 202
click at [279, 458] on textarea "Est ce normal que le bouton pause ne fonctionne pas? De plus, dans Exercice de …" at bounding box center [271, 419] width 411 height 202
click at [457, 545] on img "button" at bounding box center [456, 543] width 16 height 16
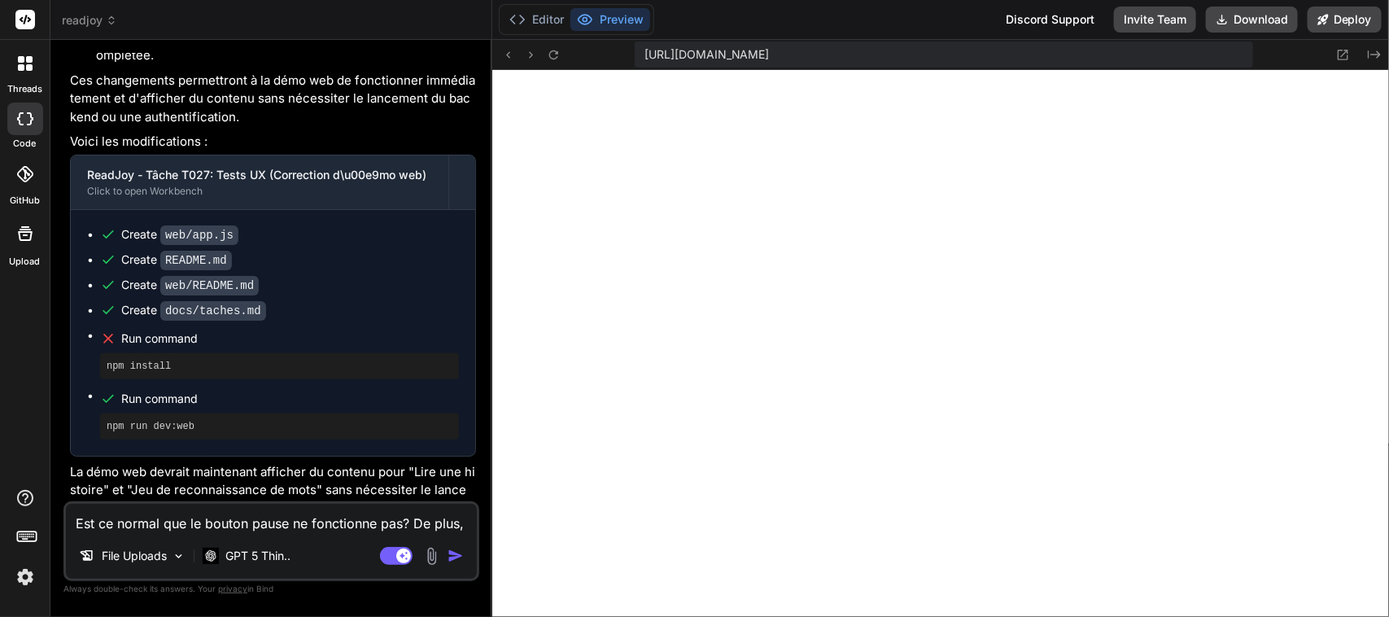
scroll to position [38837, 0]
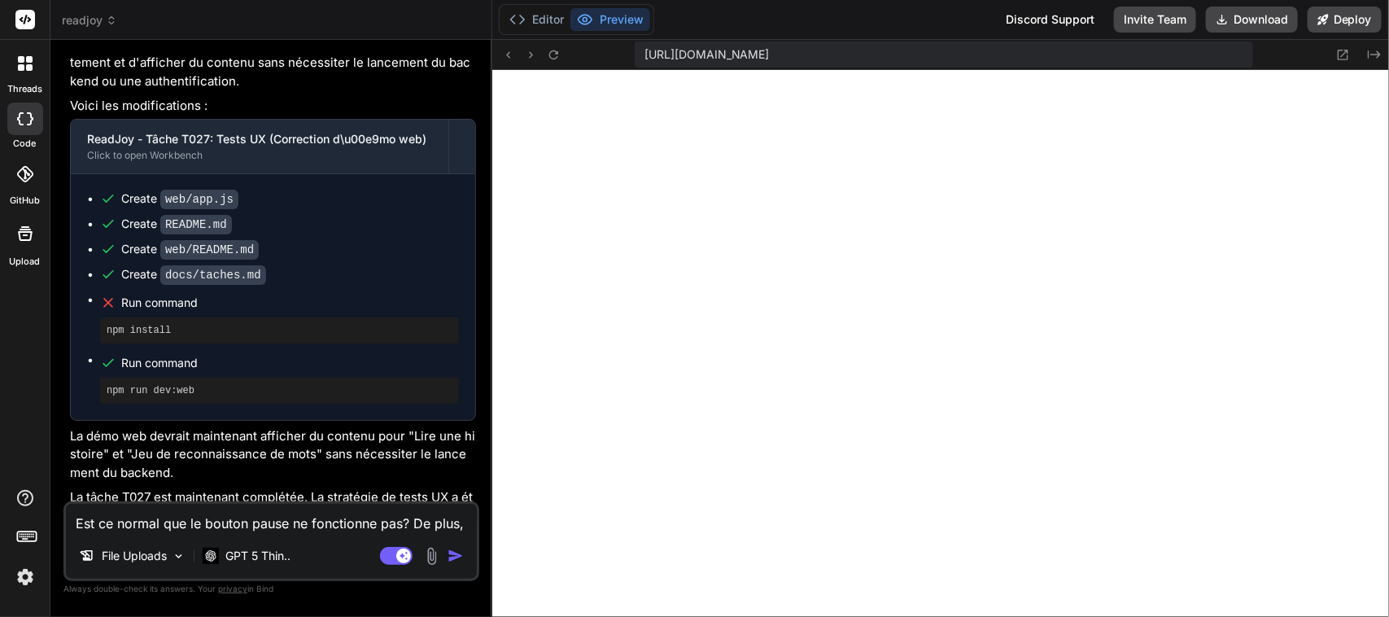
click at [387, 552] on rect at bounding box center [396, 556] width 33 height 18
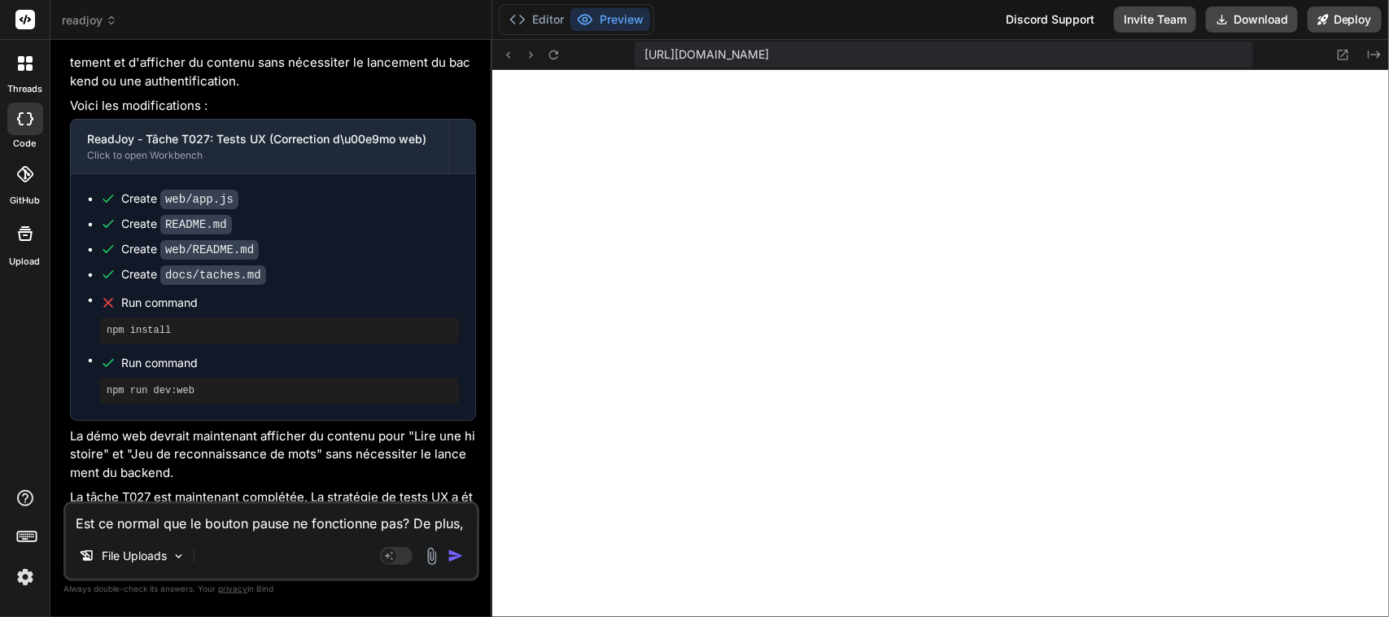
click at [266, 525] on textarea "Est ce normal que le bouton pause ne fonctionne pas? De plus, dans Exercice de …" at bounding box center [271, 518] width 411 height 29
click at [557, 50] on icon at bounding box center [554, 55] width 14 height 14
